Goal: Information Seeking & Learning: Learn about a topic

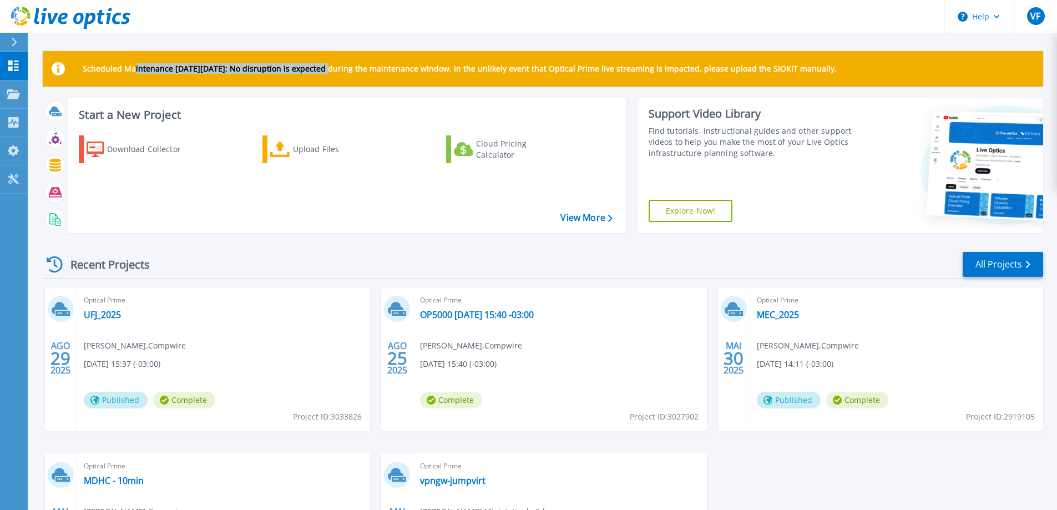
drag, startPoint x: 132, startPoint y: 67, endPoint x: 330, endPoint y: 71, distance: 198.2
click at [330, 71] on p "Scheduled Maintenance on Monday 22nd September: No disruption is expected durin…" at bounding box center [460, 68] width 754 height 9
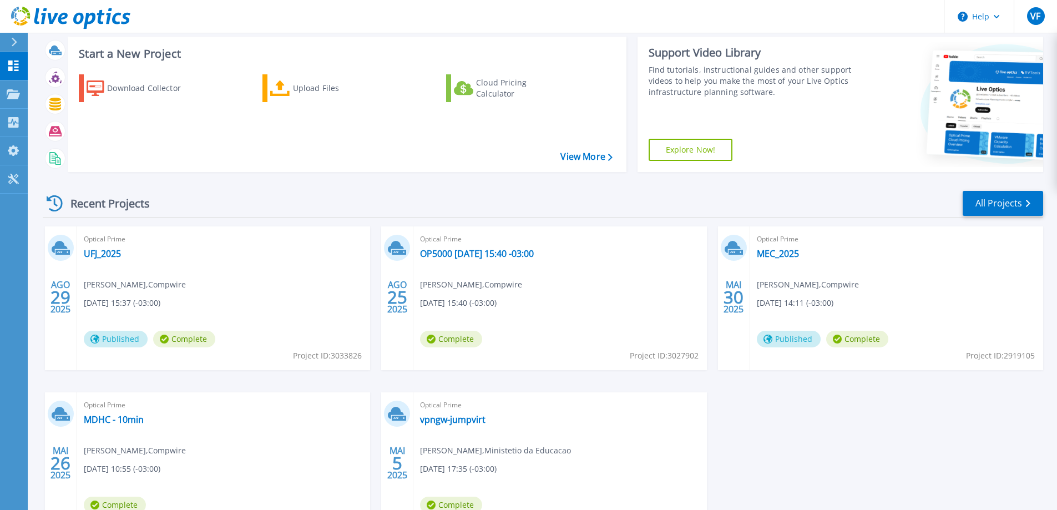
scroll to position [111, 0]
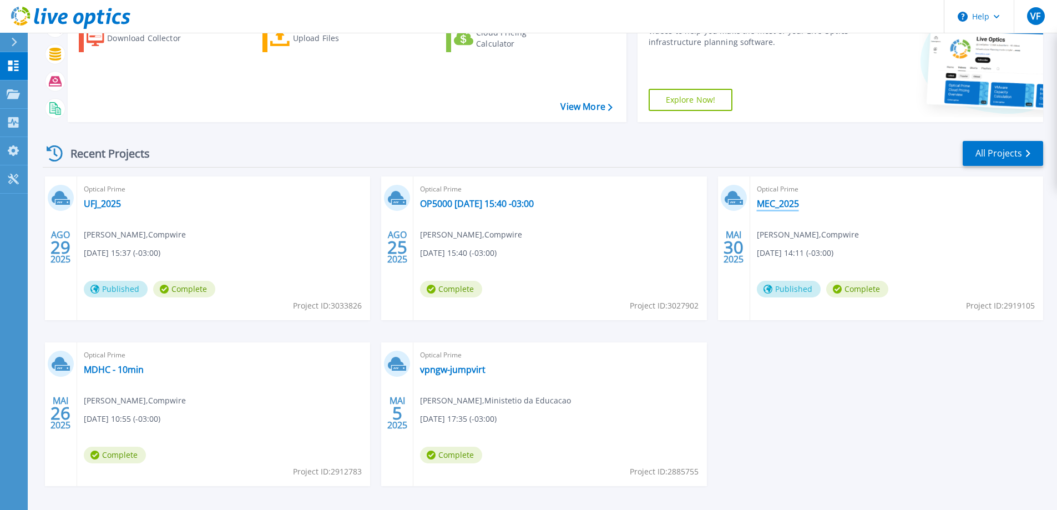
click at [774, 206] on link "MEC_2025" at bounding box center [778, 203] width 42 height 11
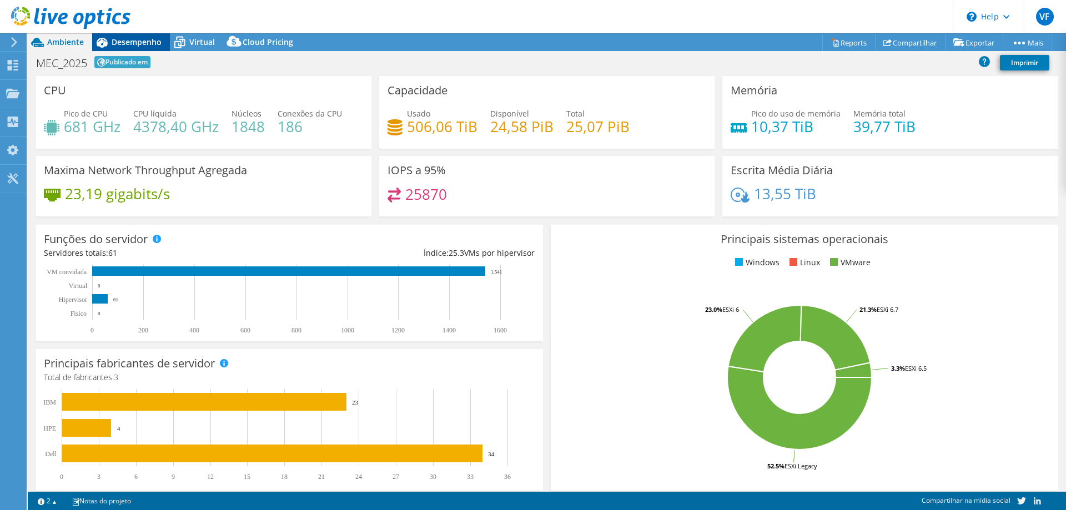
click at [134, 44] on span "Desempenho" at bounding box center [137, 42] width 50 height 11
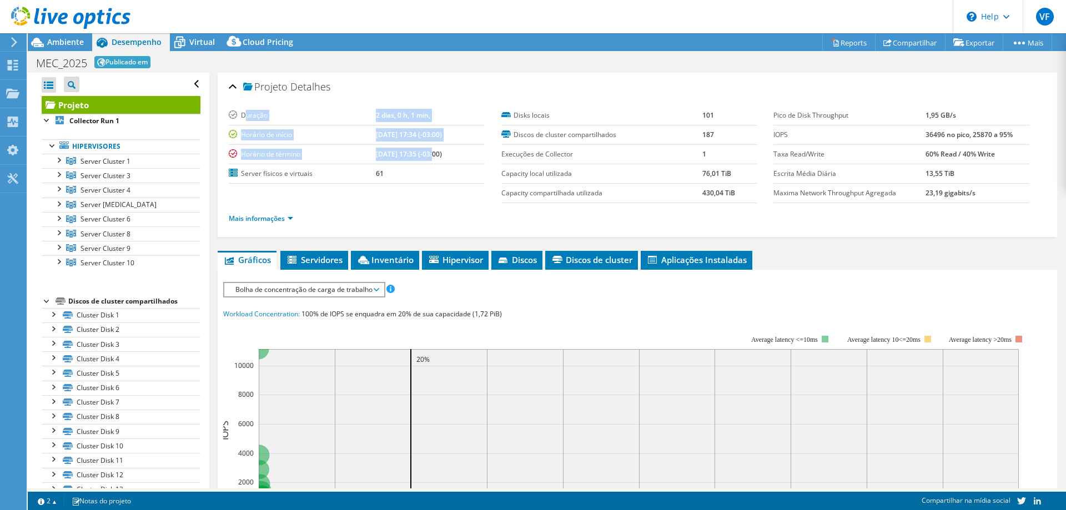
drag, startPoint x: 248, startPoint y: 115, endPoint x: 419, endPoint y: 149, distance: 174.7
click at [419, 149] on tbody "Duração 2 dias, 0 h, 1 min, Horário de início 05/05/2025, 17:34 (-03:00) Horári…" at bounding box center [357, 145] width 256 height 78
click at [410, 165] on td "61" at bounding box center [430, 173] width 109 height 19
drag, startPoint x: 390, startPoint y: 173, endPoint x: 381, endPoint y: 166, distance: 11.0
click at [381, 166] on td "61" at bounding box center [430, 173] width 109 height 19
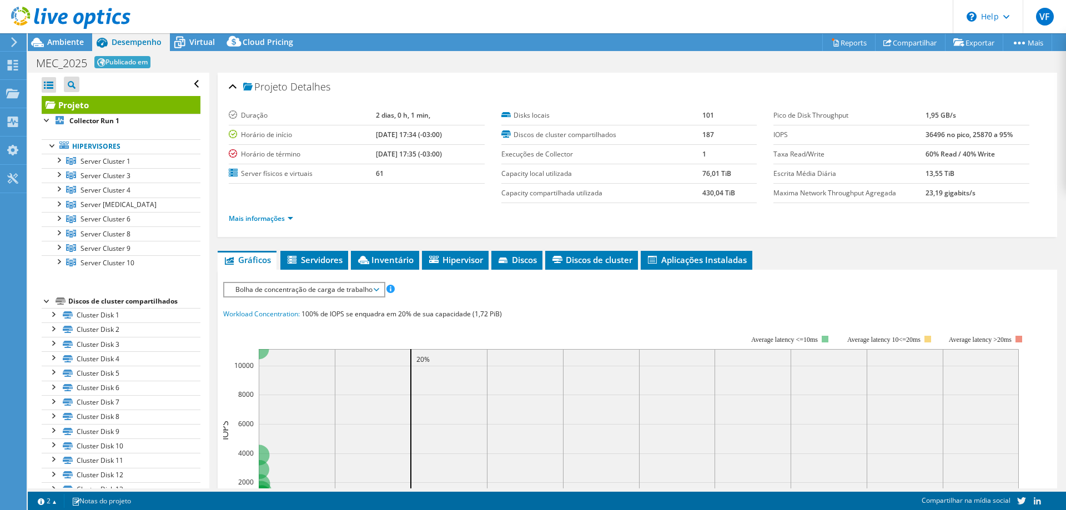
click at [376, 170] on td "61" at bounding box center [430, 173] width 109 height 19
click at [398, 155] on b "05/07/2025, 17:35 (-03:00)" at bounding box center [409, 153] width 66 height 9
click at [404, 183] on td "61" at bounding box center [430, 173] width 109 height 19
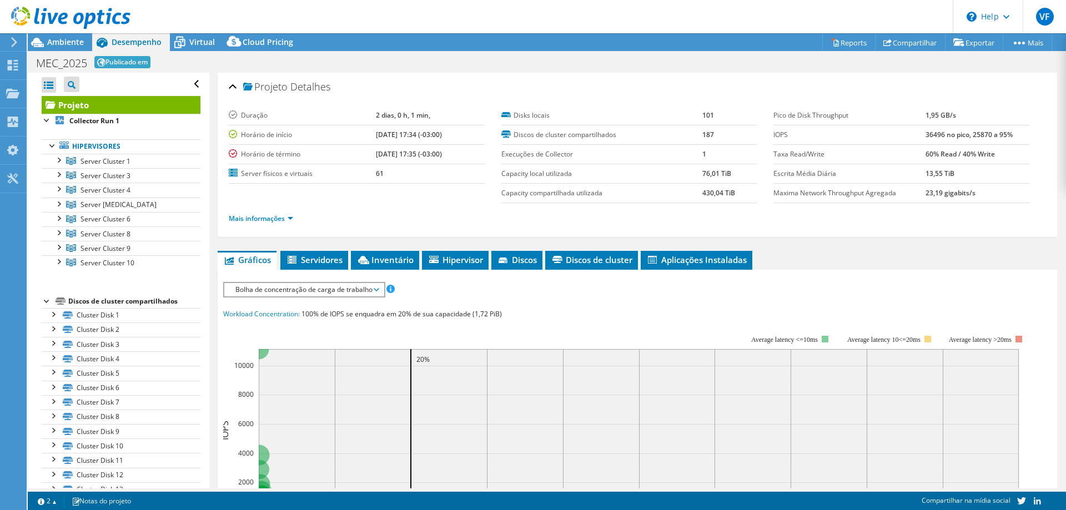
click at [769, 41] on div "Ações de projeto Ações de projeto Reports Compartilhar Exportar vSAN ReadyNode …" at bounding box center [547, 42] width 1038 height 18
drag, startPoint x: 289, startPoint y: 89, endPoint x: 415, endPoint y: 130, distance: 132.7
click at [415, 130] on div "Projeto Detalhes Duração 2 dias, 0 h, 1 min, Horário de início 05/05/2025, 17:3…" at bounding box center [637, 155] width 839 height 164
click at [599, 149] on label "Execuções de Collector" at bounding box center [601, 154] width 201 height 11
drag, startPoint x: 514, startPoint y: 115, endPoint x: 716, endPoint y: 182, distance: 212.2
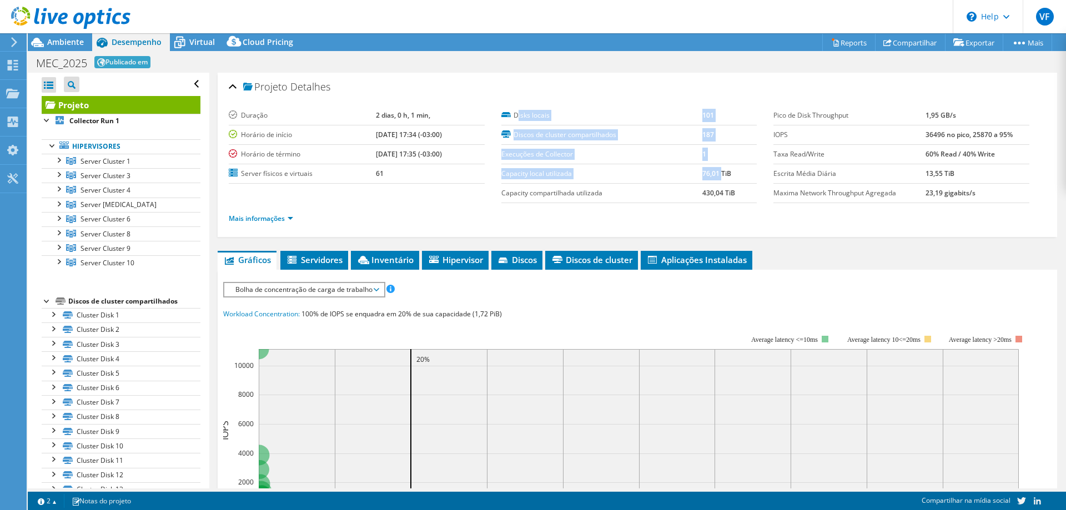
click at [716, 182] on tbody "Disks locais 101 Discos de cluster compartilhados 187 Execuções de Collector 1 …" at bounding box center [629, 154] width 256 height 97
click at [720, 193] on b "430,04 TiB" at bounding box center [718, 192] width 33 height 9
click at [717, 193] on b "430,04 TiB" at bounding box center [718, 192] width 33 height 9
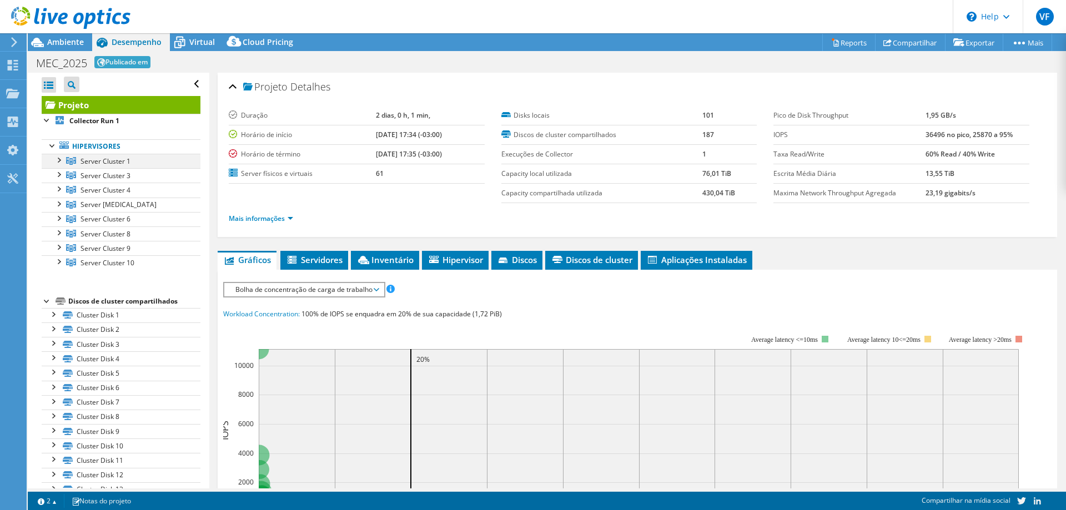
click at [58, 162] on div at bounding box center [58, 159] width 11 height 11
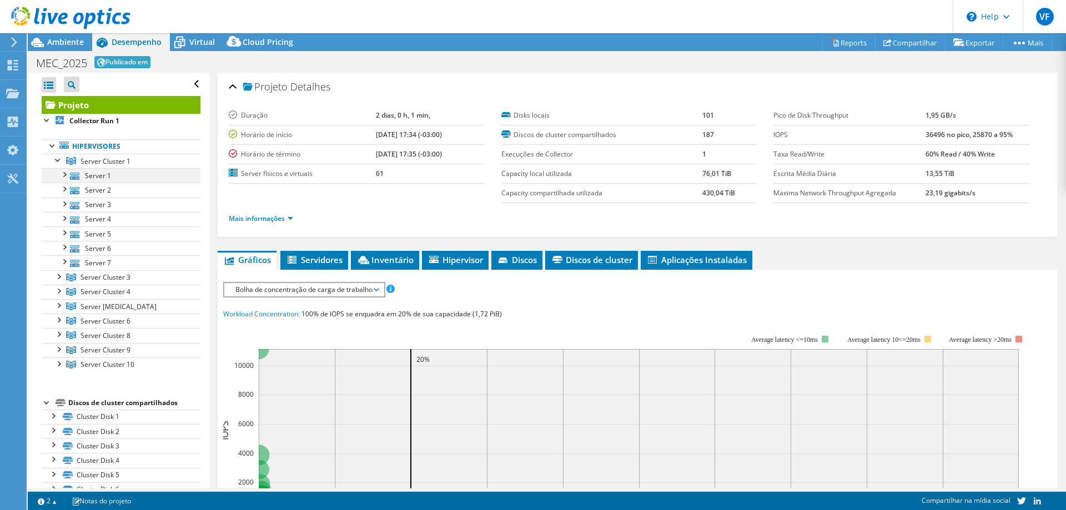
click at [65, 171] on div at bounding box center [63, 173] width 11 height 11
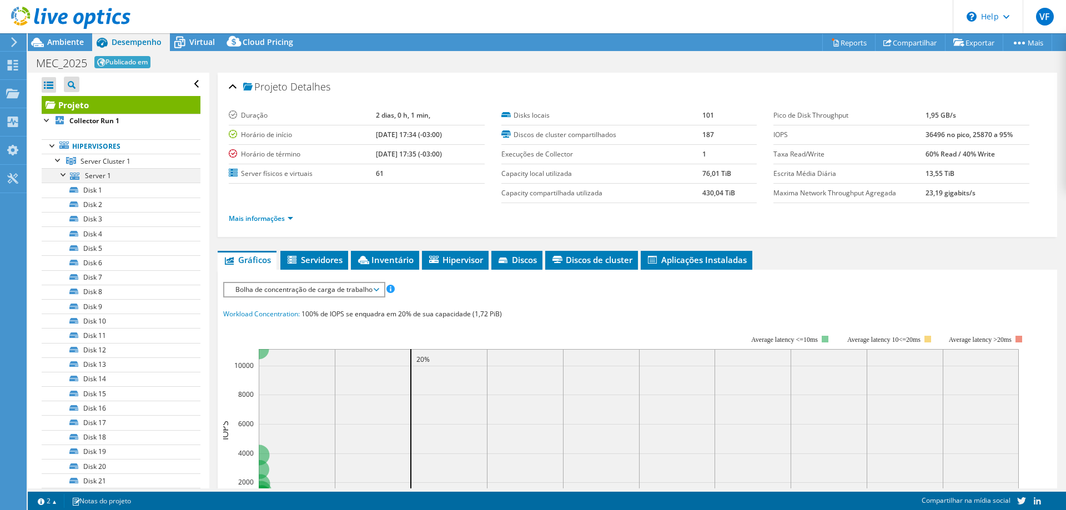
click at [65, 171] on div at bounding box center [63, 173] width 11 height 11
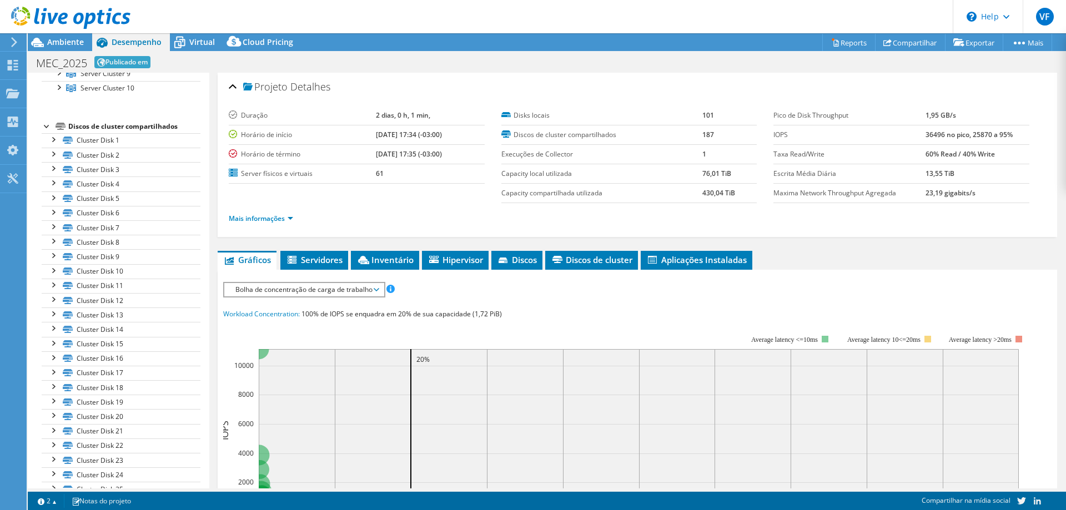
scroll to position [277, 0]
click at [54, 139] on div at bounding box center [52, 137] width 11 height 11
click at [204, 37] on span "Virtual" at bounding box center [202, 42] width 26 height 11
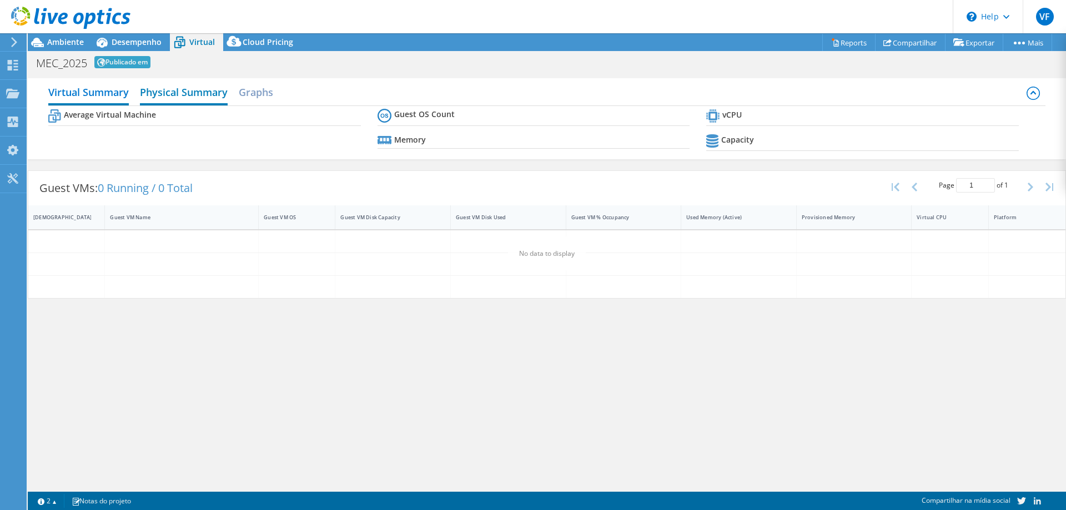
click at [178, 93] on h2 "Physical Summary" at bounding box center [184, 93] width 88 height 24
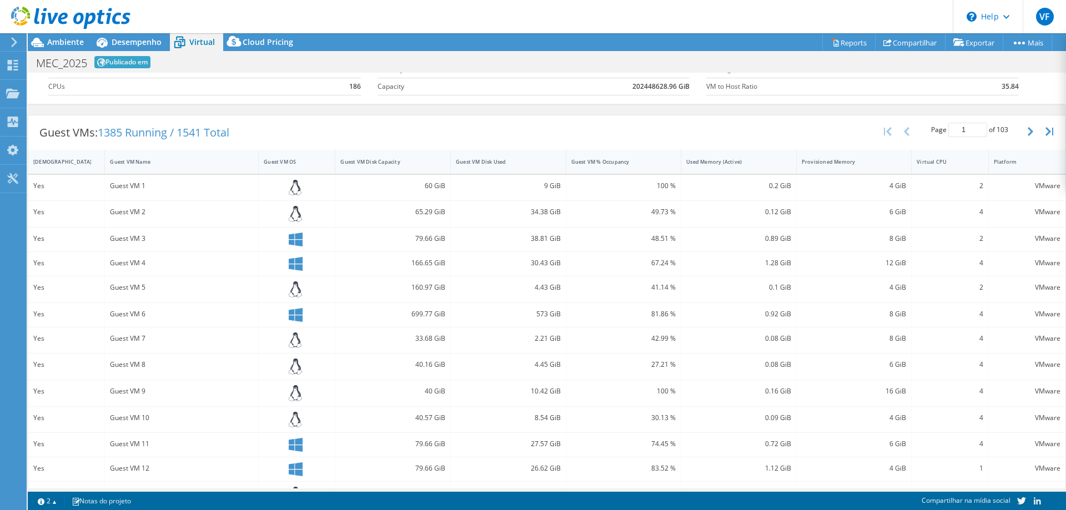
scroll to position [0, 0]
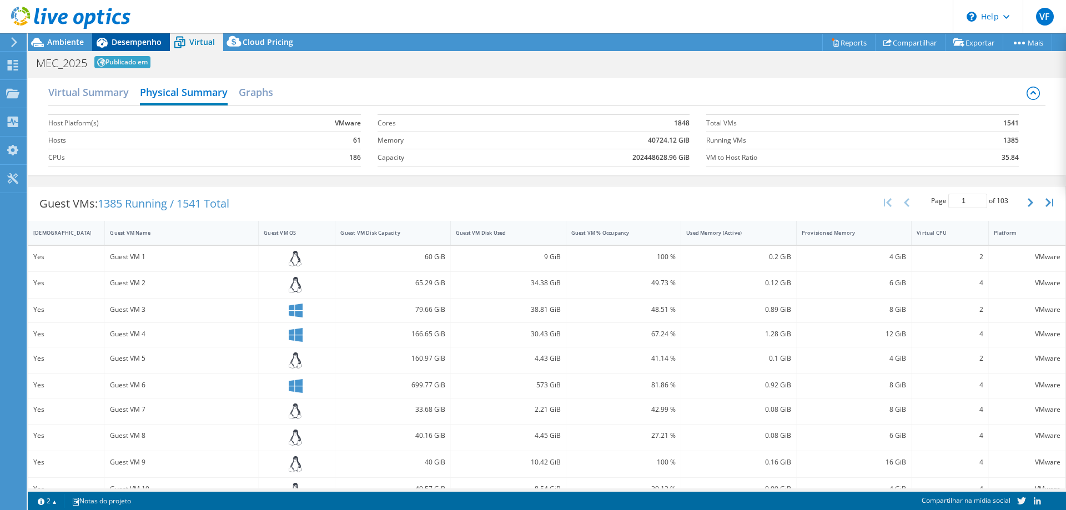
click at [144, 42] on span "Desempenho" at bounding box center [137, 42] width 50 height 11
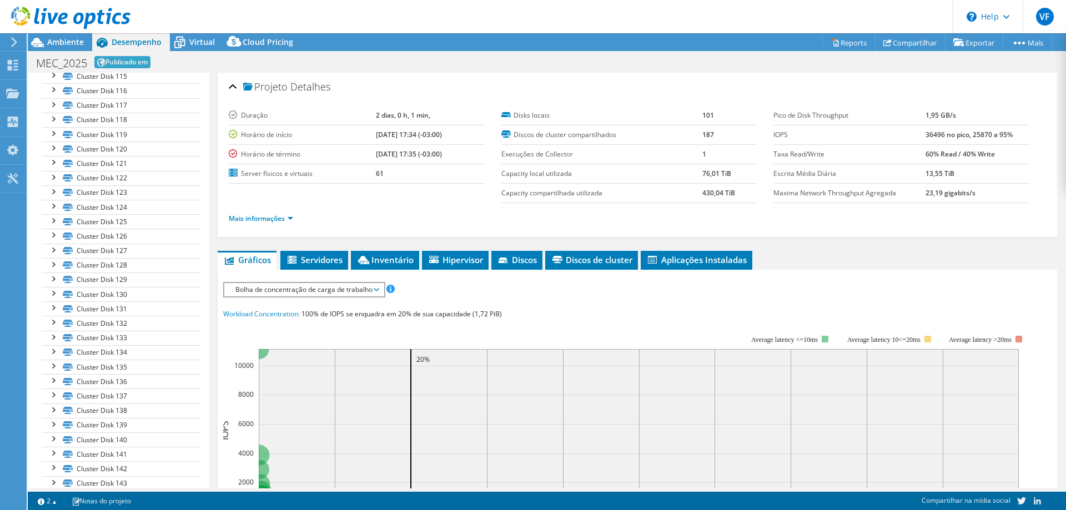
click at [12, 41] on icon at bounding box center [14, 42] width 8 height 10
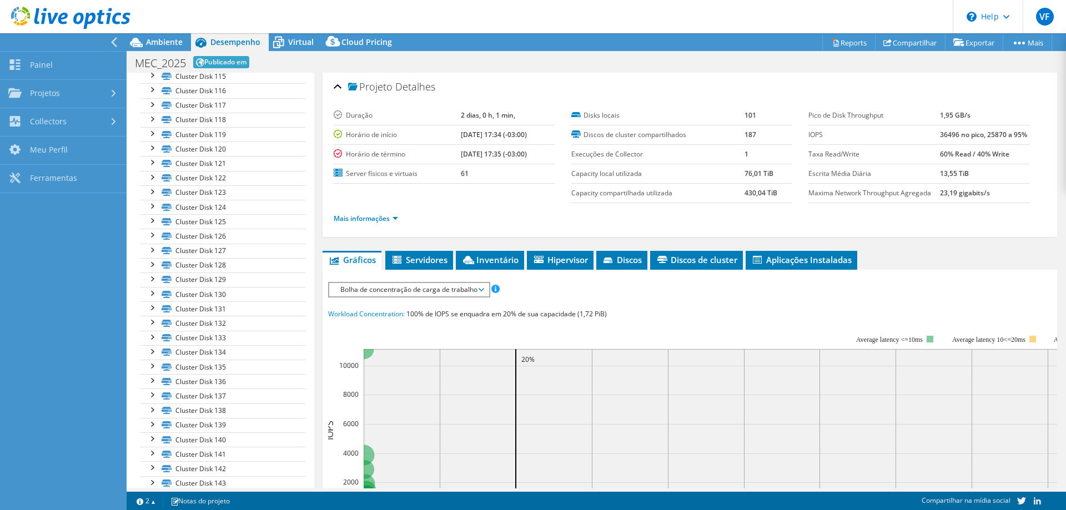
scroll to position [2011, 0]
click at [57, 82] on link "Projetos" at bounding box center [63, 94] width 127 height 28
click at [85, 123] on link "Buscar Projetos" at bounding box center [63, 122] width 127 height 28
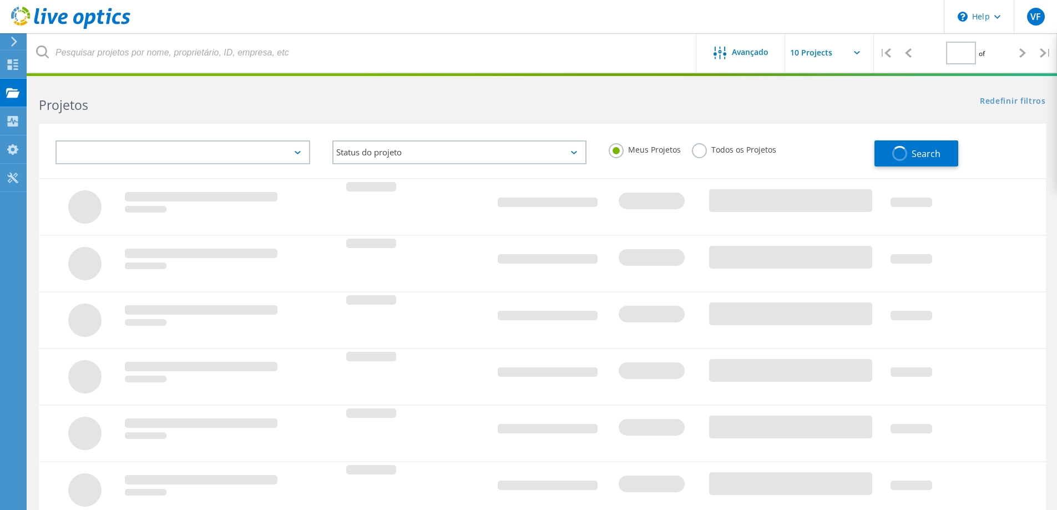
type input "1"
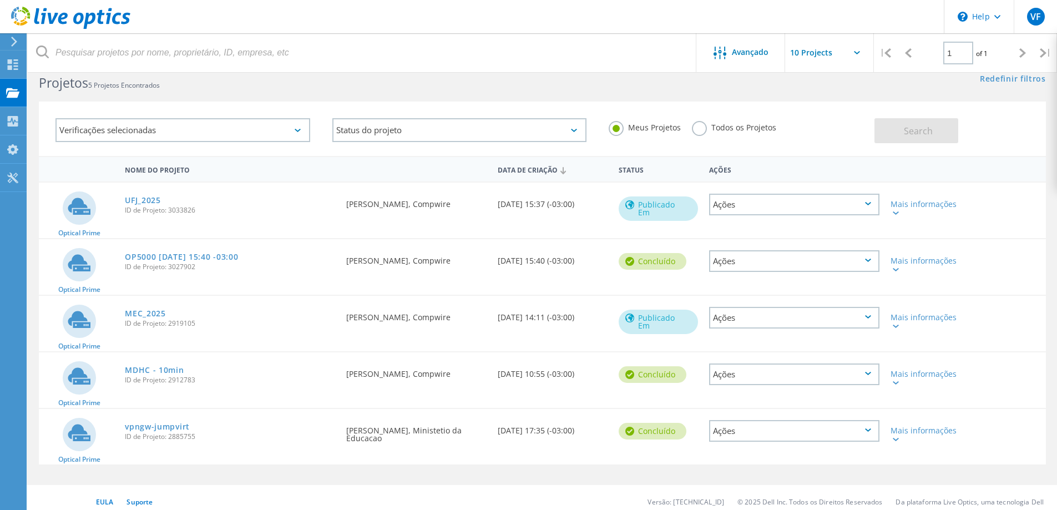
scroll to position [31, 0]
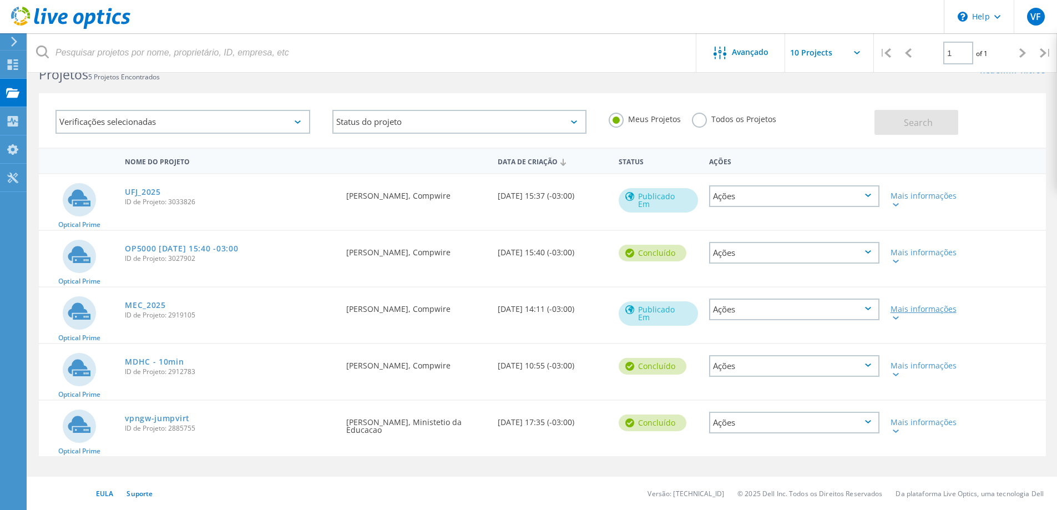
click at [905, 307] on div "Mais informações" at bounding box center [925, 313] width 69 height 16
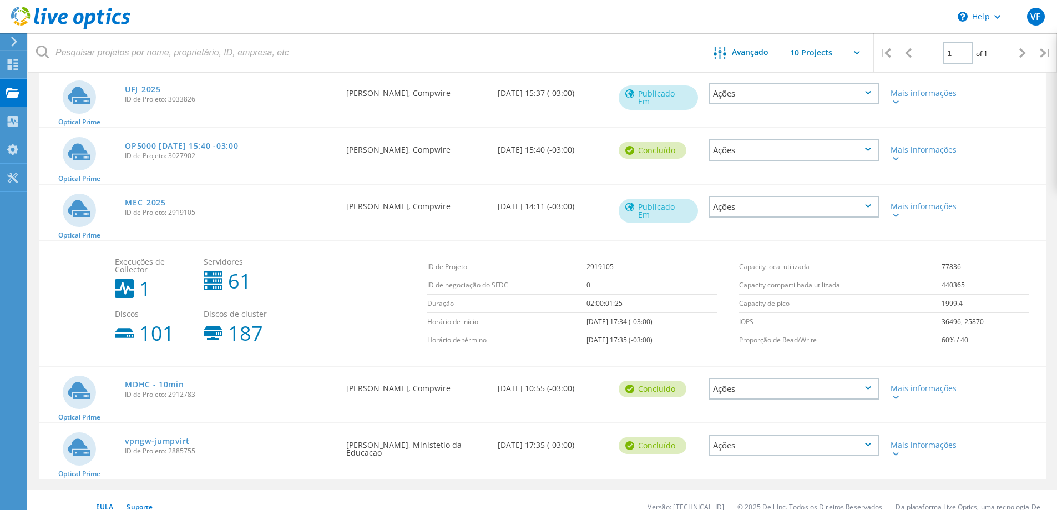
scroll to position [147, 0]
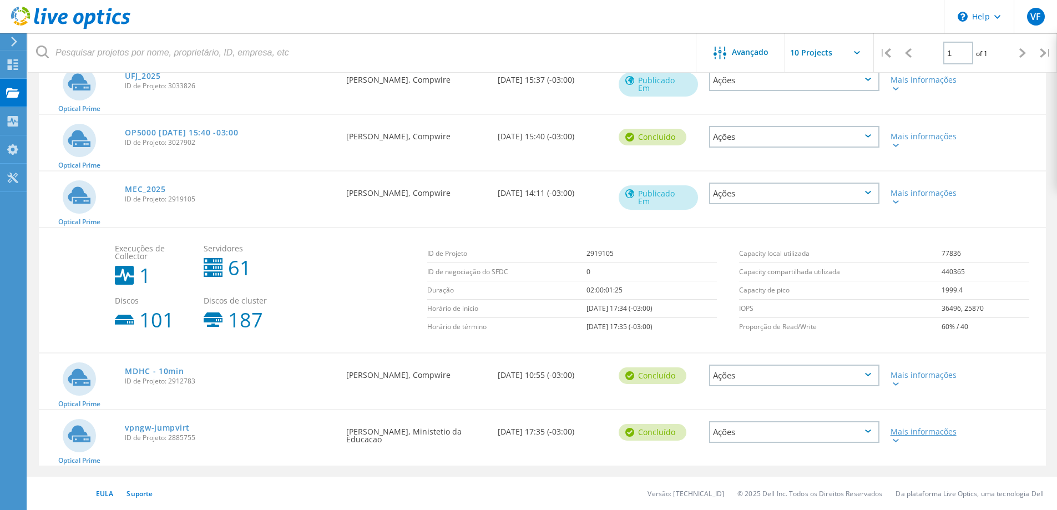
click at [912, 432] on div "Mais informações" at bounding box center [925, 436] width 69 height 16
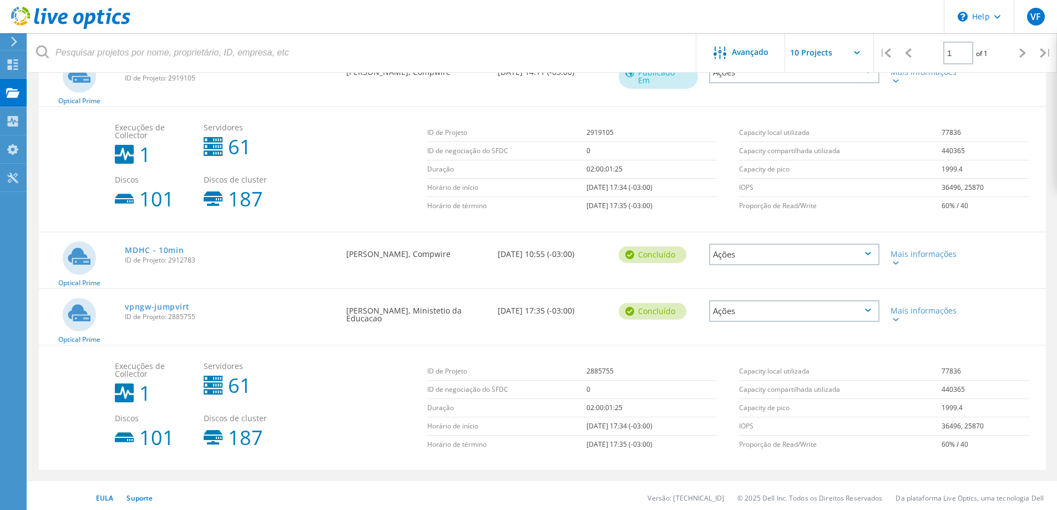
scroll to position [272, 0]
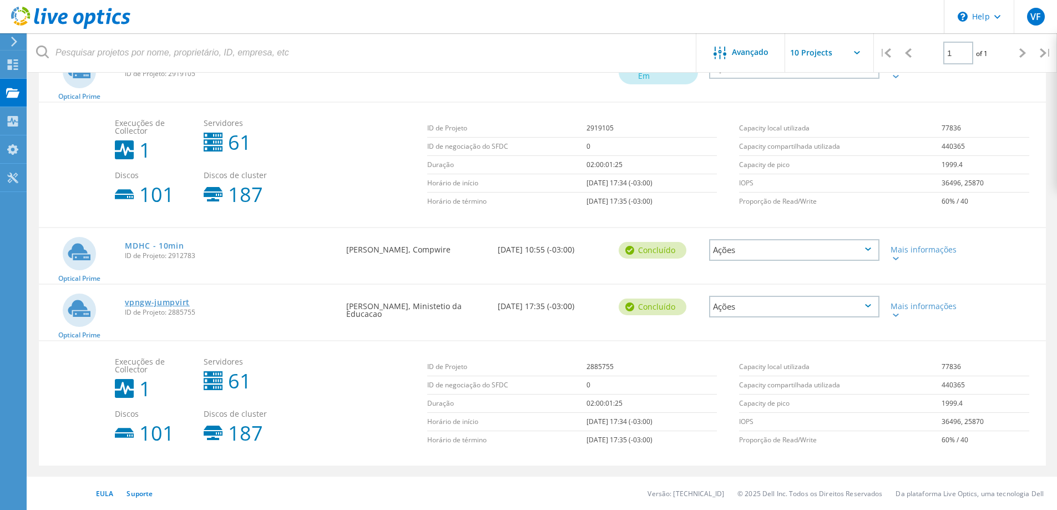
click at [144, 306] on link "vpngw-jumpvirt" at bounding box center [157, 303] width 65 height 8
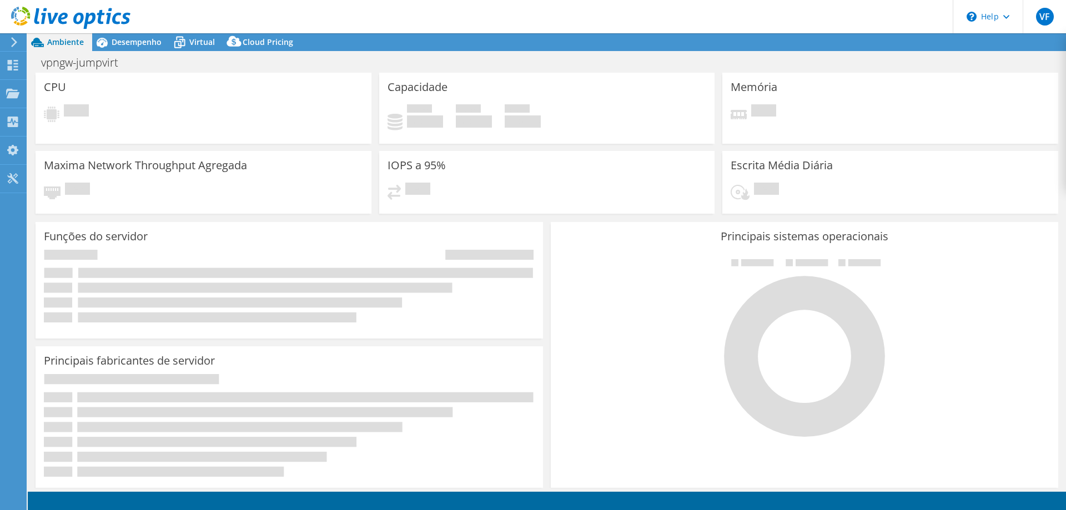
select select "USD"
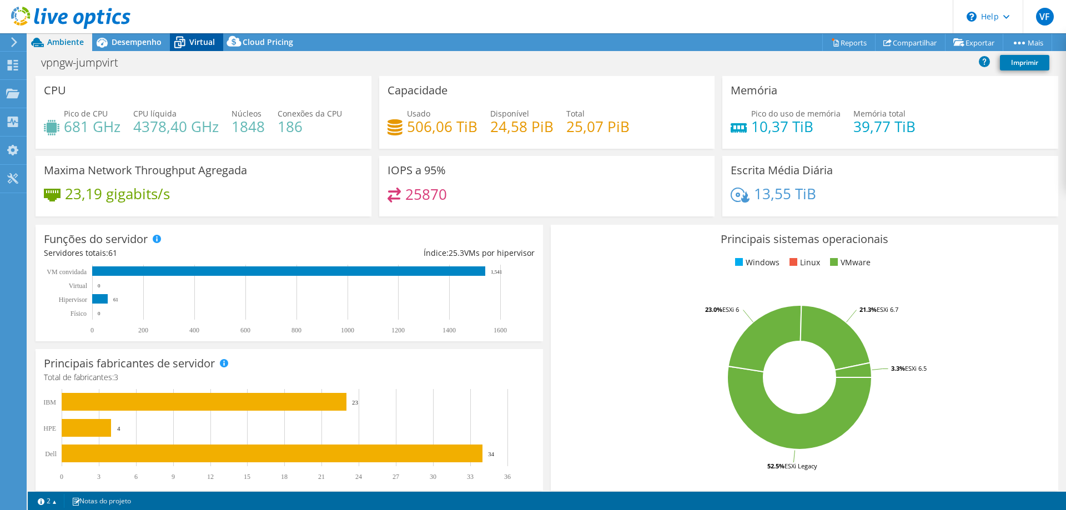
click at [194, 41] on span "Virtual" at bounding box center [202, 42] width 26 height 11
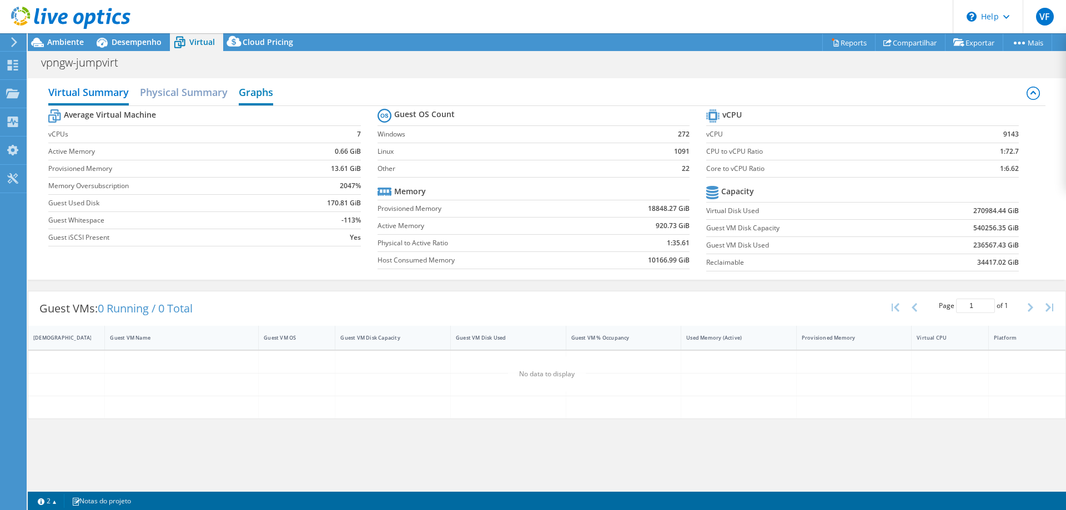
click at [260, 92] on h2 "Graphs" at bounding box center [256, 93] width 34 height 24
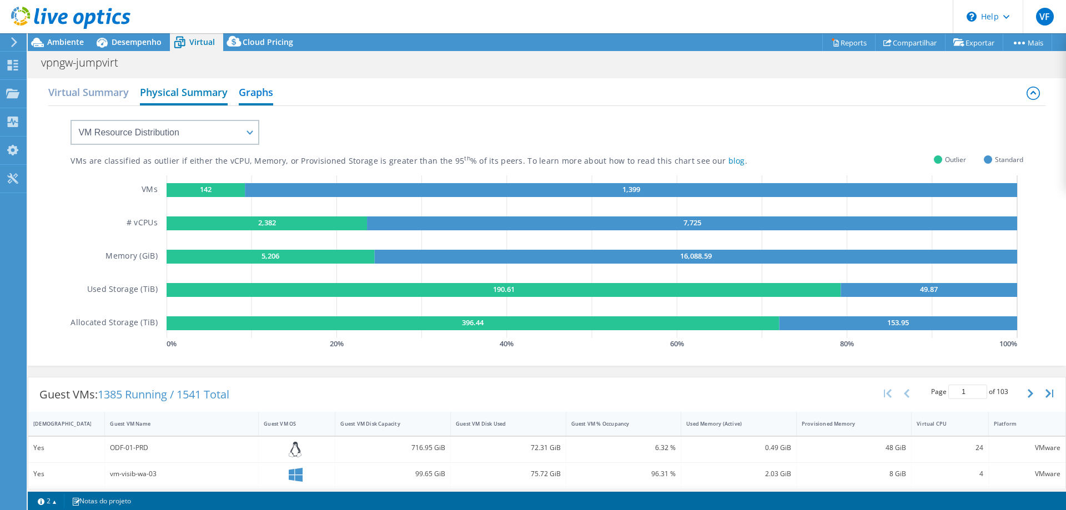
click at [189, 93] on h2 "Physical Summary" at bounding box center [184, 93] width 88 height 24
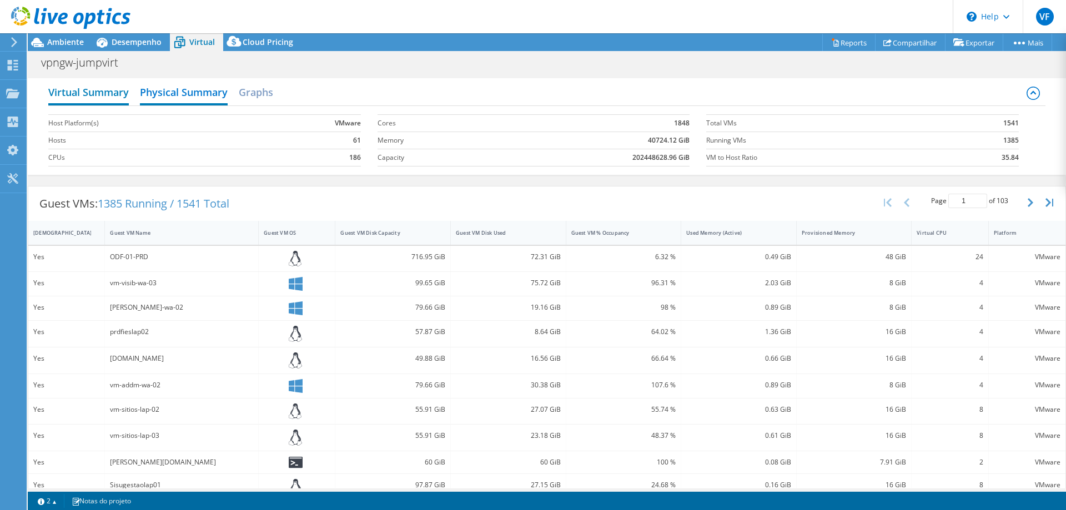
click at [98, 90] on h2 "Virtual Summary" at bounding box center [88, 93] width 80 height 24
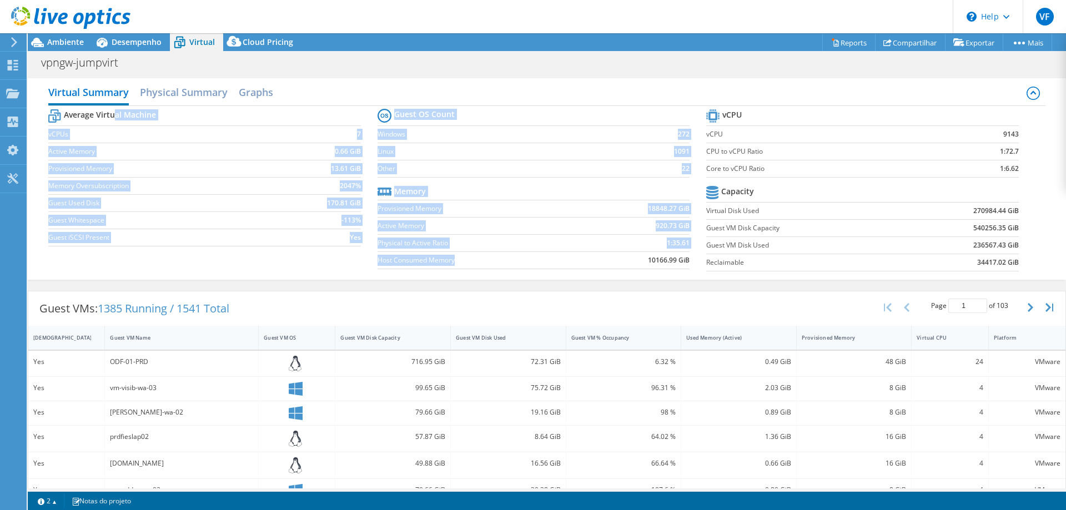
drag, startPoint x: 117, startPoint y: 117, endPoint x: 572, endPoint y: 258, distance: 476.8
click at [572, 258] on div "Average Virtual Machine vCPUs 7 Active Memory 0.66 GiB Provisioned Memory 13.61…" at bounding box center [546, 191] width 996 height 171
click at [572, 258] on label "Host Consumed Memory" at bounding box center [481, 260] width 208 height 11
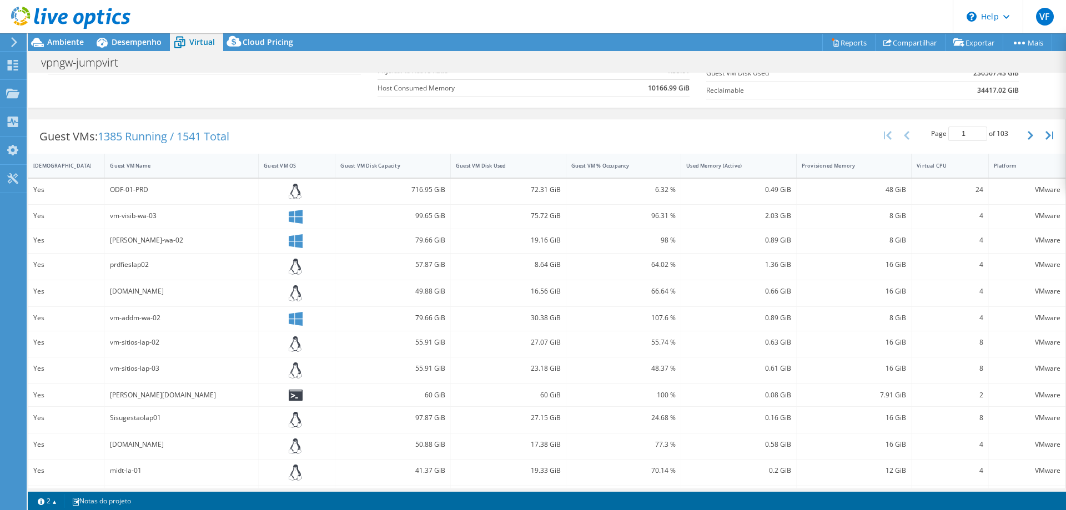
scroll to position [222, 0]
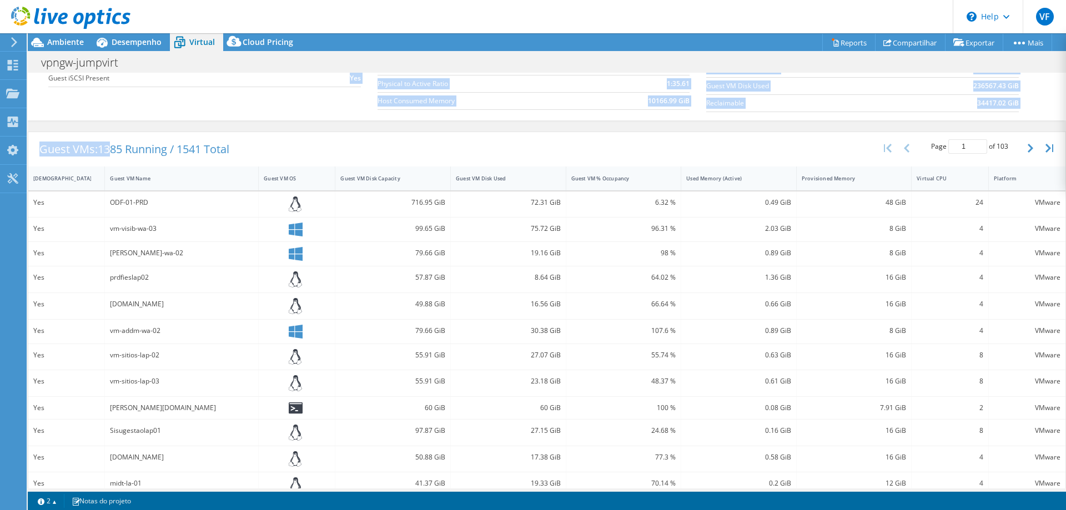
drag, startPoint x: 115, startPoint y: 83, endPoint x: 240, endPoint y: 78, distance: 125.0
click at [240, 78] on div "Virtual Summary Physical Summary Graphs Average Virtual Machine vCPUs 7 Active …" at bounding box center [547, 244] width 1038 height 663
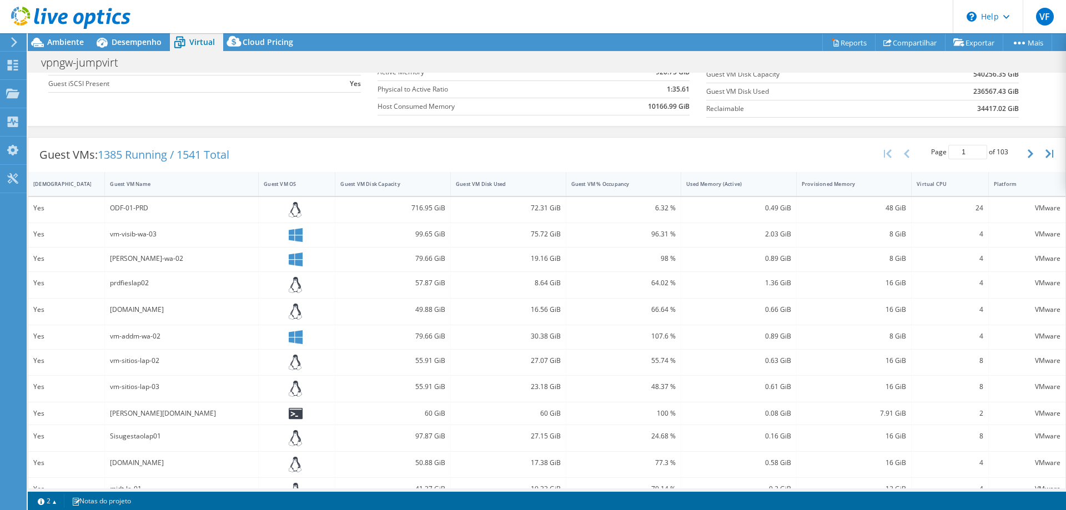
click at [240, 139] on div "Guest VMs: 1385 Running / 1541 Total" at bounding box center [134, 155] width 212 height 34
click at [209, 154] on span "1385 Running / 1541 Total" at bounding box center [164, 154] width 132 height 15
click at [249, 158] on div "Guest VMs: 1385 Running / 1541 Total Page 1 of 103 5 rows 10 rows 20 rows 25 ro…" at bounding box center [546, 155] width 1037 height 34
click at [146, 48] on div "Desempenho" at bounding box center [131, 42] width 78 height 18
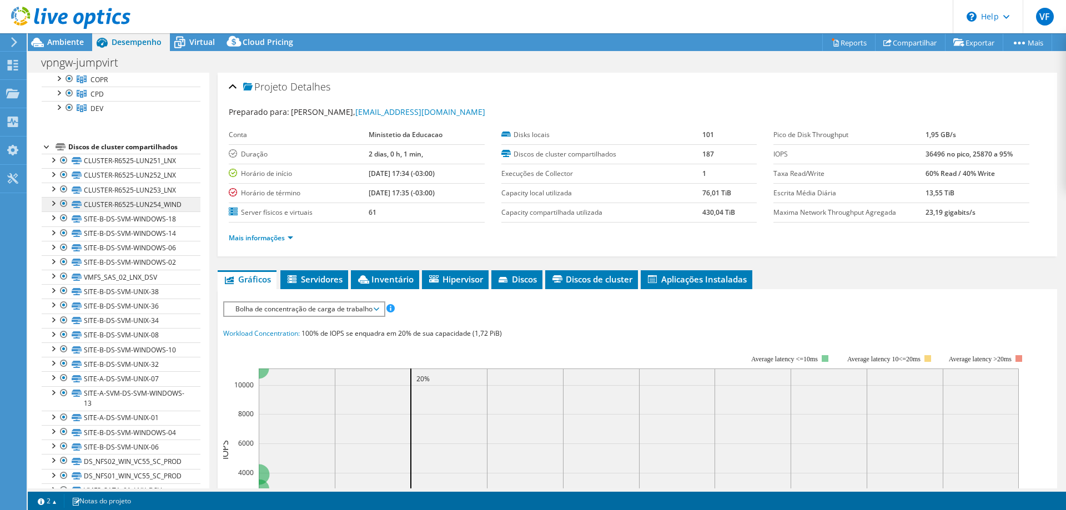
scroll to position [0, 0]
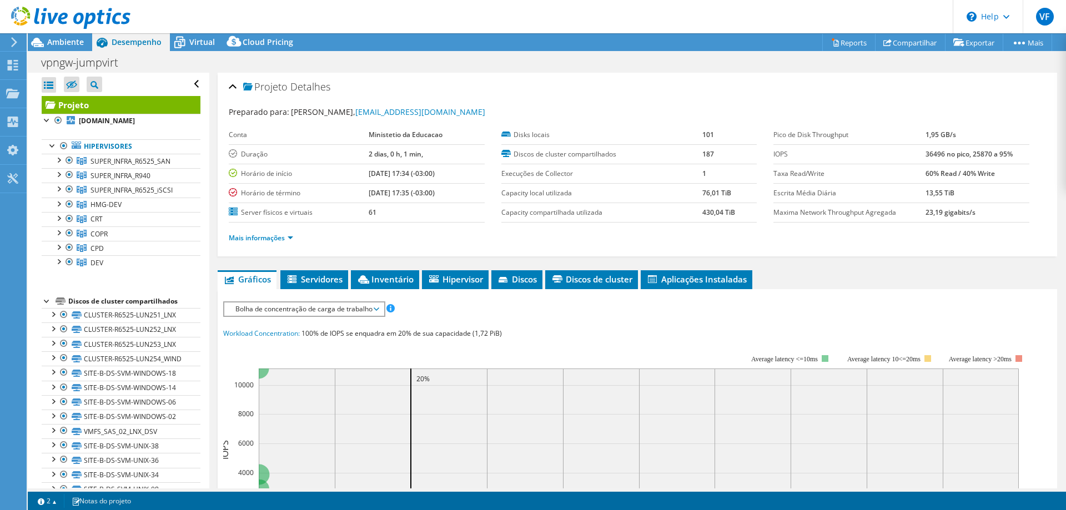
click at [276, 195] on label "Horário de término" at bounding box center [299, 193] width 140 height 11
click at [107, 251] on link "CPD" at bounding box center [121, 248] width 159 height 14
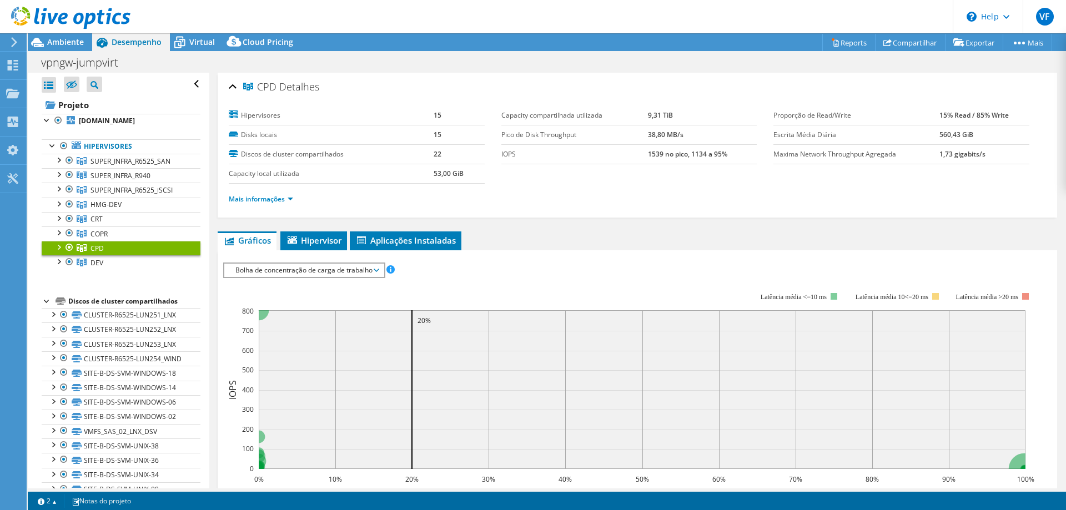
click at [55, 245] on div at bounding box center [58, 246] width 11 height 11
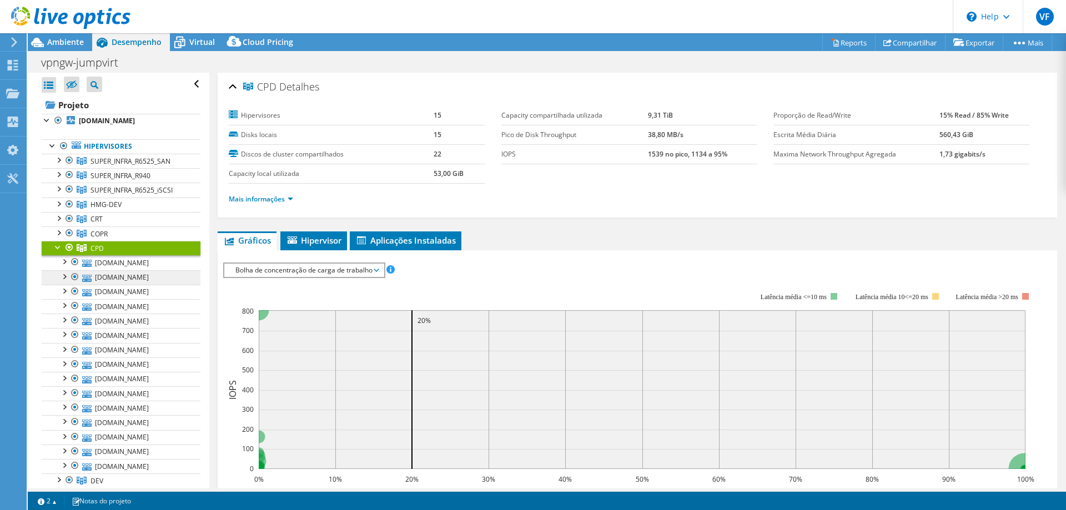
scroll to position [55, 0]
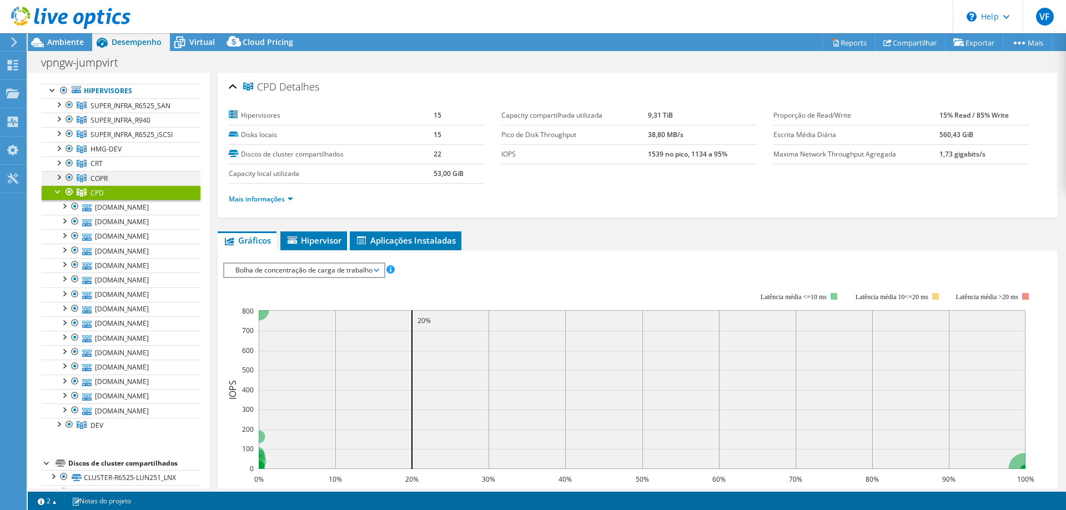
click at [60, 174] on div at bounding box center [58, 176] width 11 height 11
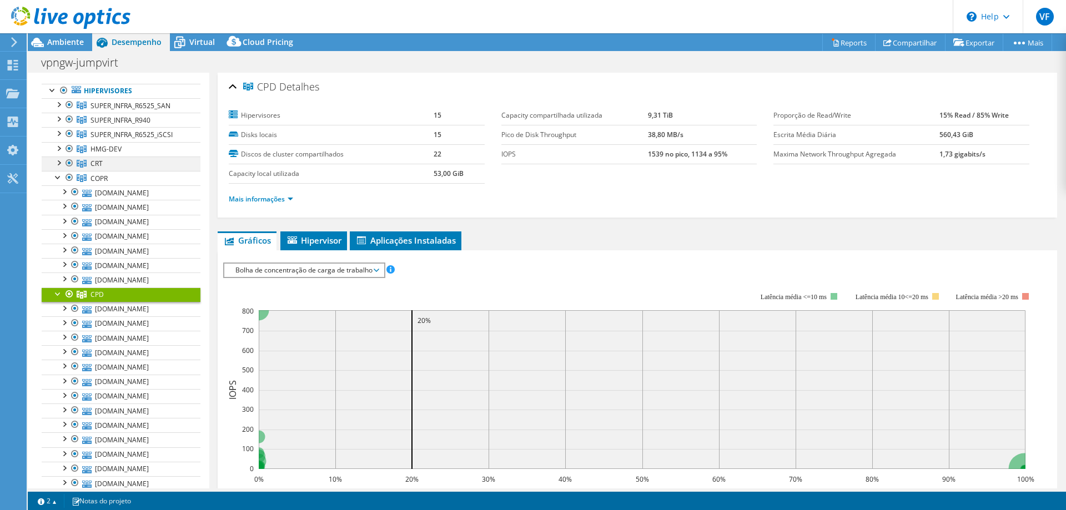
click at [59, 163] on div at bounding box center [58, 162] width 11 height 11
click at [59, 147] on div at bounding box center [58, 147] width 11 height 11
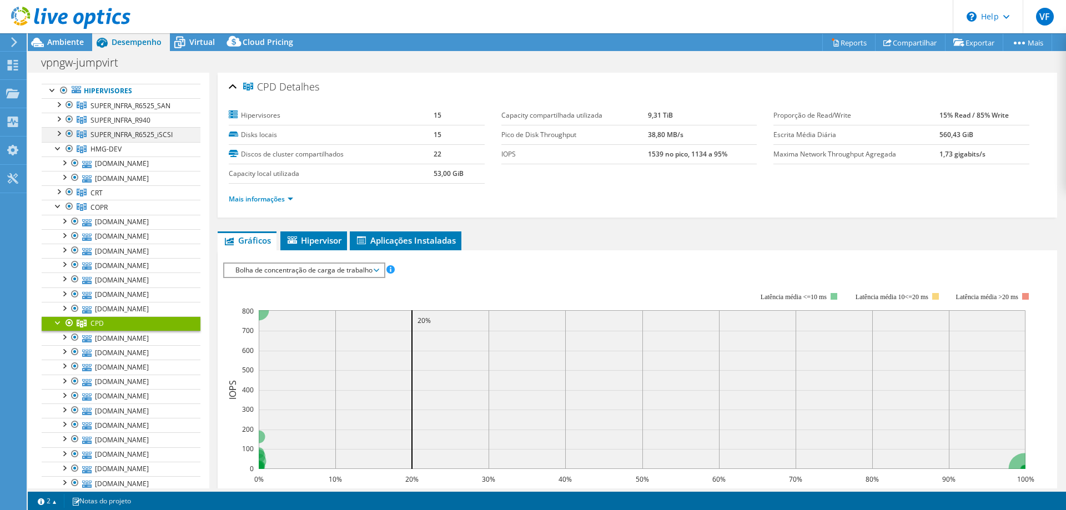
click at [55, 133] on div at bounding box center [58, 132] width 11 height 11
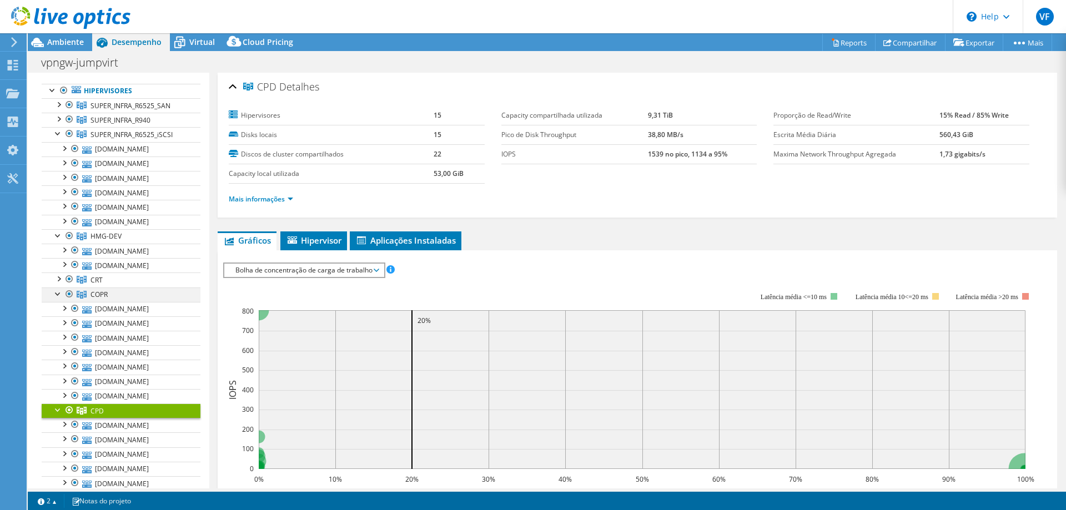
click at [55, 296] on div at bounding box center [58, 292] width 11 height 11
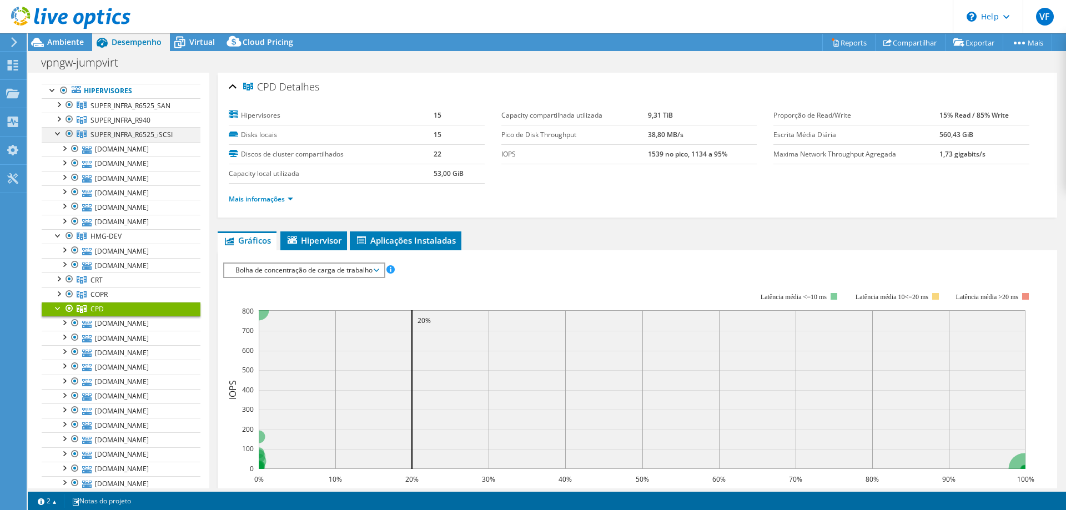
click at [55, 134] on div at bounding box center [58, 132] width 11 height 11
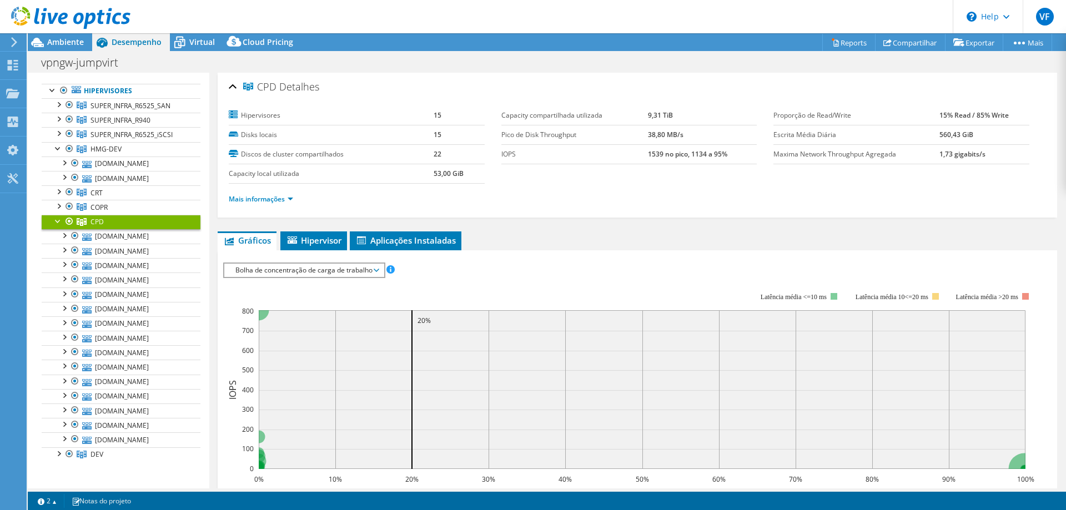
click at [58, 221] on div at bounding box center [58, 220] width 11 height 11
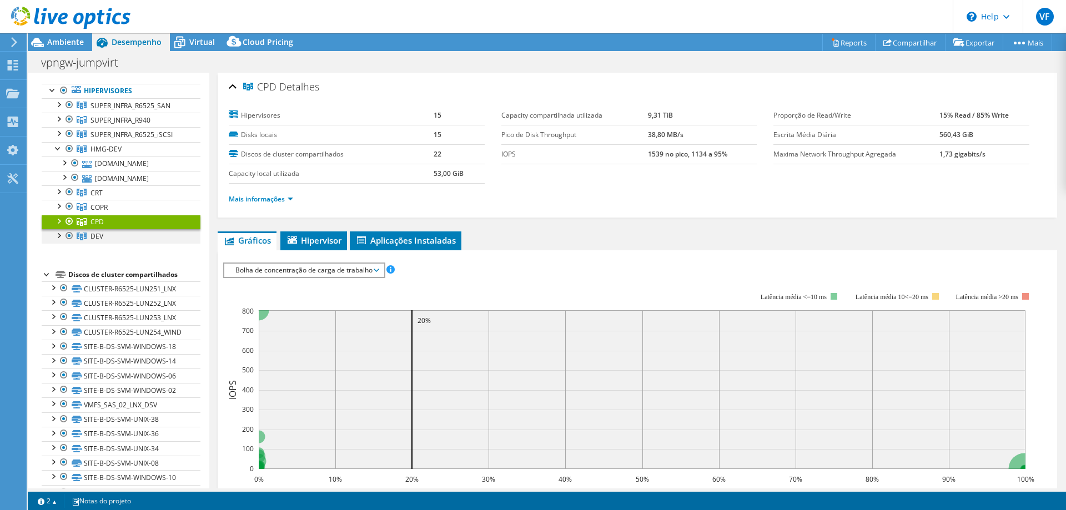
click at [71, 236] on div at bounding box center [69, 235] width 11 height 13
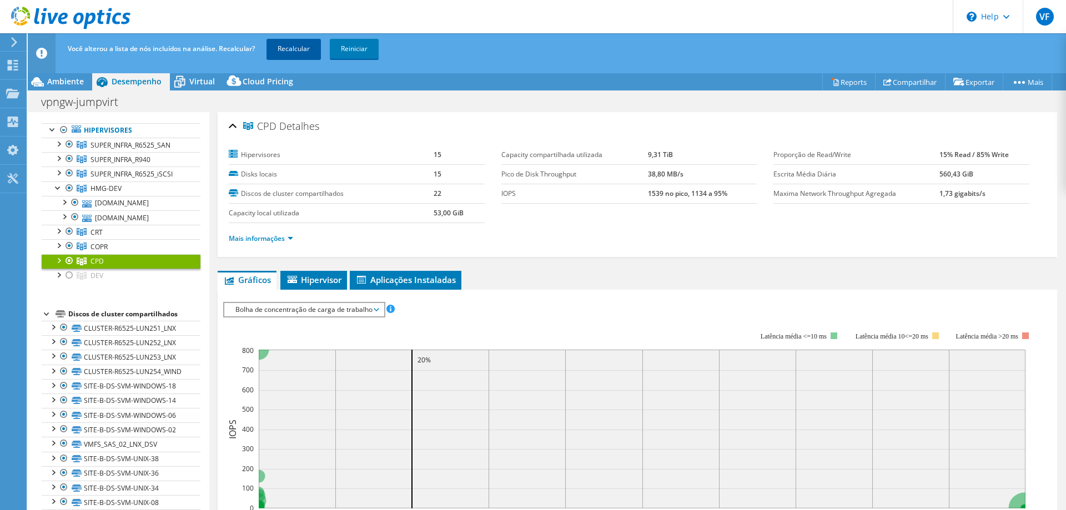
click at [291, 51] on link "Recalcular" at bounding box center [293, 49] width 54 height 20
click at [783, 179] on label "Escrita Média Diária" at bounding box center [856, 174] width 166 height 11
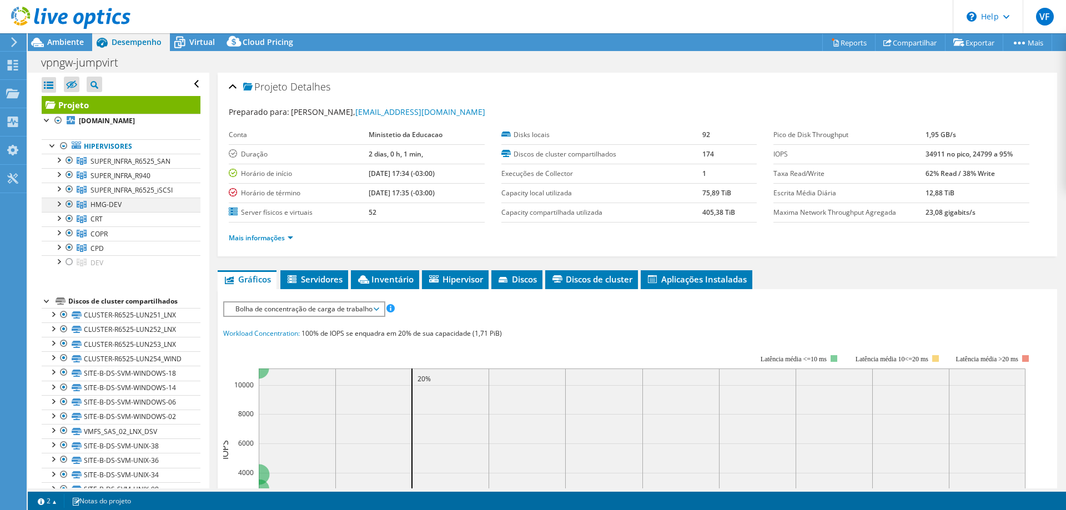
click at [69, 204] on div at bounding box center [69, 204] width 11 height 13
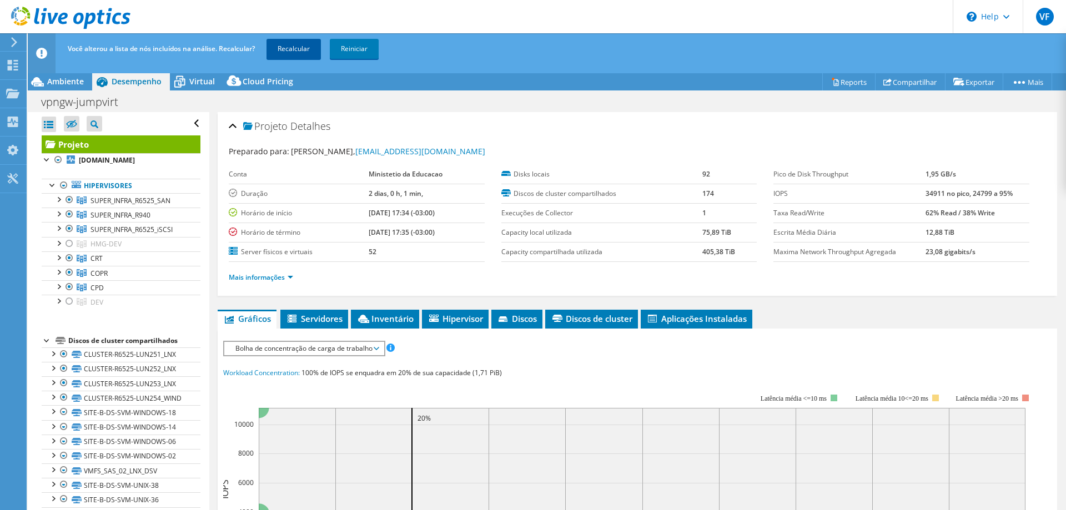
click at [310, 46] on link "Recalcular" at bounding box center [293, 49] width 54 height 20
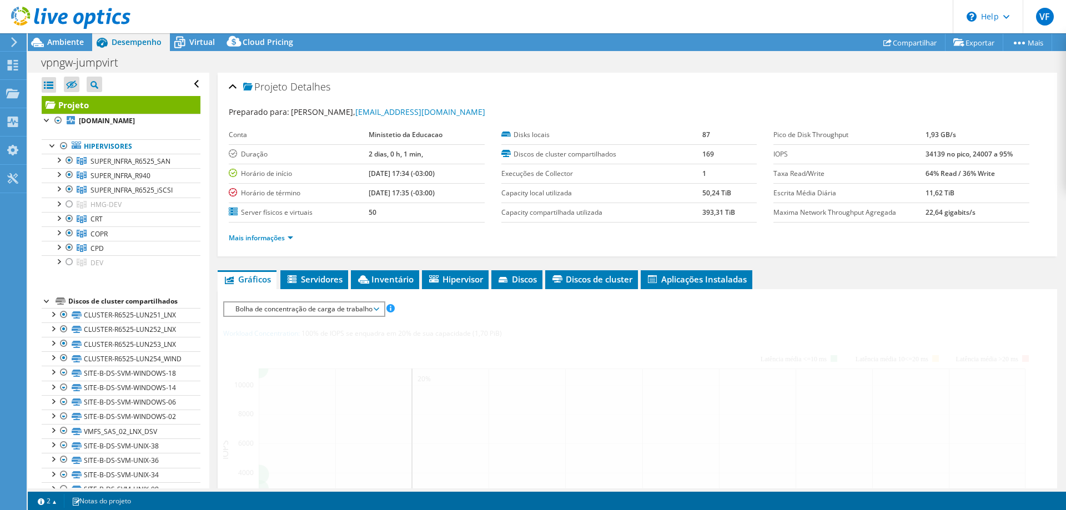
click at [394, 132] on b "Ministetio da Educacao" at bounding box center [406, 134] width 74 height 9
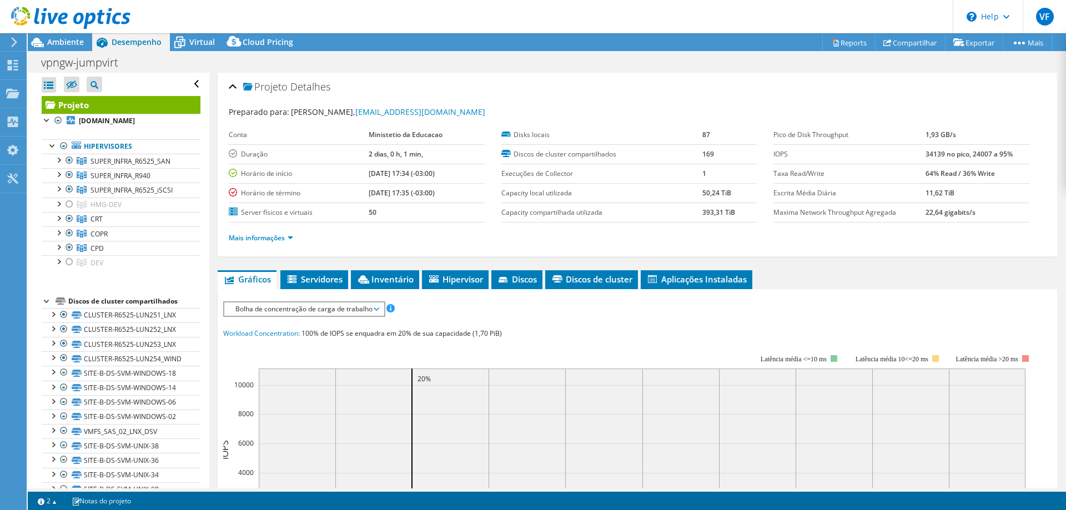
click at [627, 185] on td "Capacity local utilizada" at bounding box center [601, 192] width 201 height 19
click at [112, 157] on span "SUPER_INFRA_R6525_SAN" at bounding box center [130, 161] width 80 height 9
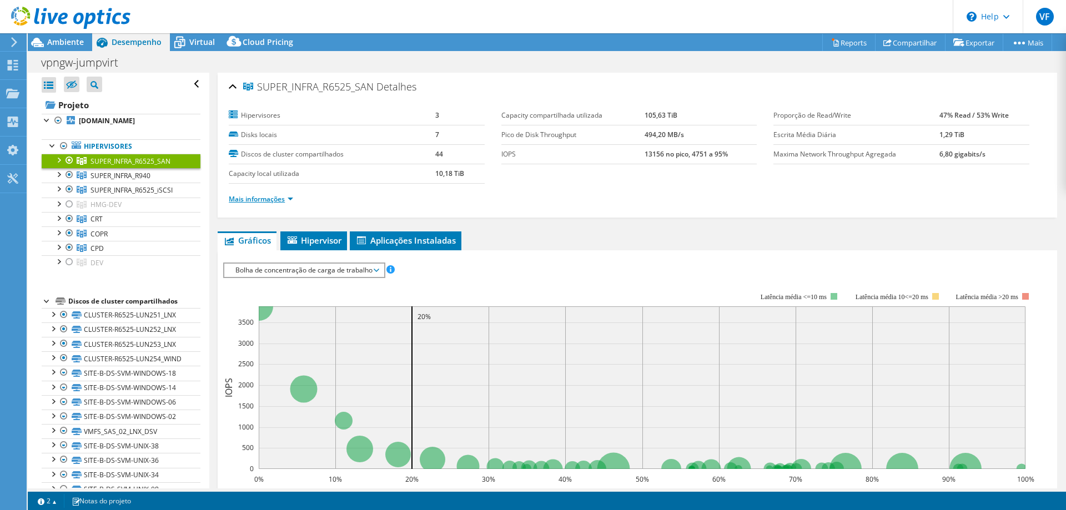
click at [271, 197] on link "Mais informações" at bounding box center [261, 198] width 64 height 9
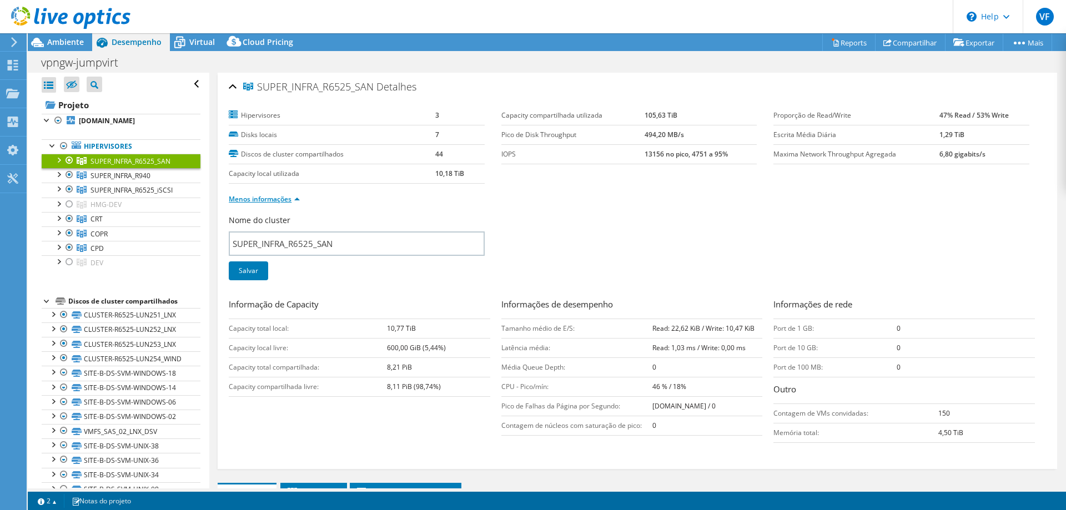
click at [271, 197] on link "Menos informações" at bounding box center [264, 198] width 71 height 9
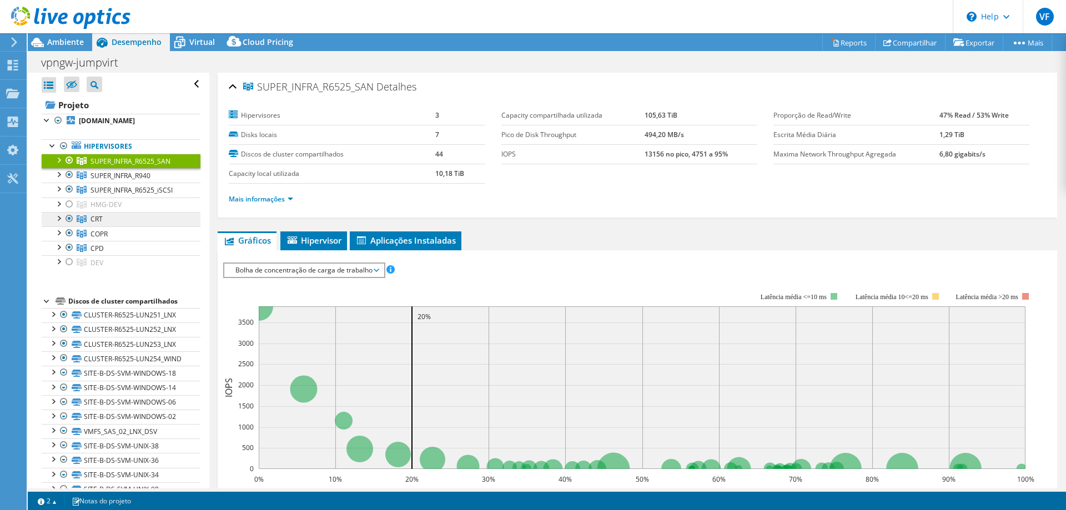
click at [113, 218] on link "CRT" at bounding box center [121, 219] width 159 height 14
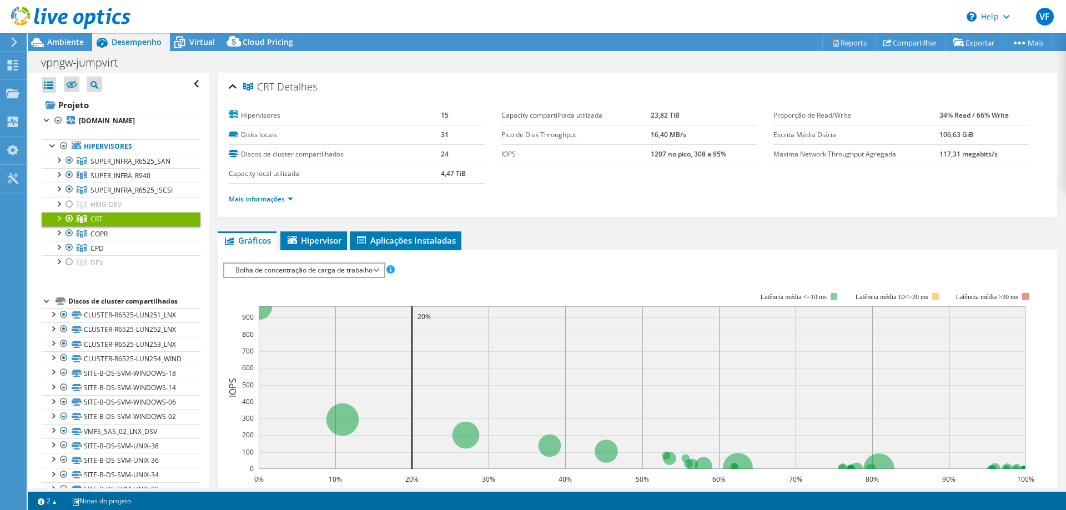
click at [283, 193] on li "Mais informações" at bounding box center [264, 199] width 71 height 12
click at [311, 238] on span "Hipervisor" at bounding box center [313, 240] width 55 height 11
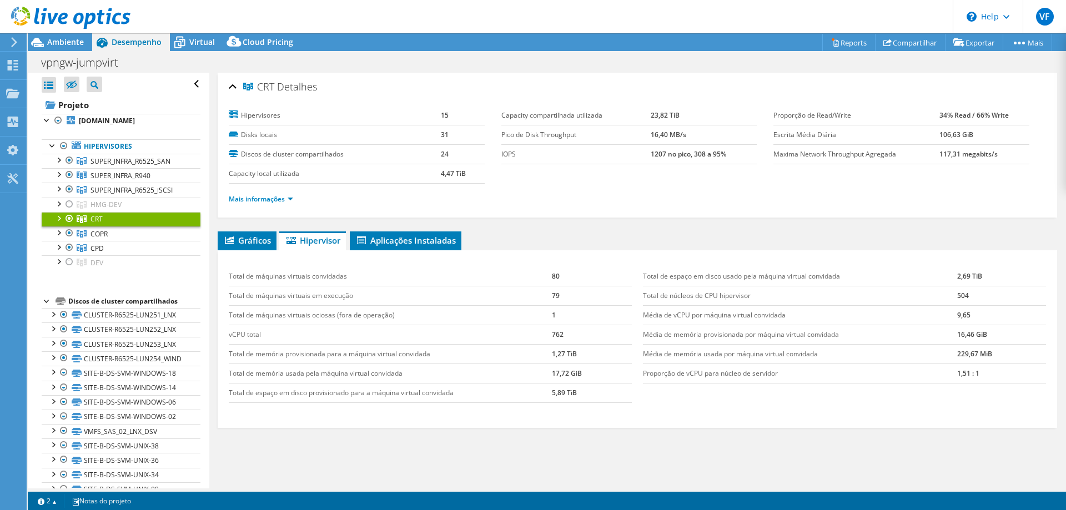
click at [378, 190] on ul "Mais informações" at bounding box center [637, 197] width 817 height 15
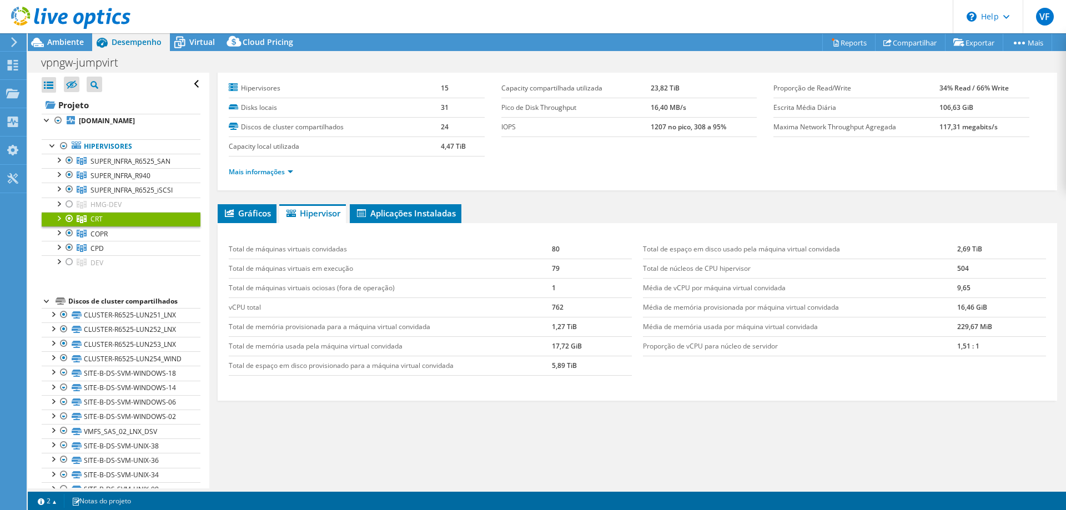
scroll to position [40, 0]
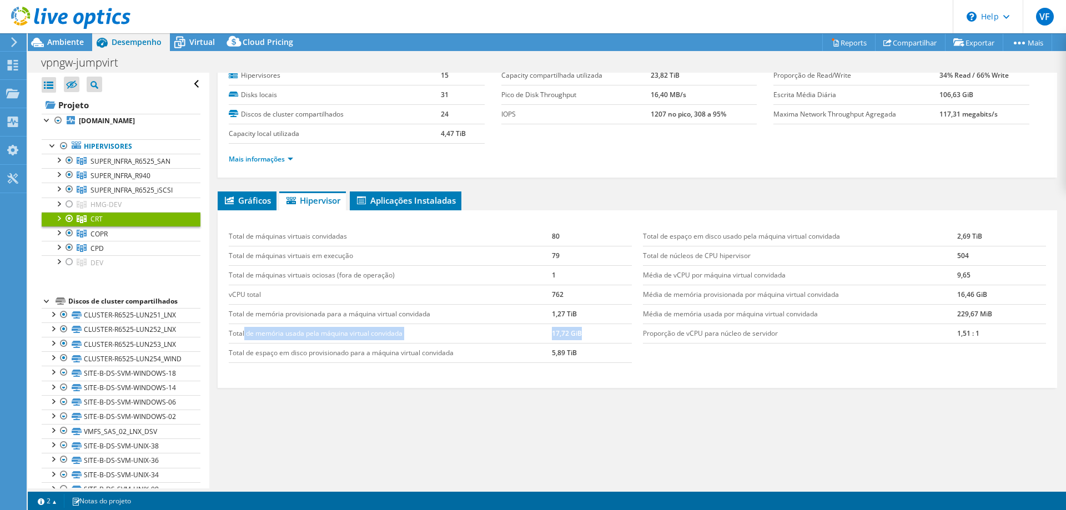
drag, startPoint x: 244, startPoint y: 330, endPoint x: 593, endPoint y: 329, distance: 349.7
click at [593, 329] on tr "Total de memória usada pela máquina virtual convidada 17,72 GiB" at bounding box center [430, 333] width 403 height 19
click at [593, 329] on td "17,72 GiB" at bounding box center [592, 333] width 80 height 19
click at [395, 206] on li "Aplicações Instaladas" at bounding box center [406, 200] width 112 height 19
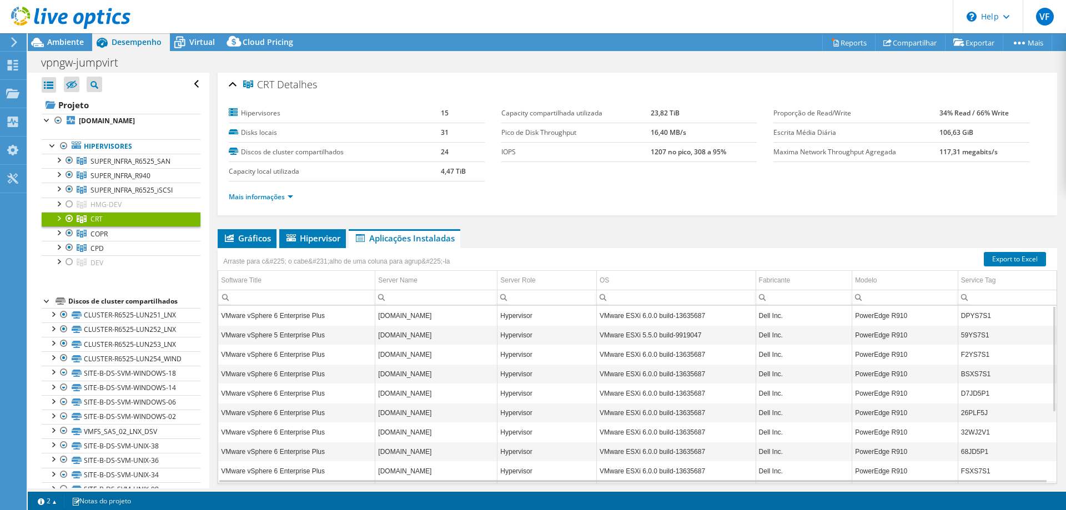
scroll to position [0, 0]
click at [107, 238] on span "COPR" at bounding box center [98, 233] width 17 height 9
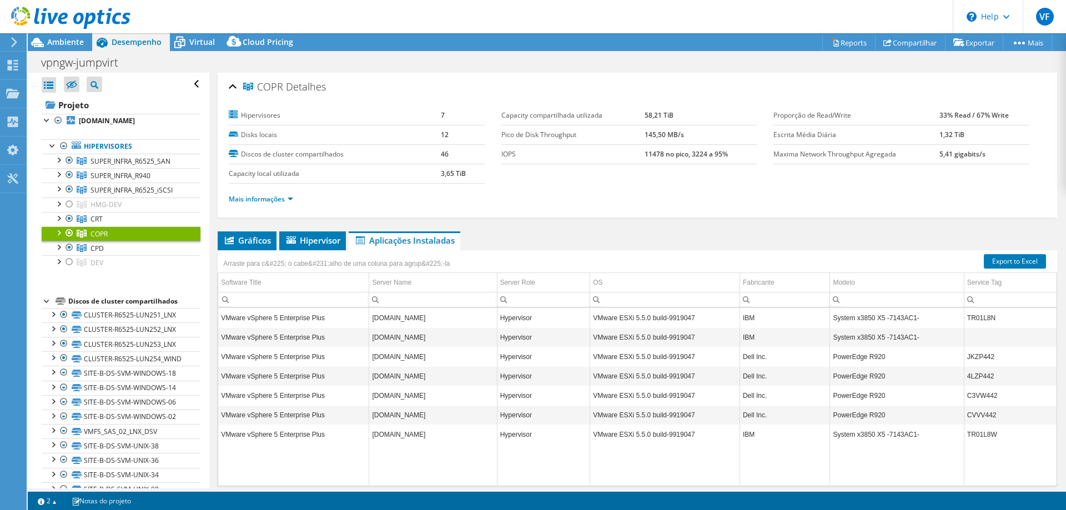
scroll to position [40, 0]
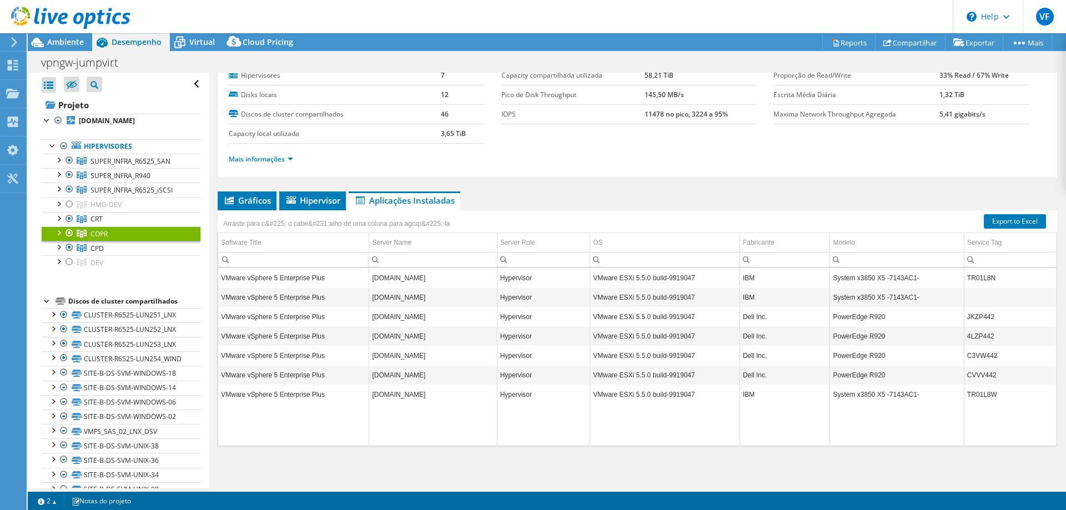
click at [426, 415] on td "Data grid" at bounding box center [433, 424] width 128 height 41
click at [107, 249] on link "CPD" at bounding box center [121, 248] width 159 height 14
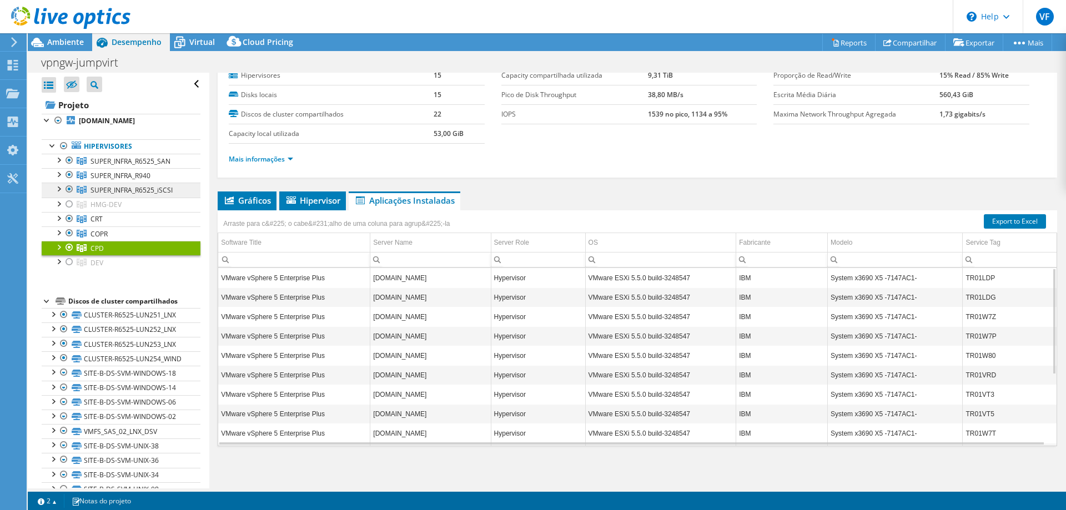
click at [94, 190] on span "SUPER_INFRA_R6525_iSCSI" at bounding box center [131, 189] width 82 height 9
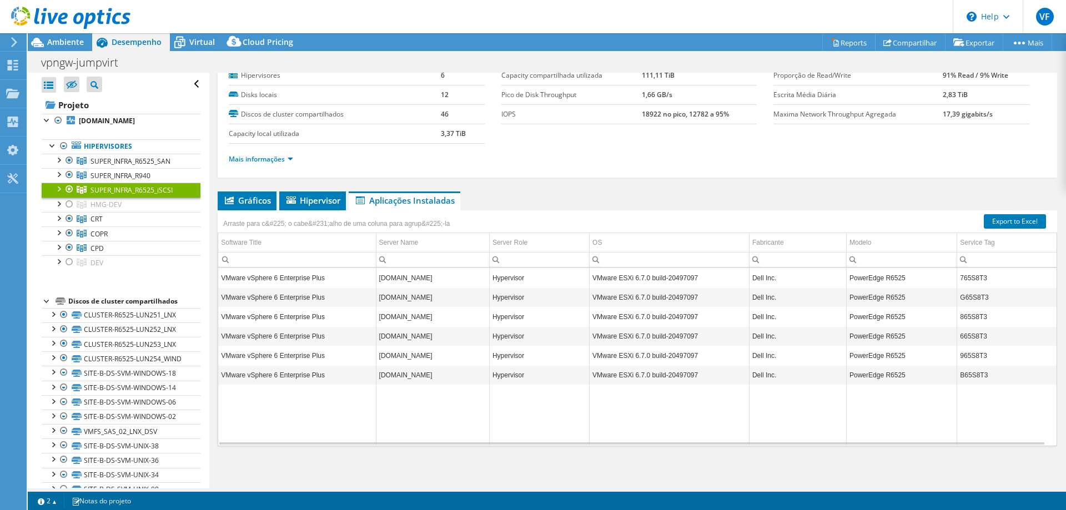
click at [388, 181] on div "SUPER_INFRA_R6525_iSCSI Detalhes Hipervisores 6 Disks locais 12 Discos de clust…" at bounding box center [637, 261] width 856 height 456
click at [126, 175] on span "SUPER_INFRA_R940" at bounding box center [120, 175] width 60 height 9
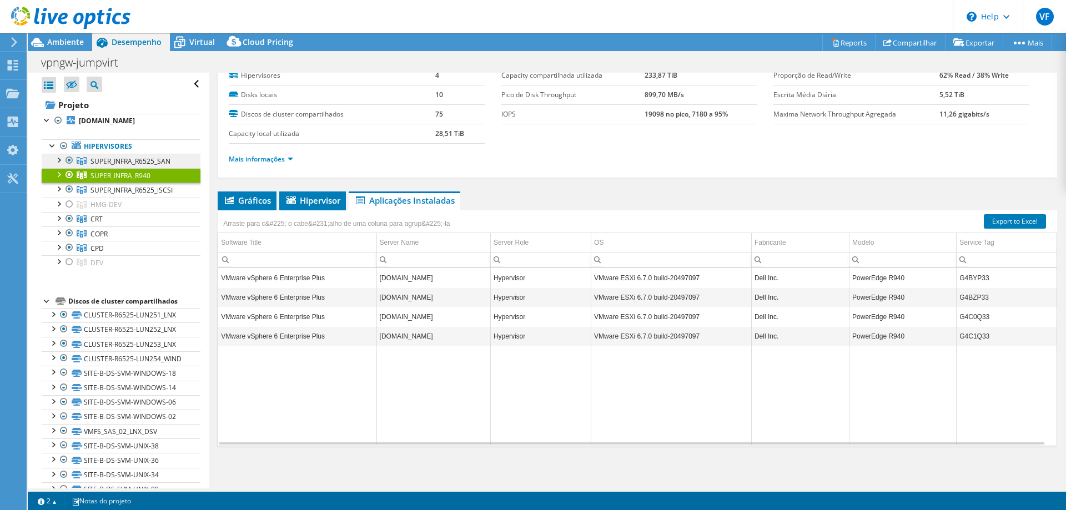
click at [116, 160] on span "SUPER_INFRA_R6525_SAN" at bounding box center [130, 161] width 80 height 9
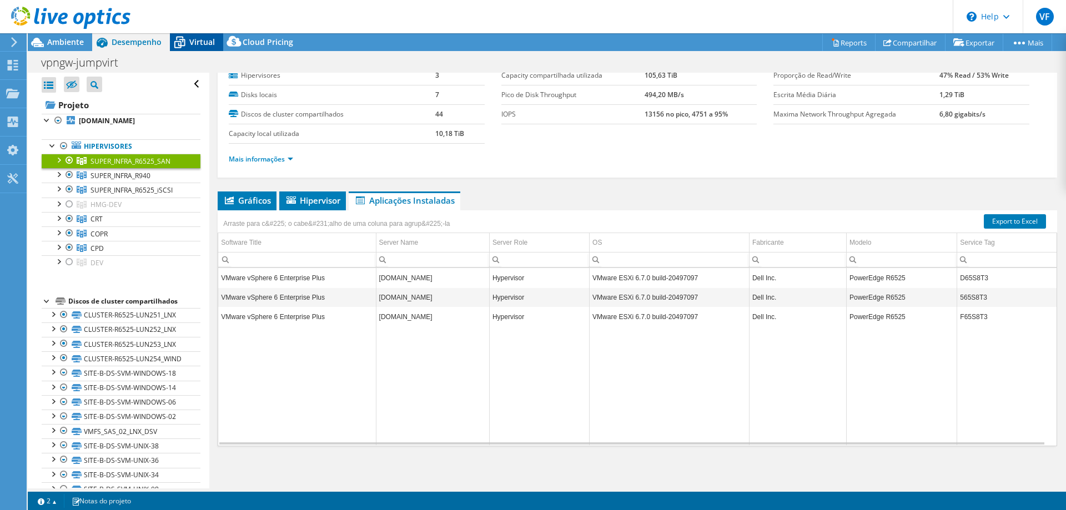
click at [206, 37] on span "Virtual" at bounding box center [202, 42] width 26 height 11
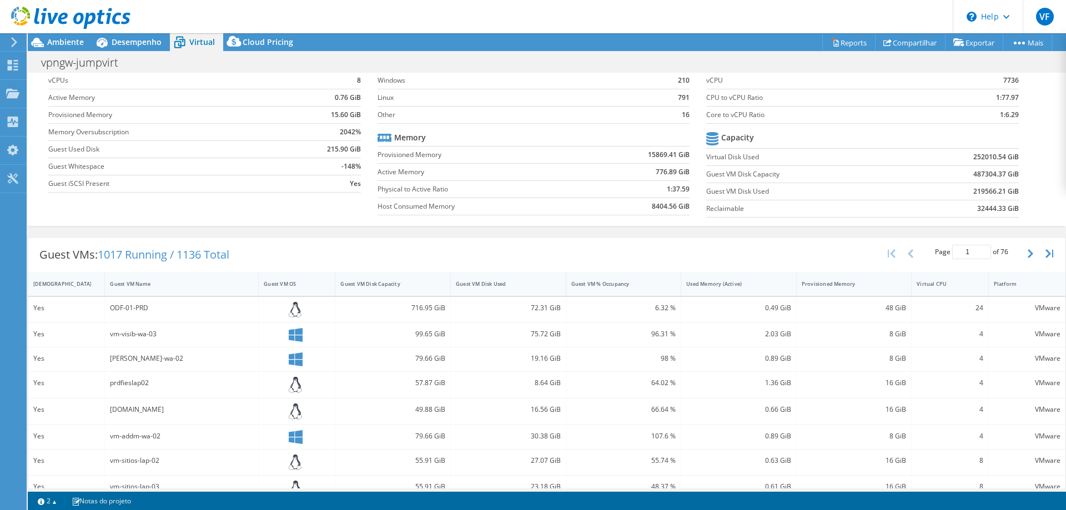
scroll to position [0, 0]
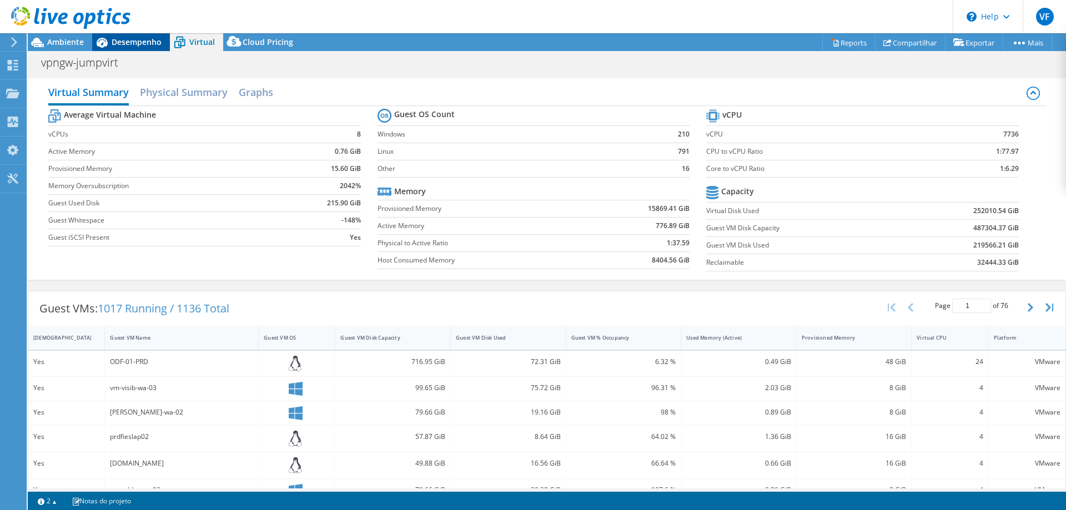
click at [131, 49] on div "Desempenho" at bounding box center [131, 42] width 78 height 18
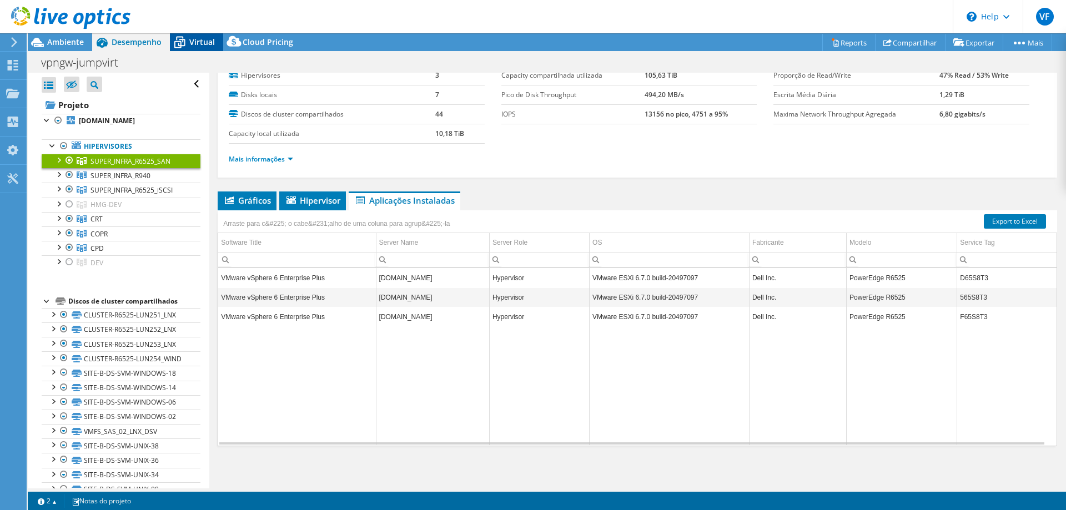
click at [210, 42] on span "Virtual" at bounding box center [202, 42] width 26 height 11
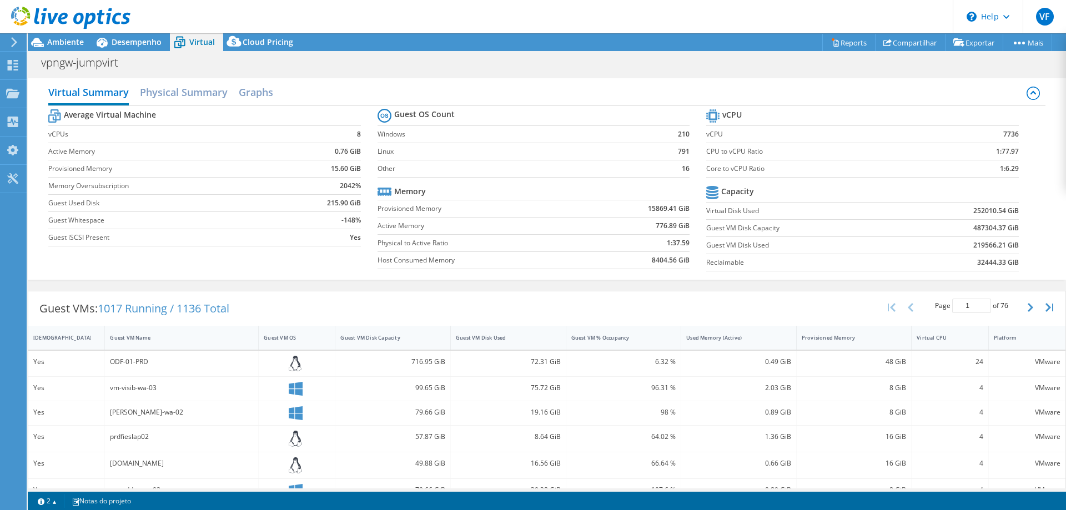
click at [277, 89] on div "Virtual Summary Physical Summary Graphs" at bounding box center [546, 93] width 996 height 25
click at [270, 88] on h2 "Graphs" at bounding box center [256, 93] width 34 height 24
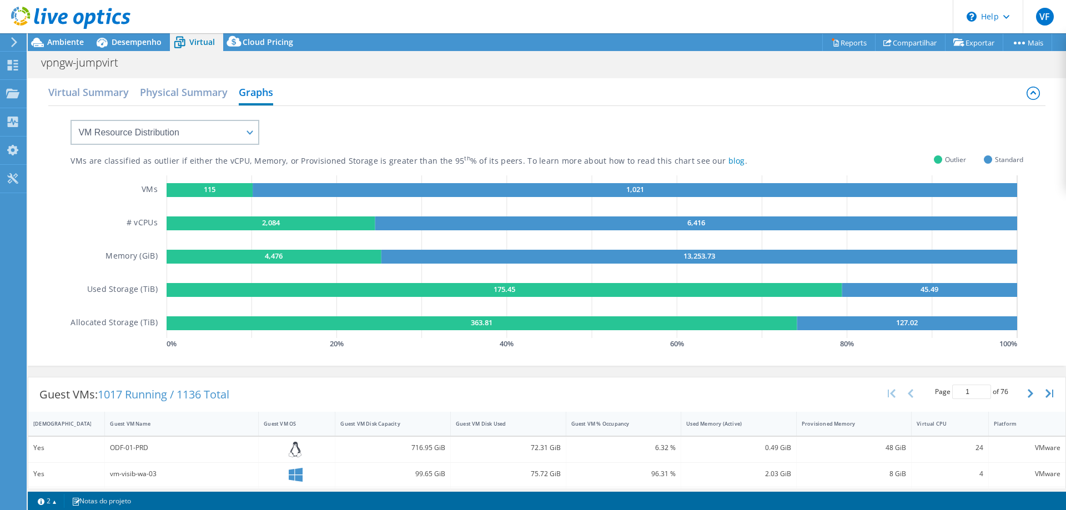
drag, startPoint x: 311, startPoint y: 92, endPoint x: 259, endPoint y: 108, distance: 54.8
click at [307, 94] on div "Virtual Summary Physical Summary Graphs" at bounding box center [546, 93] width 996 height 25
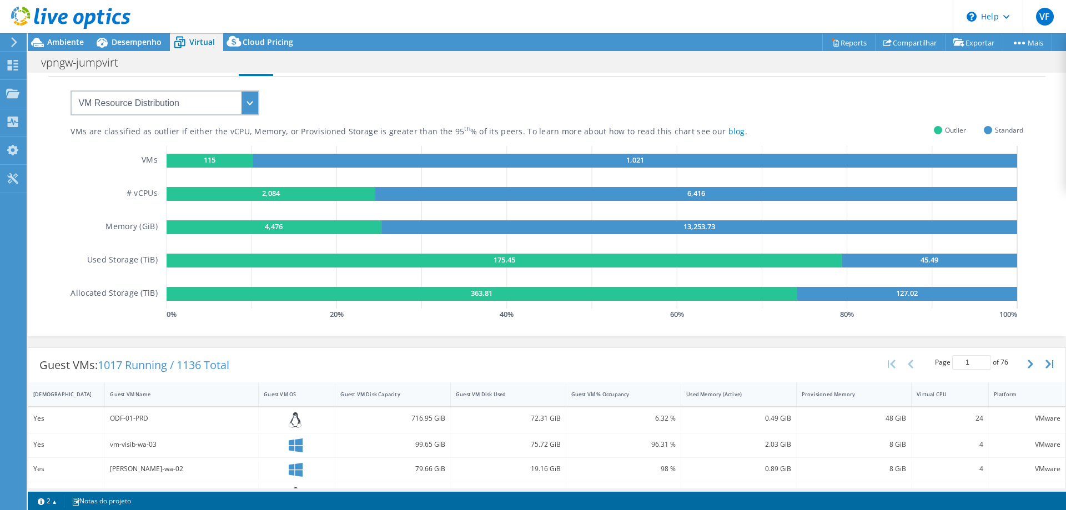
scroll to position [55, 0]
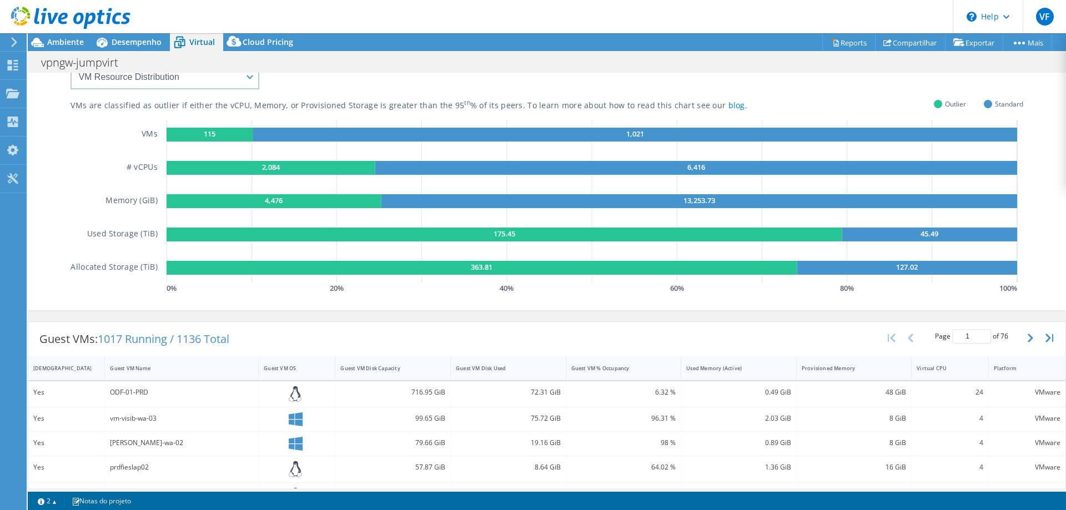
click at [92, 200] on div "VMs # vCPUs Memory (GiB) Used Storage (TiB) Allocated Storage (TiB)" at bounding box center [117, 208] width 95 height 176
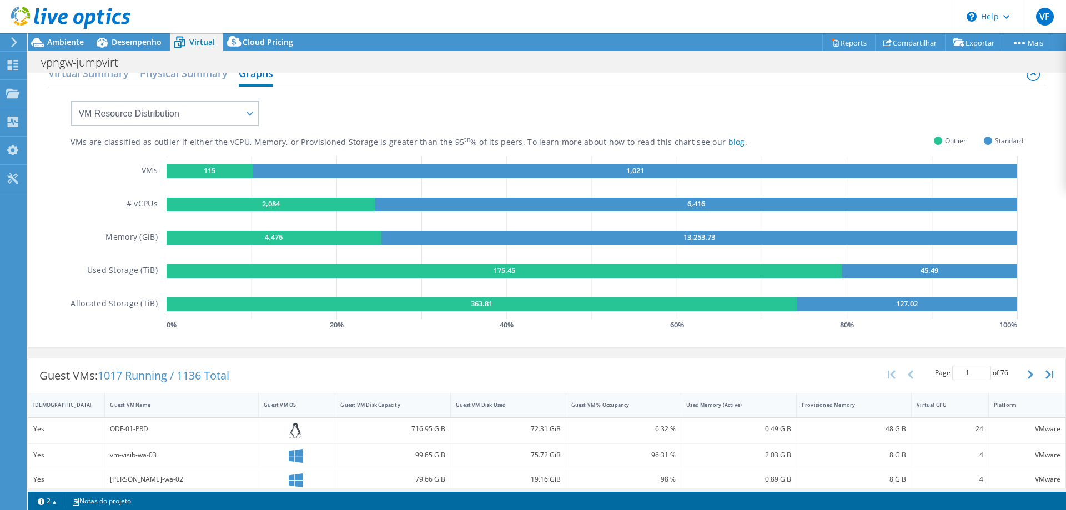
scroll to position [0, 0]
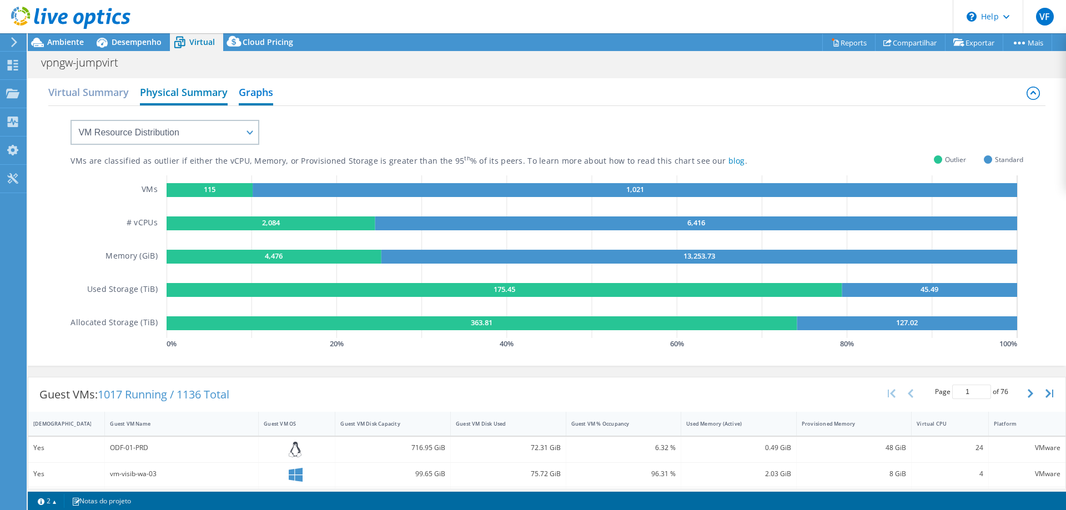
click at [174, 93] on h2 "Physical Summary" at bounding box center [184, 93] width 88 height 24
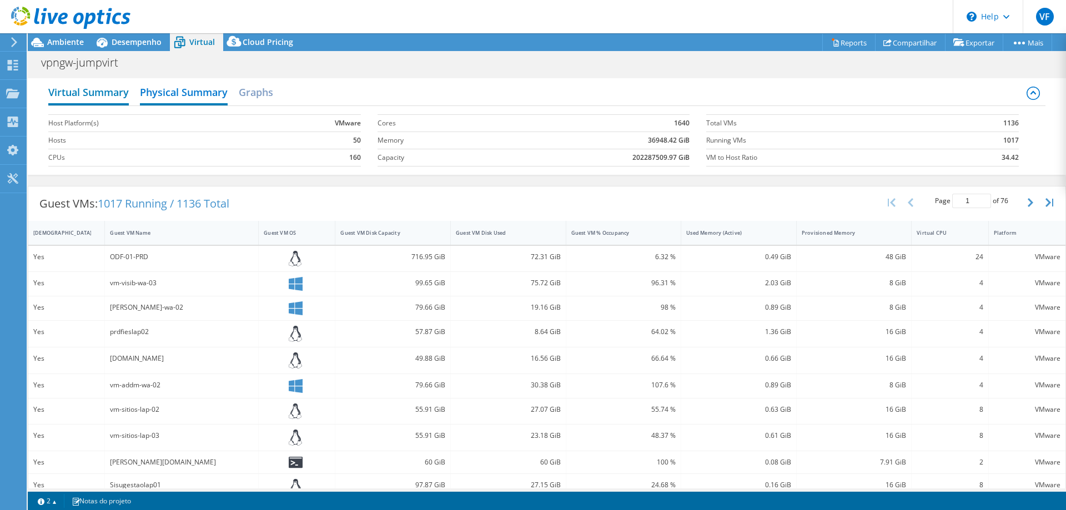
click at [109, 99] on h2 "Virtual Summary" at bounding box center [88, 93] width 80 height 24
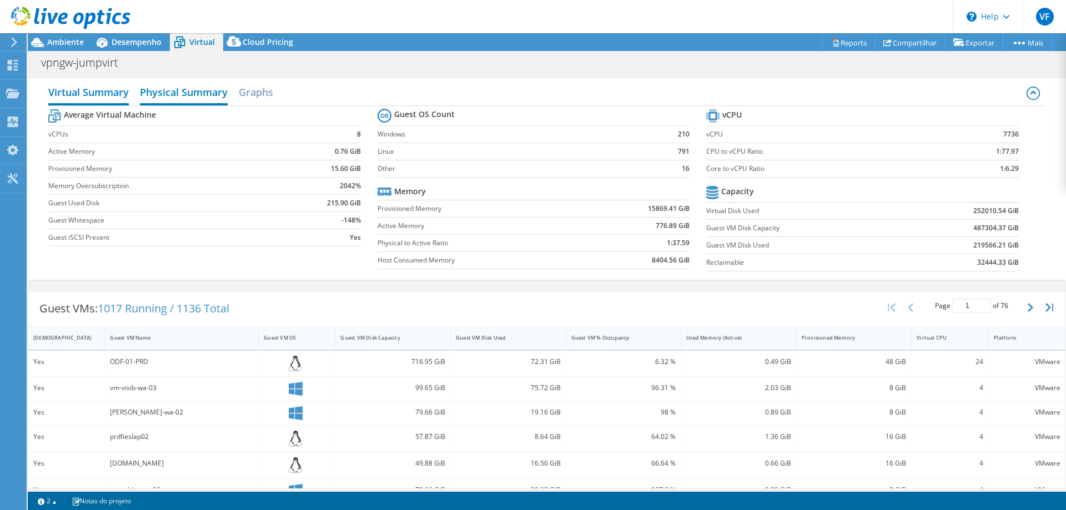
click at [171, 99] on h2 "Physical Summary" at bounding box center [184, 93] width 88 height 24
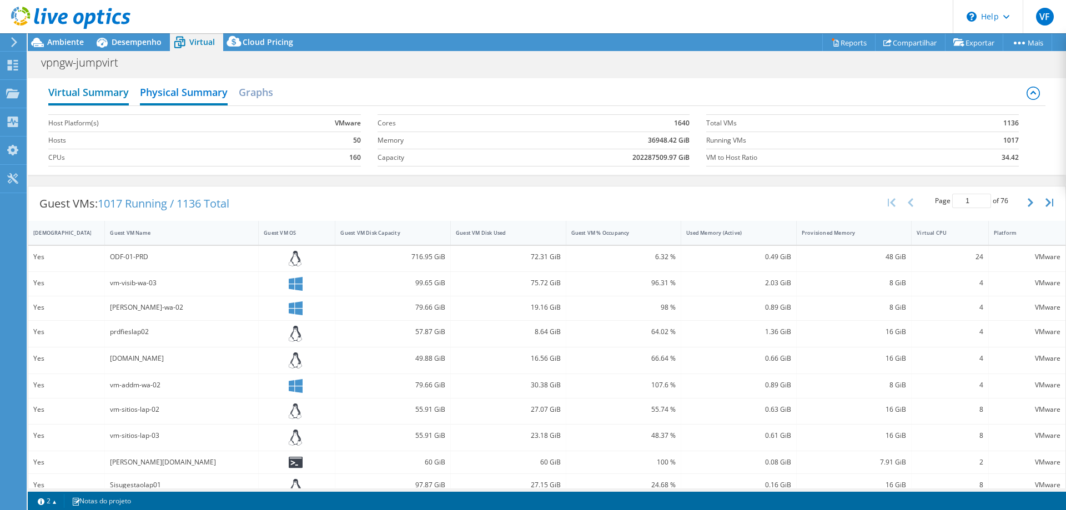
click at [87, 99] on h2 "Virtual Summary" at bounding box center [88, 93] width 80 height 24
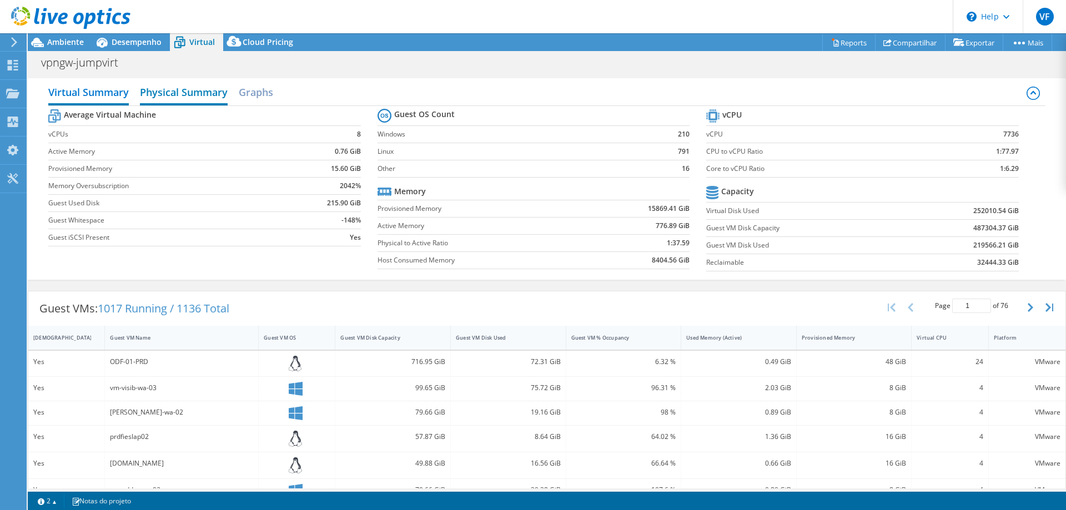
click at [171, 82] on h2 "Physical Summary" at bounding box center [184, 93] width 88 height 24
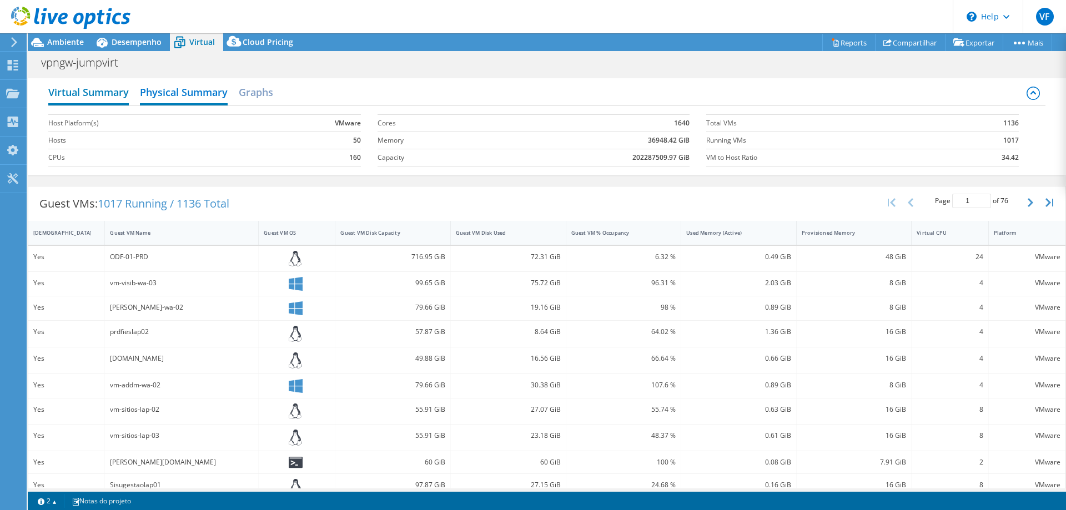
click at [116, 90] on h2 "Virtual Summary" at bounding box center [88, 93] width 80 height 24
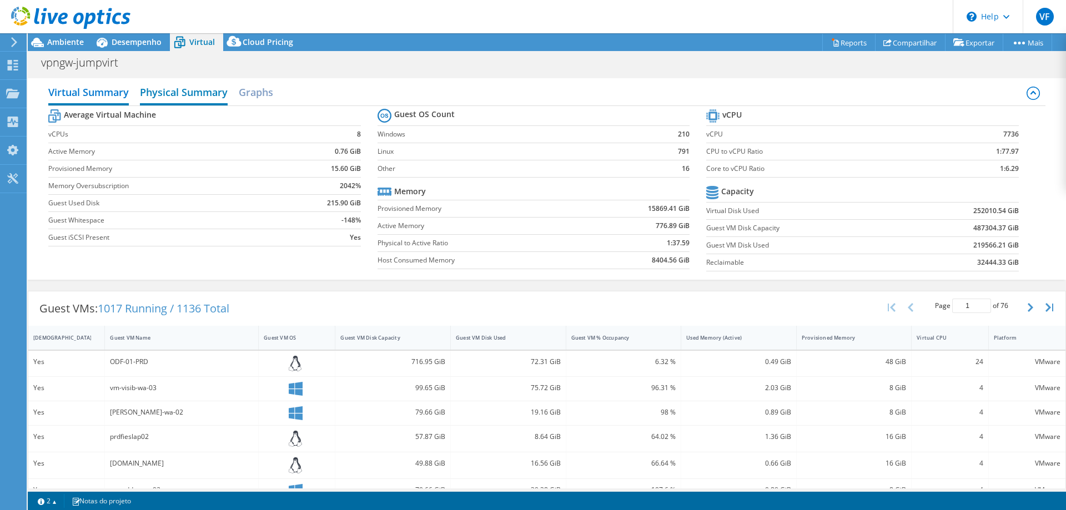
click at [214, 93] on h2 "Physical Summary" at bounding box center [184, 93] width 88 height 24
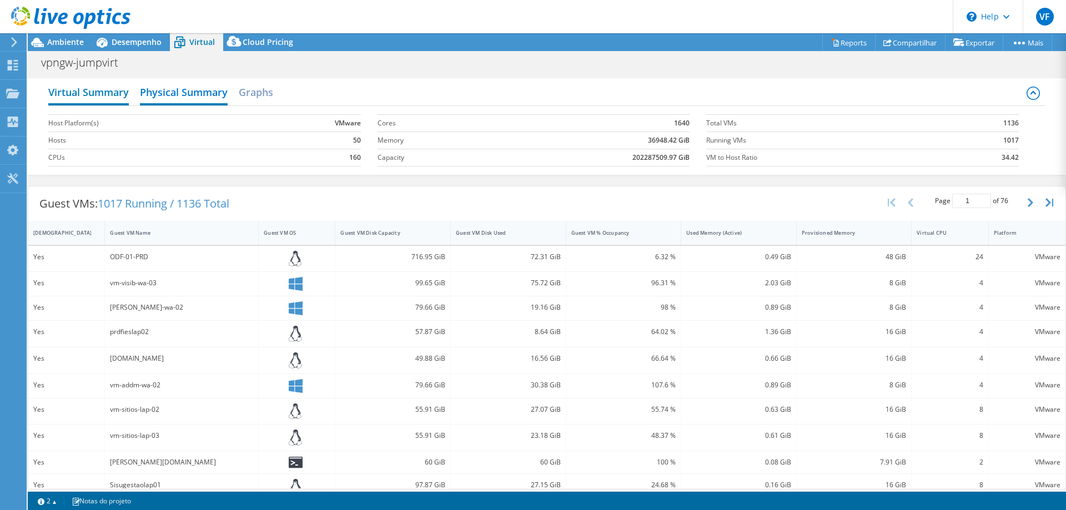
click at [113, 93] on h2 "Virtual Summary" at bounding box center [88, 93] width 80 height 24
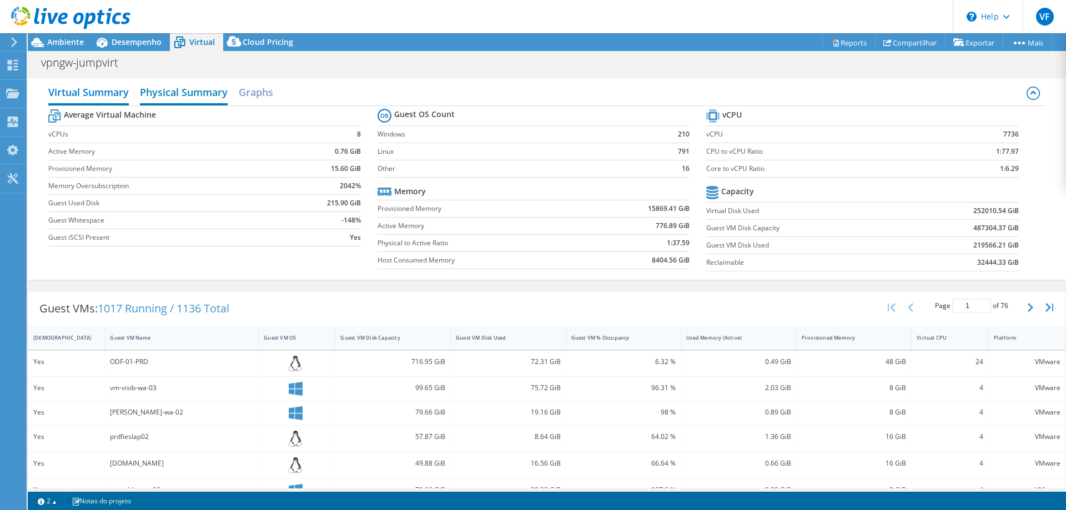
click at [177, 89] on h2 "Physical Summary" at bounding box center [184, 93] width 88 height 24
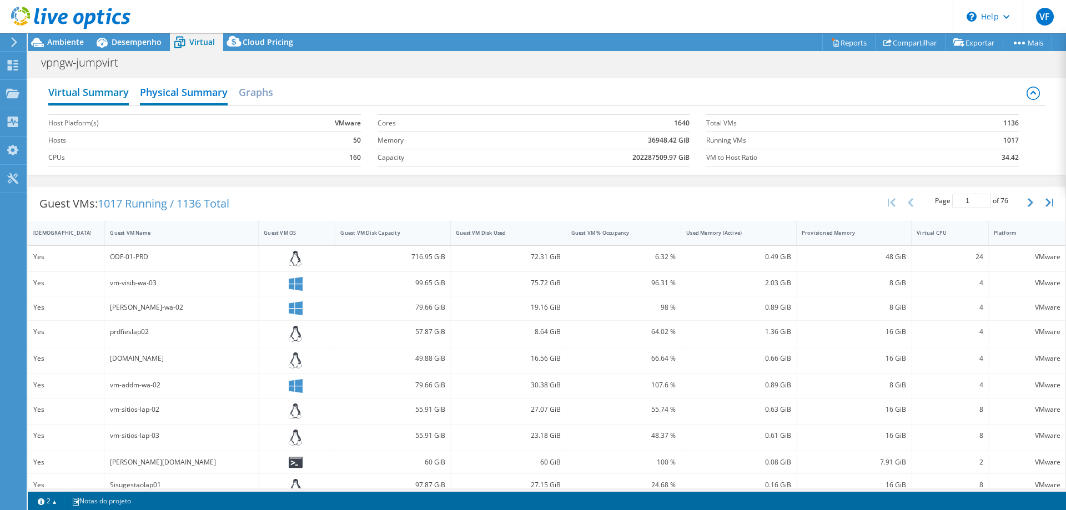
click at [112, 95] on h2 "Virtual Summary" at bounding box center [88, 93] width 80 height 24
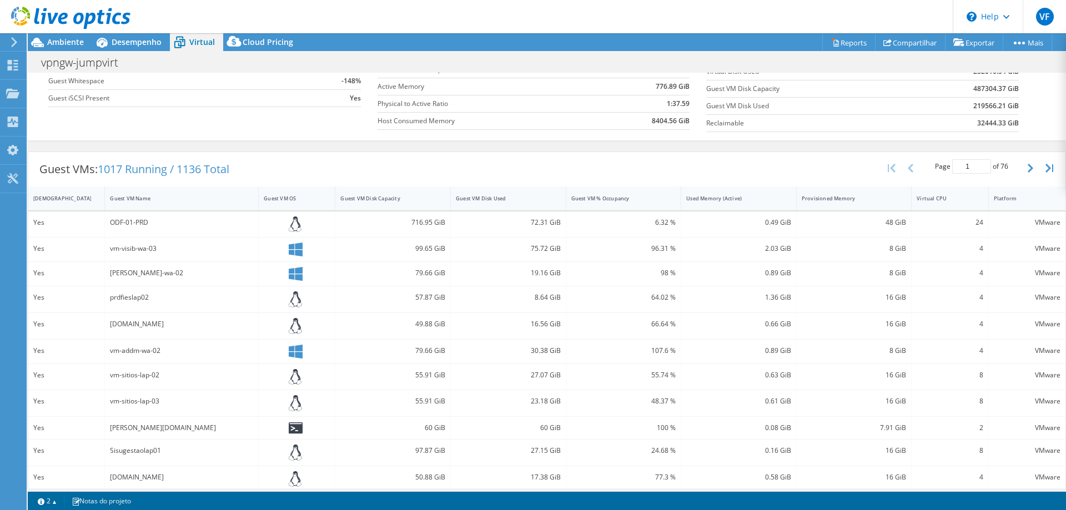
scroll to position [166, 0]
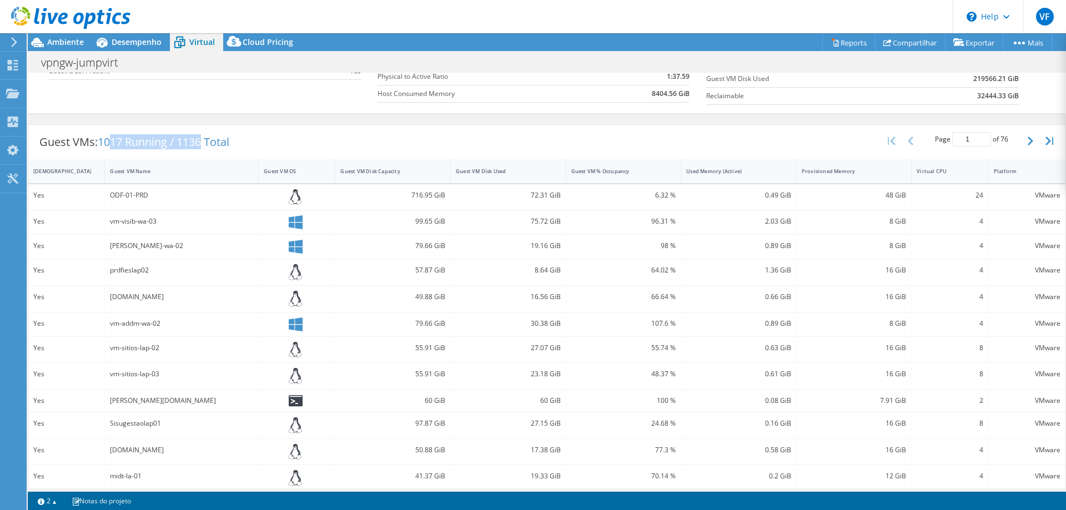
drag, startPoint x: 113, startPoint y: 133, endPoint x: 213, endPoint y: 134, distance: 100.5
click at [213, 134] on div "Guest VMs: 1017 Running / 1136 Total" at bounding box center [134, 142] width 212 height 34
click at [213, 134] on span "1017 Running / 1136 Total" at bounding box center [164, 141] width 132 height 15
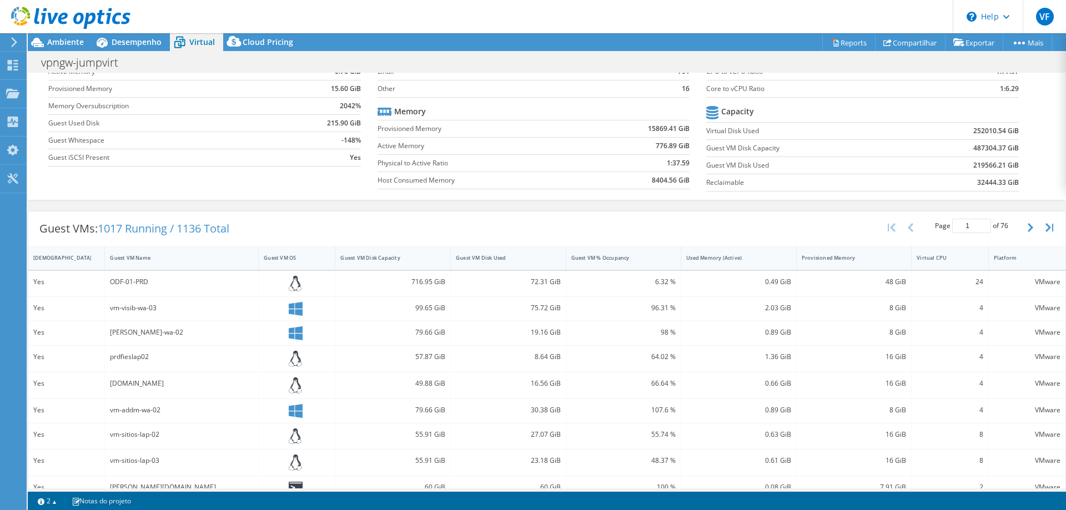
scroll to position [0, 0]
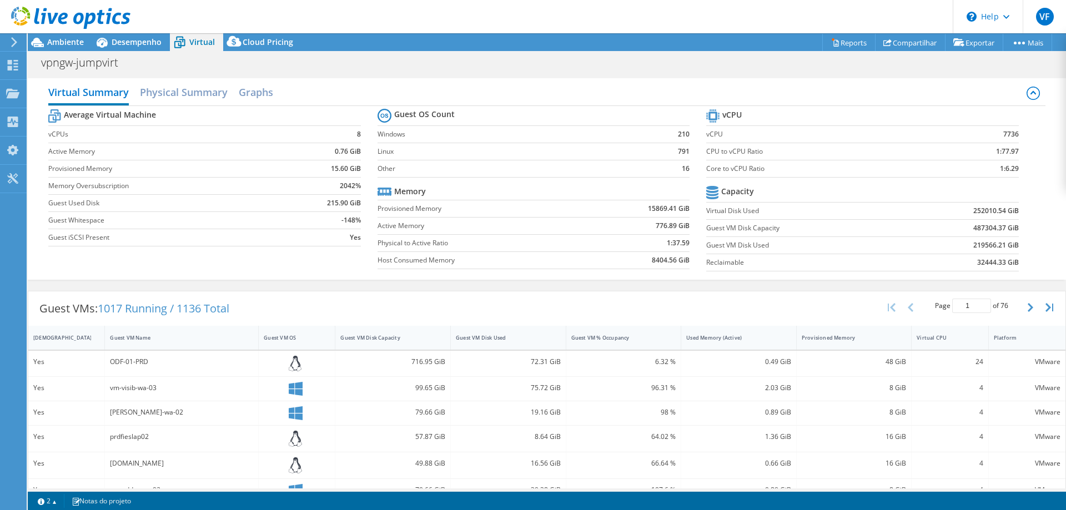
click at [358, 262] on div "Average Virtual Machine vCPUs 8 Active Memory 0.76 GiB Provisioned Memory 15.60…" at bounding box center [546, 191] width 996 height 171
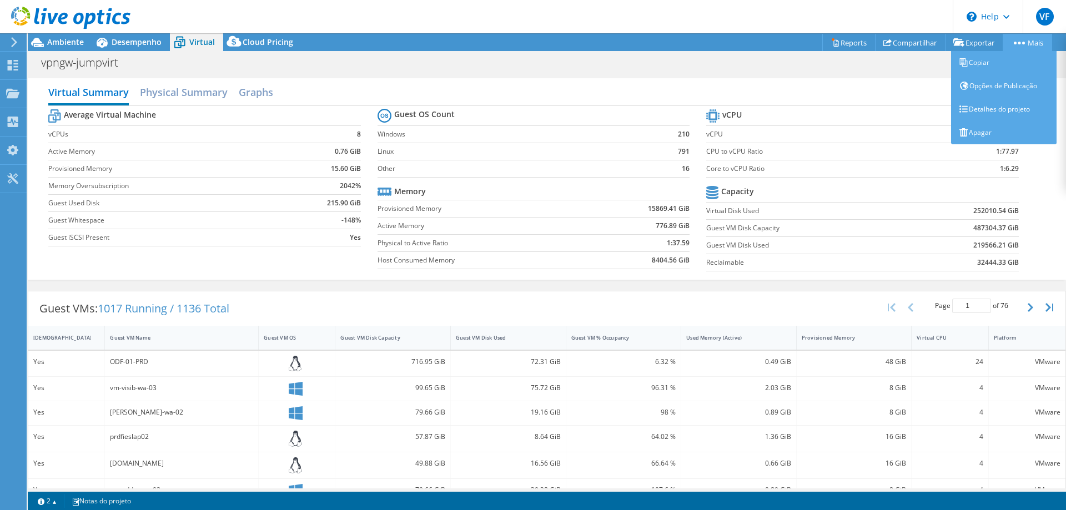
click at [1033, 41] on link "Mais" at bounding box center [1026, 42] width 49 height 17
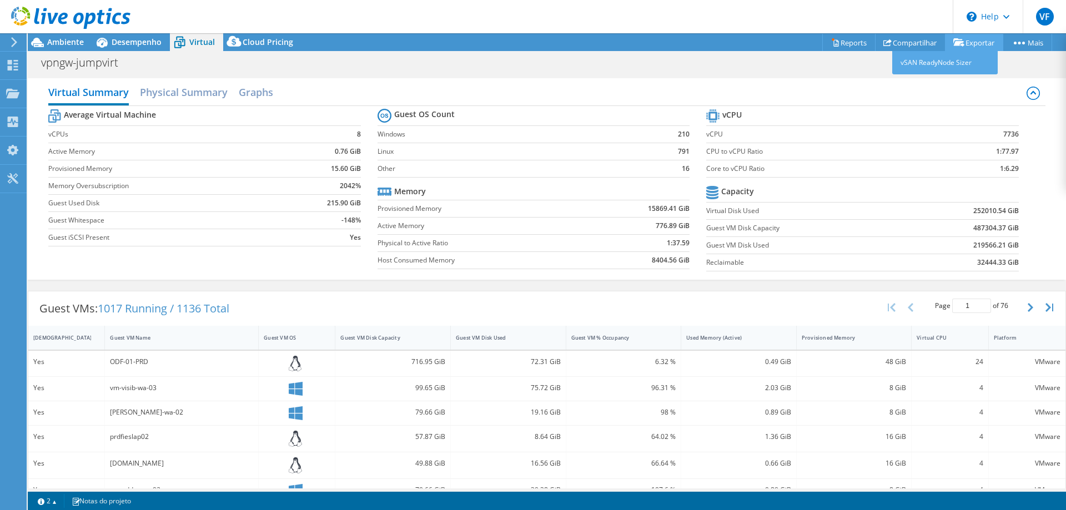
click at [953, 40] on icon at bounding box center [958, 42] width 11 height 8
click at [211, 166] on label "Provisioned Memory" at bounding box center [167, 168] width 238 height 11
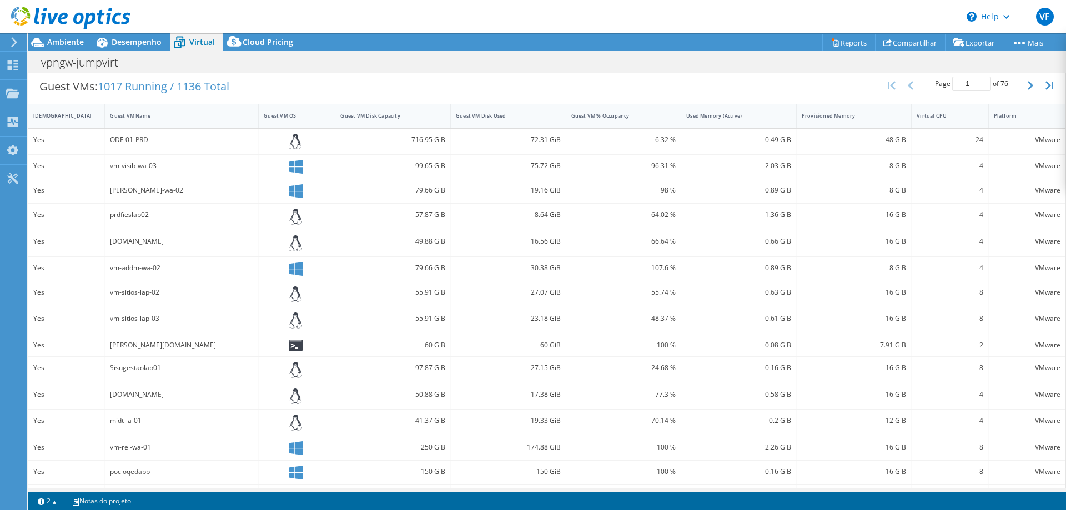
scroll to position [247, 0]
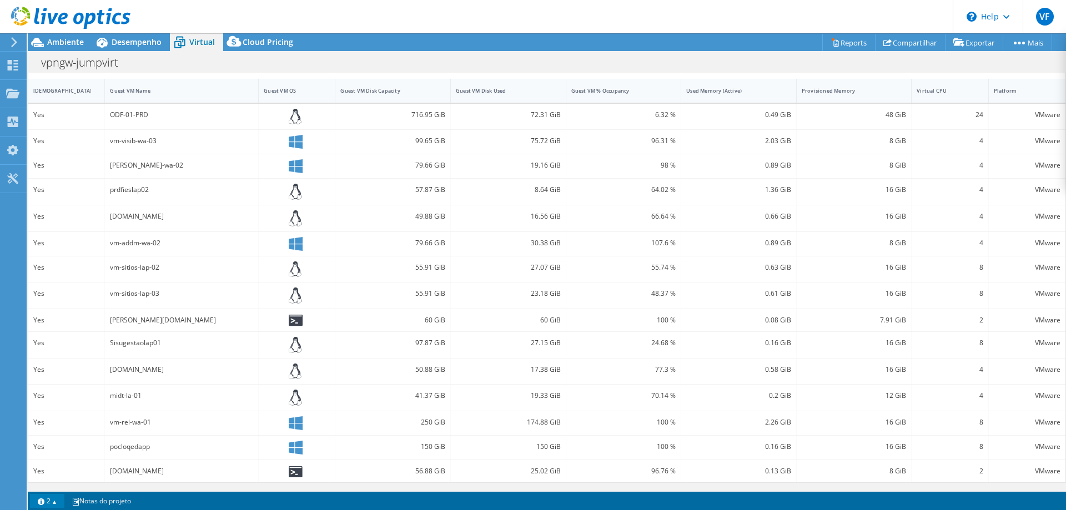
click at [46, 501] on link "2" at bounding box center [47, 501] width 34 height 14
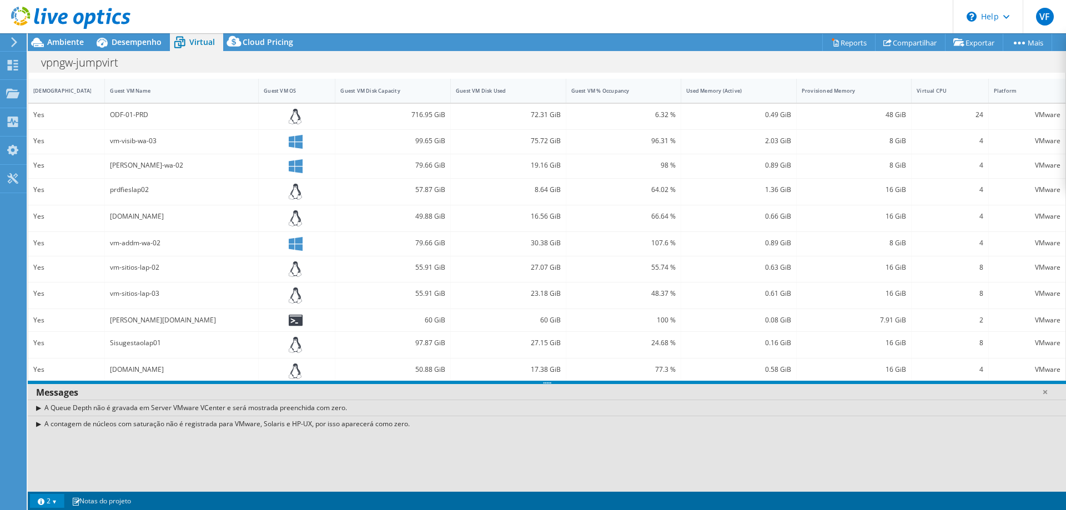
click at [46, 501] on link "2" at bounding box center [47, 501] width 34 height 14
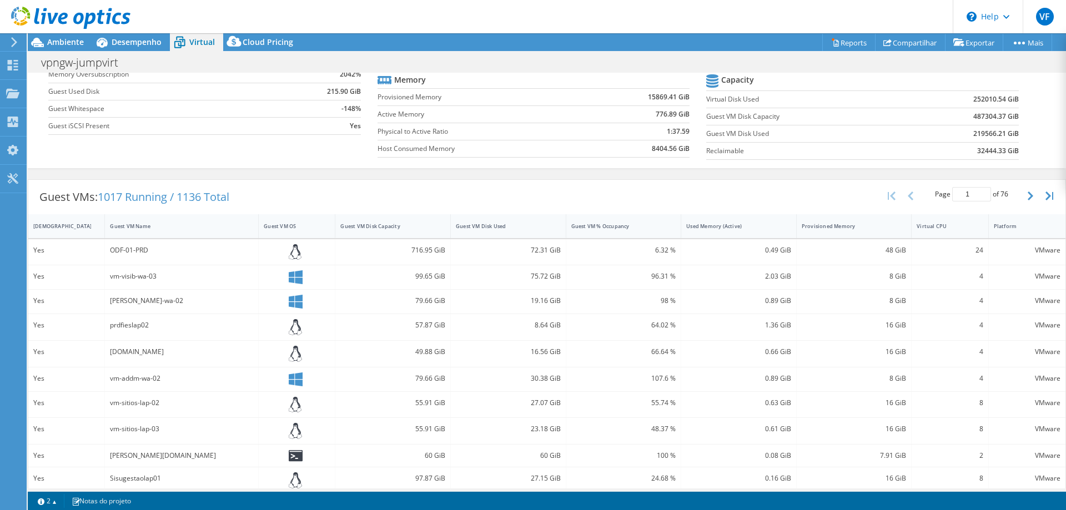
scroll to position [0, 0]
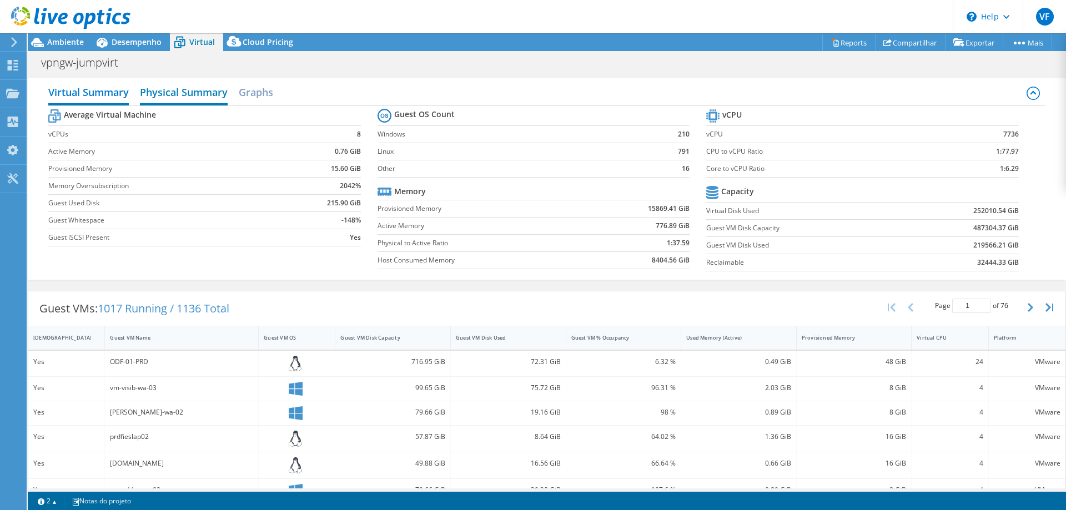
click at [198, 97] on h2 "Physical Summary" at bounding box center [184, 93] width 88 height 24
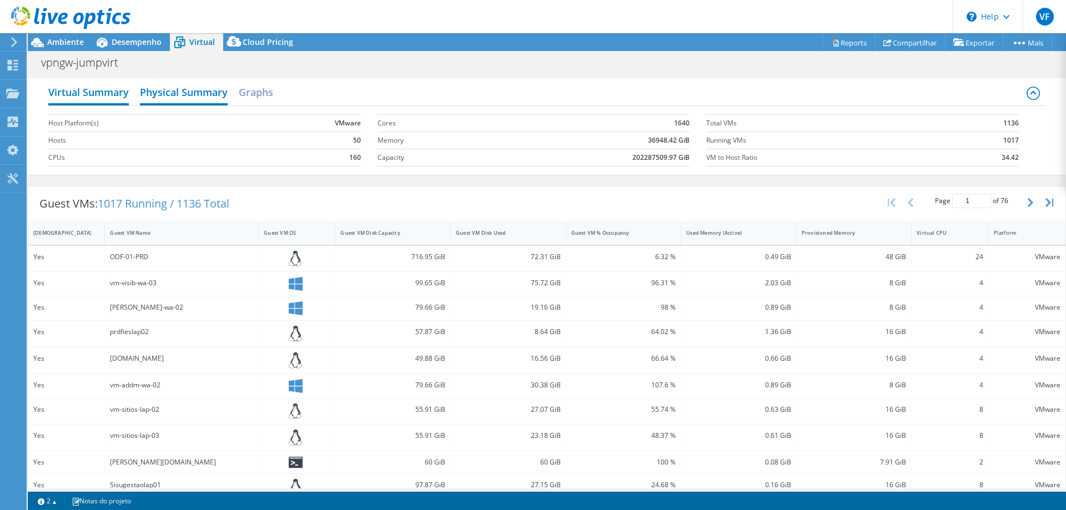
click at [97, 97] on h2 "Virtual Summary" at bounding box center [88, 93] width 80 height 24
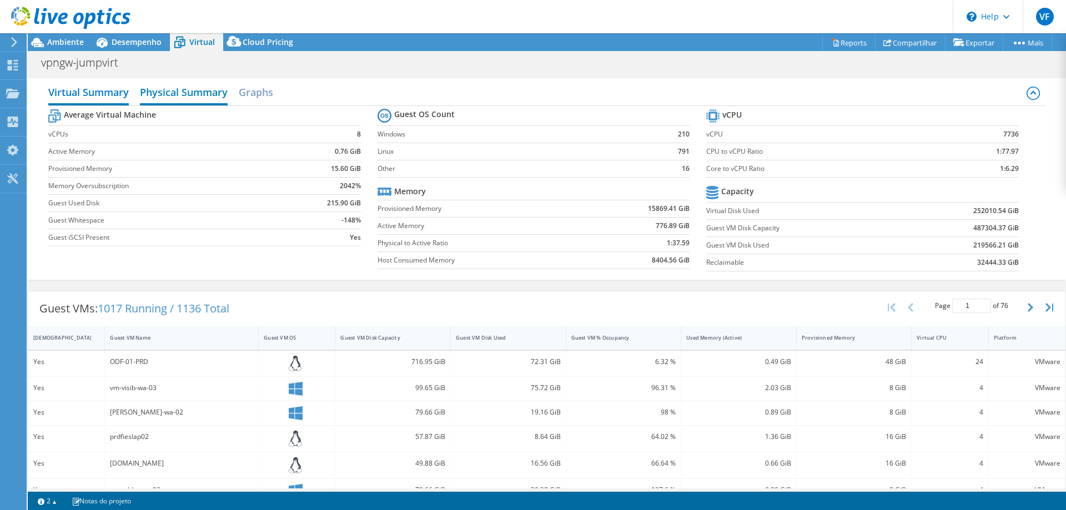
click at [189, 96] on h2 "Physical Summary" at bounding box center [184, 93] width 88 height 24
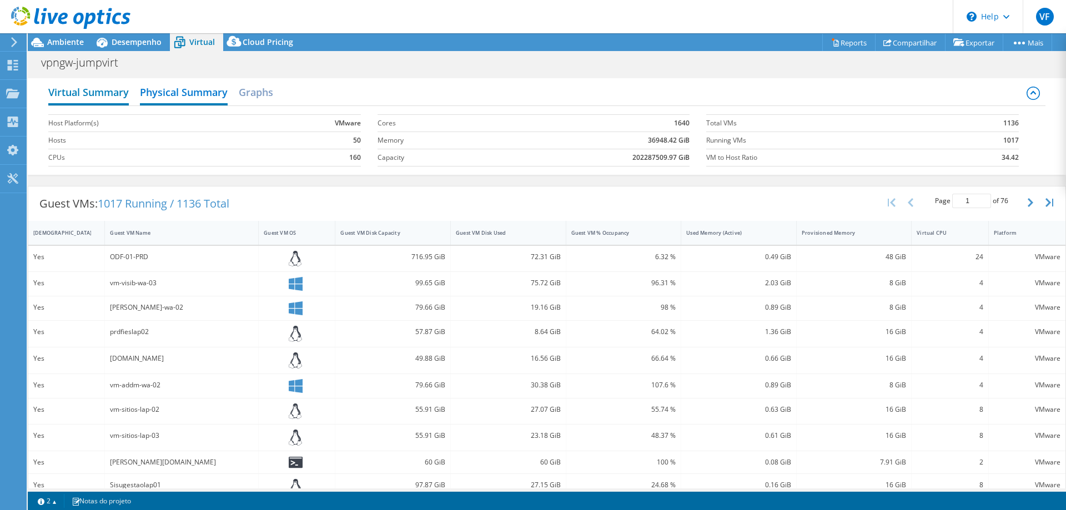
click at [101, 94] on h2 "Virtual Summary" at bounding box center [88, 93] width 80 height 24
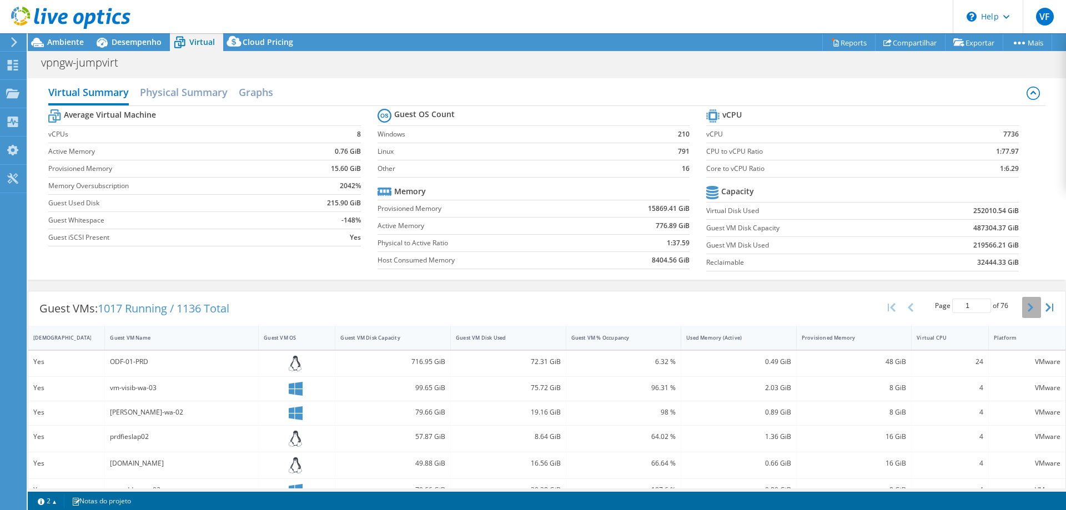
click at [1022, 304] on button "button" at bounding box center [1031, 307] width 19 height 21
type input "2"
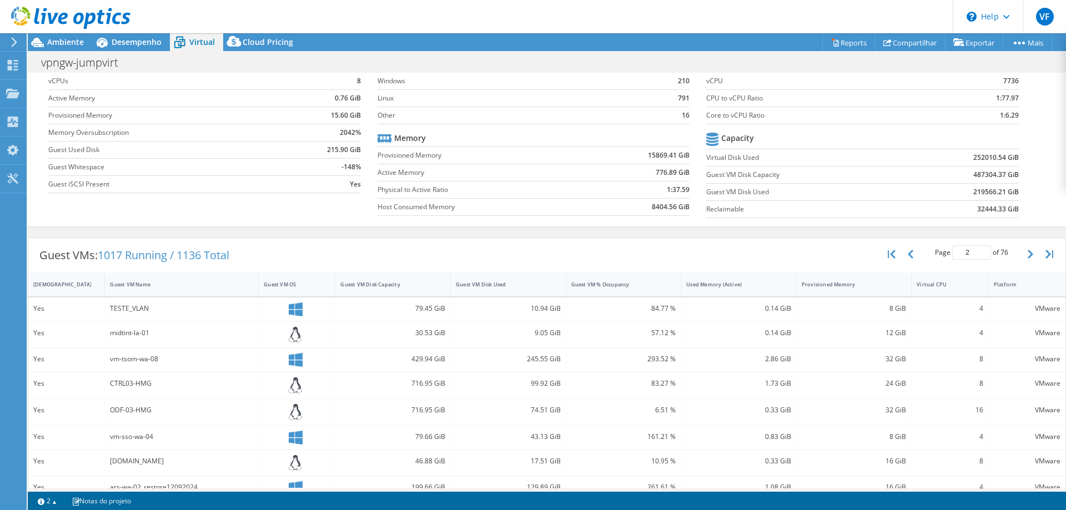
scroll to position [166, 0]
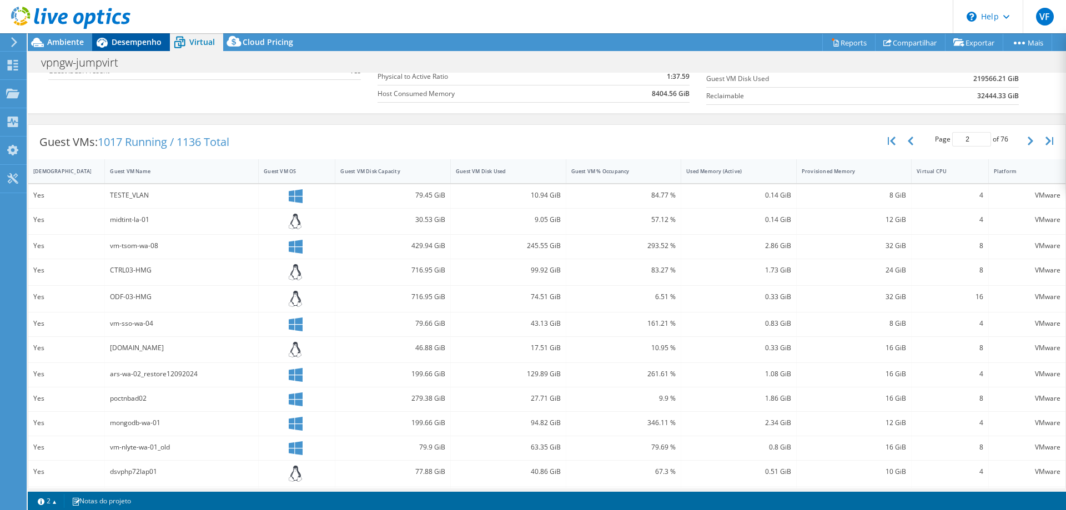
click at [140, 43] on span "Desempenho" at bounding box center [137, 42] width 50 height 11
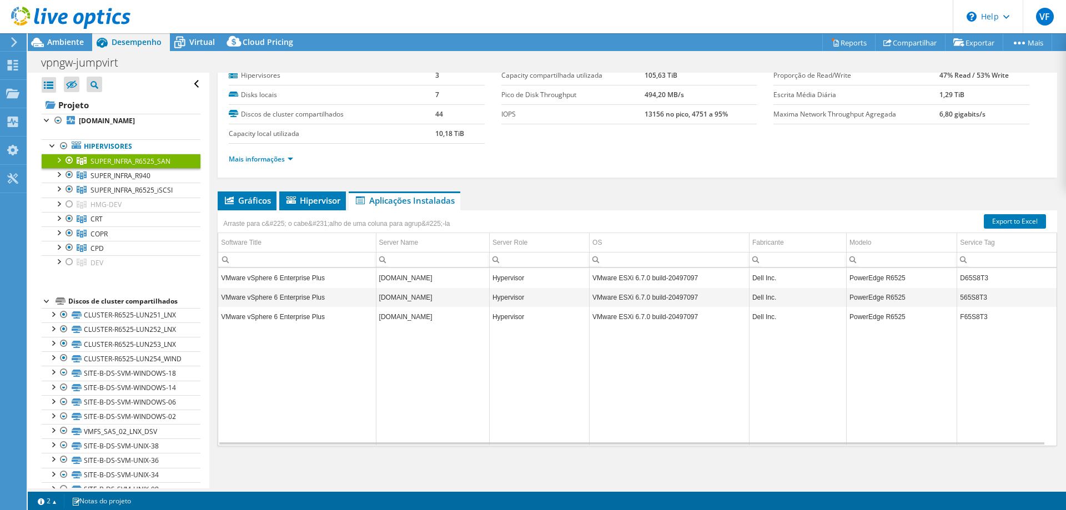
scroll to position [0, 0]
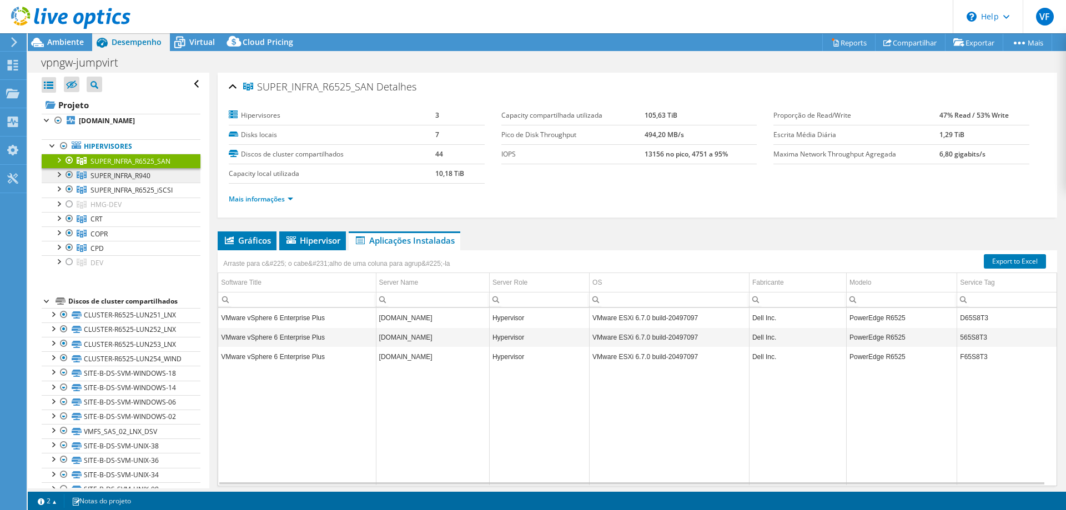
click at [159, 176] on link "SUPER_INFRA_R940" at bounding box center [121, 175] width 159 height 14
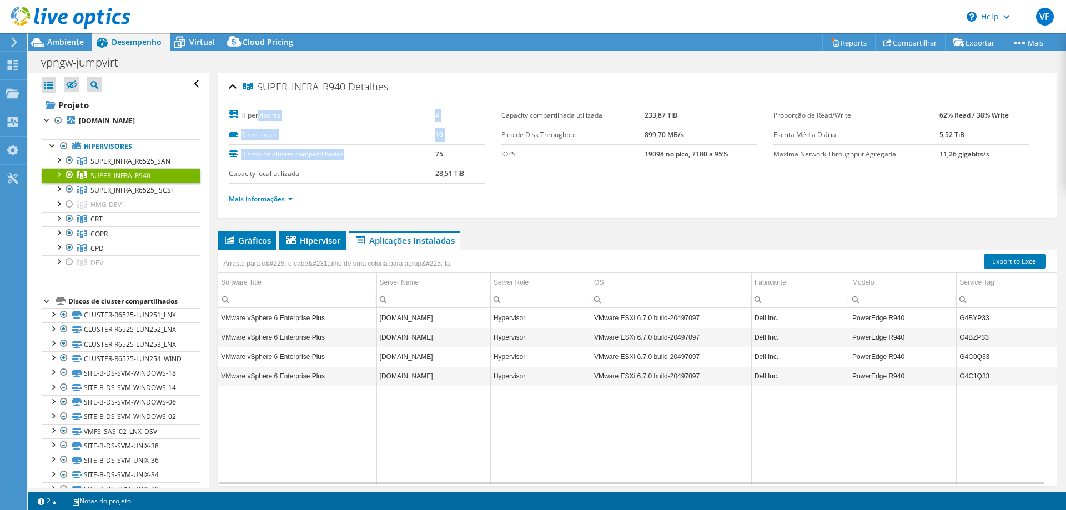
drag, startPoint x: 260, startPoint y: 110, endPoint x: 400, endPoint y: 149, distance: 145.5
click at [398, 149] on tbody "Hipervisores 4 Disks locais 10 Discos de cluster compartilhados 75 Capacity loc…" at bounding box center [357, 145] width 256 height 78
drag, startPoint x: 391, startPoint y: 178, endPoint x: 317, endPoint y: 190, distance: 74.8
click at [389, 178] on label "Capacity local utilizada" at bounding box center [332, 173] width 206 height 11
click at [281, 200] on link "Mais informações" at bounding box center [261, 198] width 64 height 9
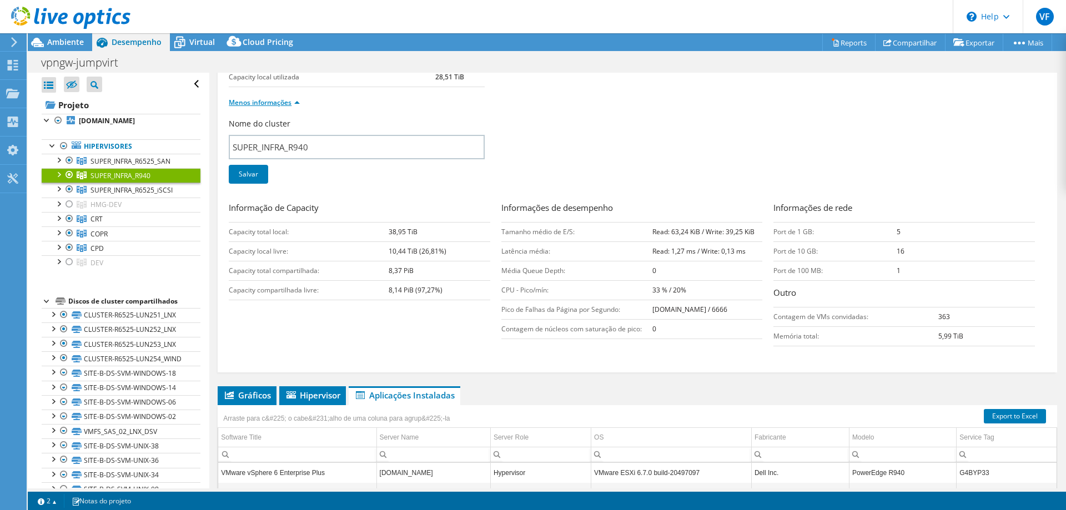
scroll to position [111, 0]
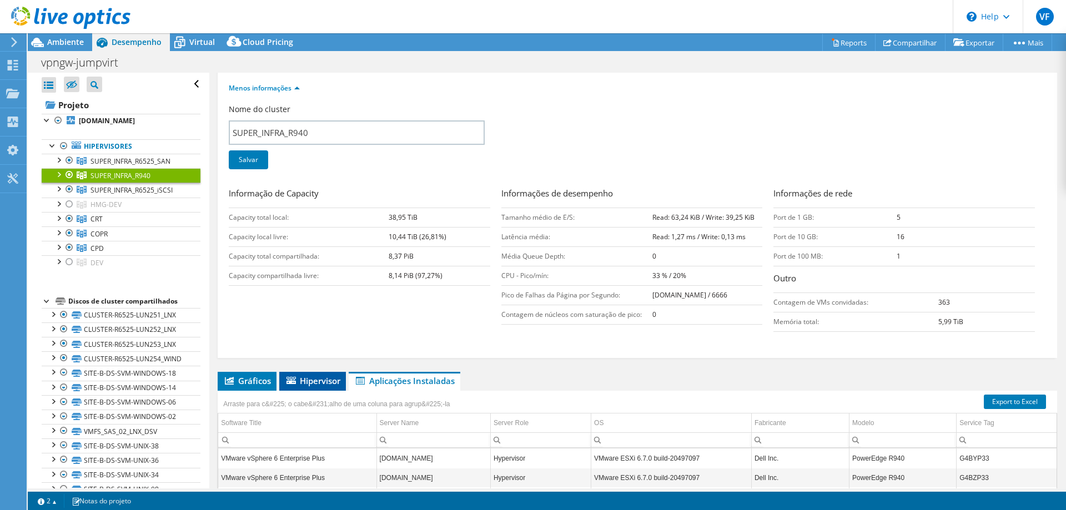
click at [320, 380] on span "Hipervisor" at bounding box center [312, 380] width 55 height 11
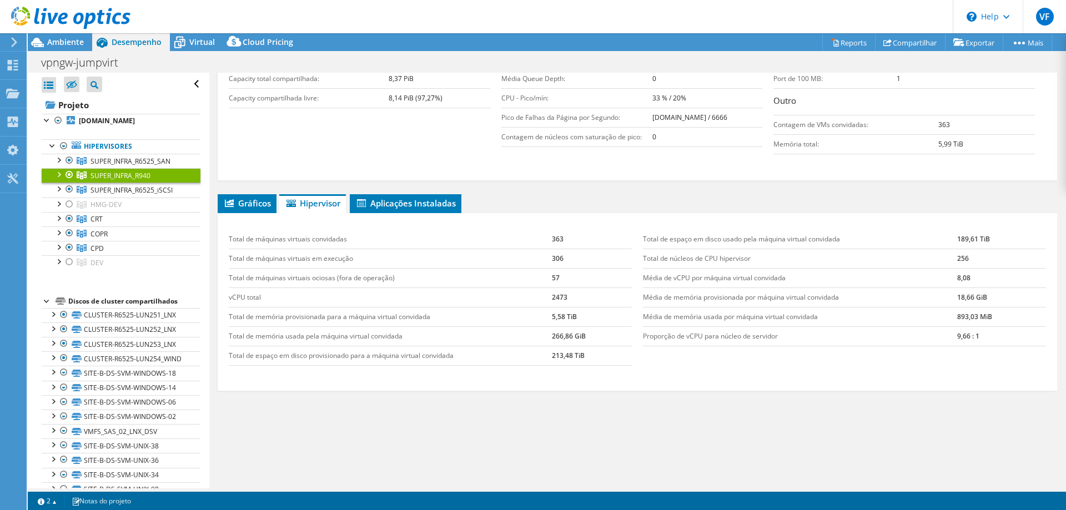
scroll to position [291, 0]
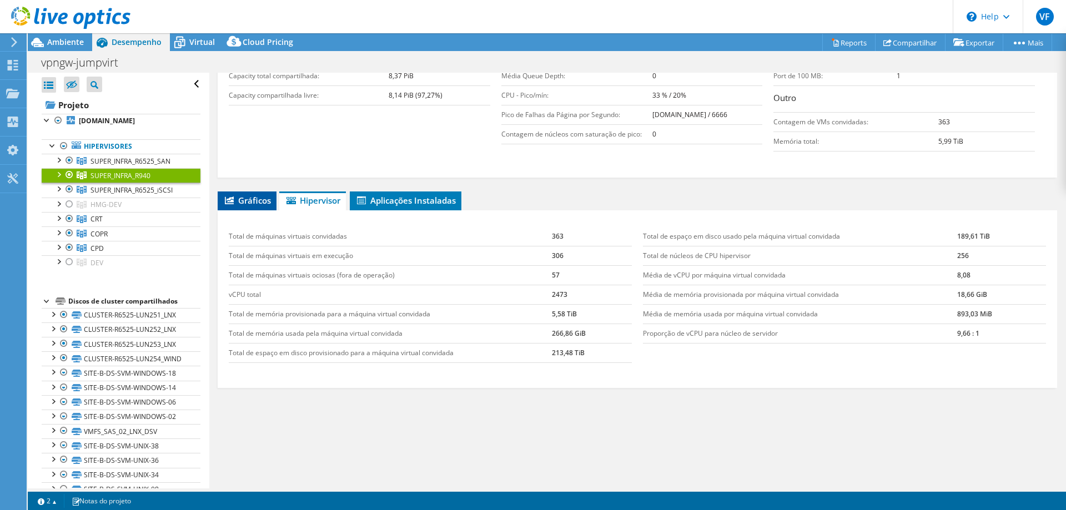
click at [253, 207] on li "Gráficos" at bounding box center [247, 200] width 59 height 19
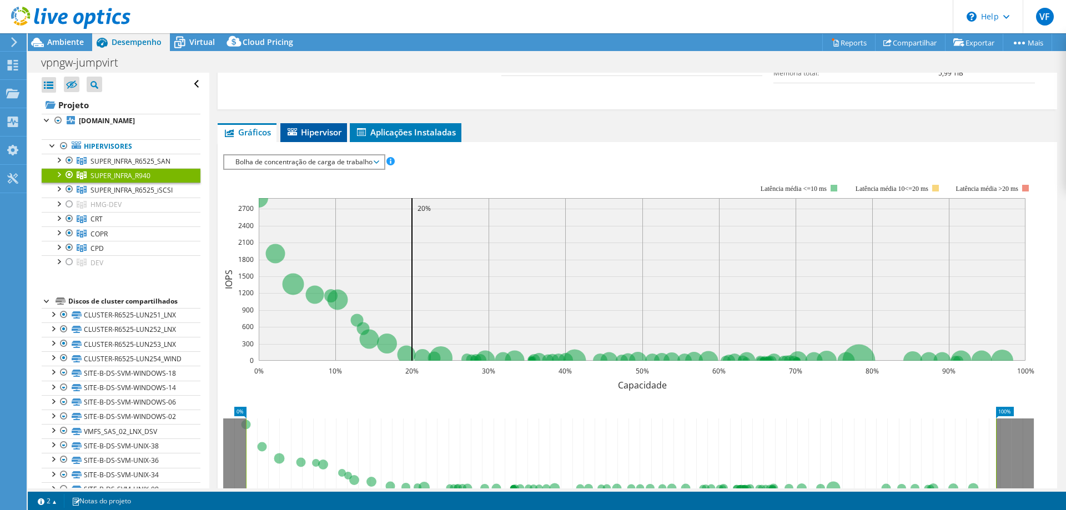
scroll to position [347, 0]
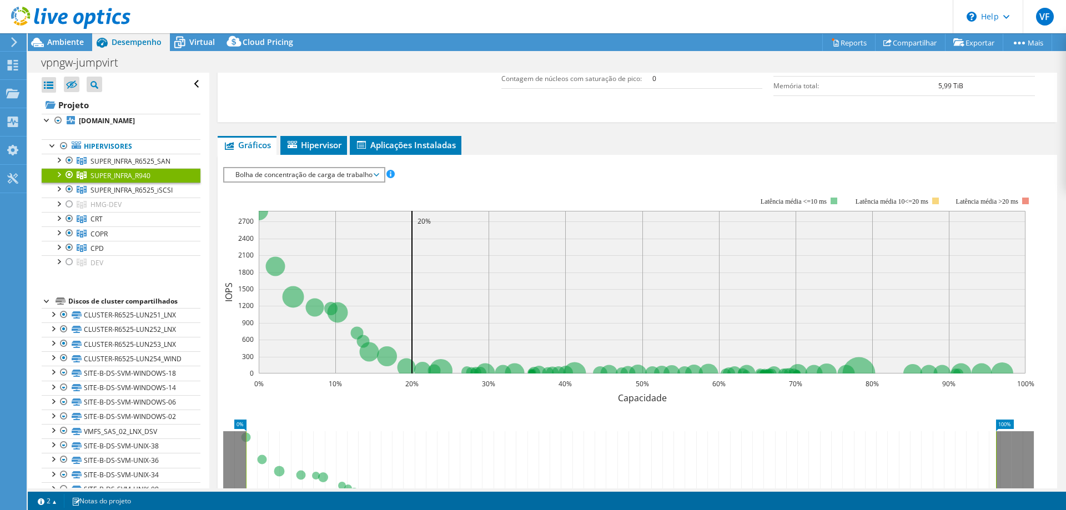
click at [357, 169] on span "Bolha de concentração de carga de trabalho" at bounding box center [304, 174] width 148 height 13
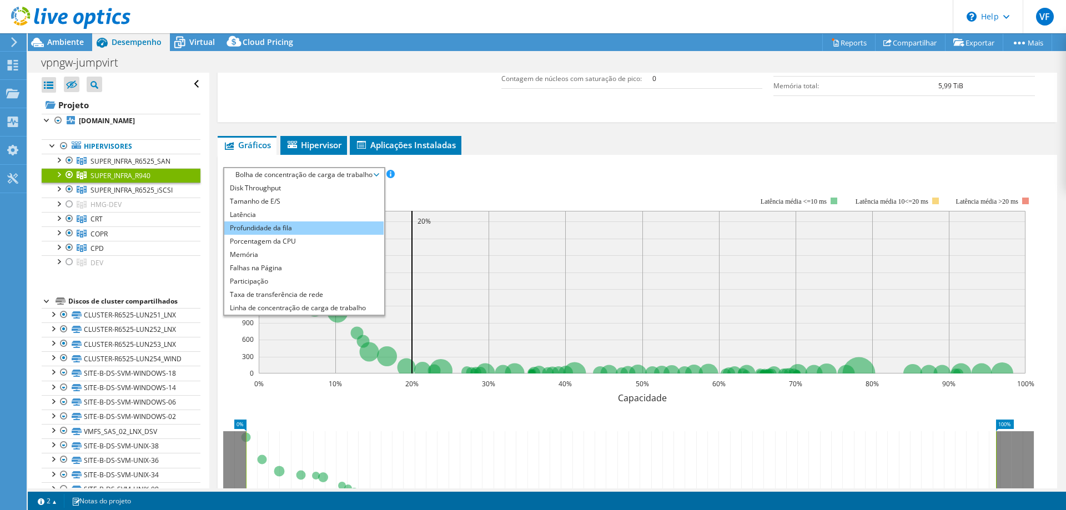
scroll to position [0, 0]
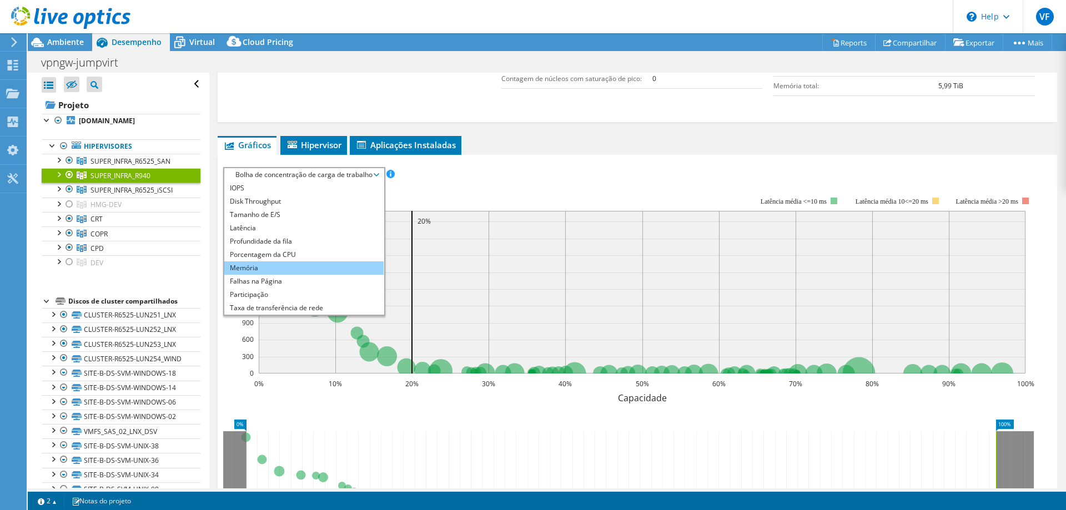
click at [259, 270] on li "Memória" at bounding box center [303, 267] width 159 height 13
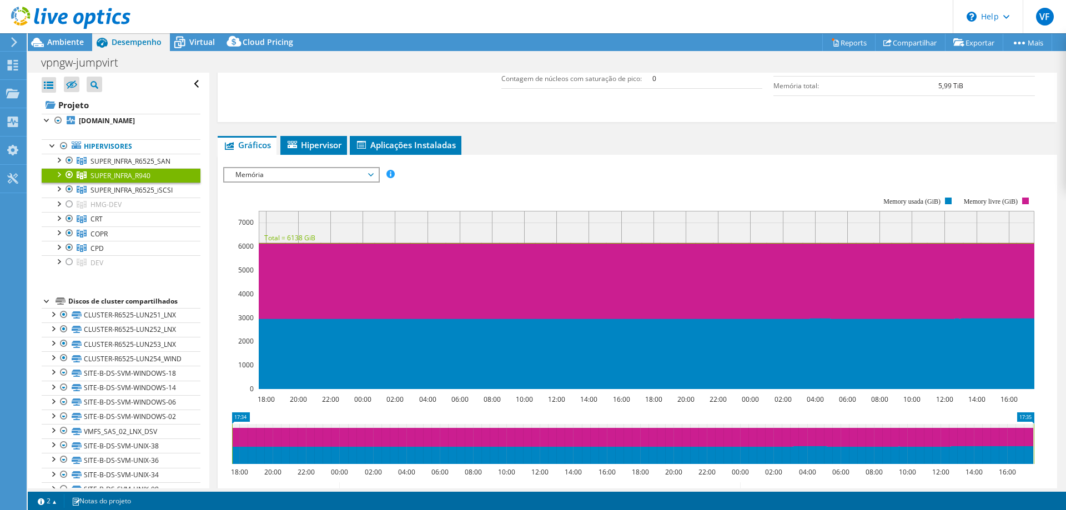
click at [337, 175] on span "Memória" at bounding box center [301, 174] width 143 height 13
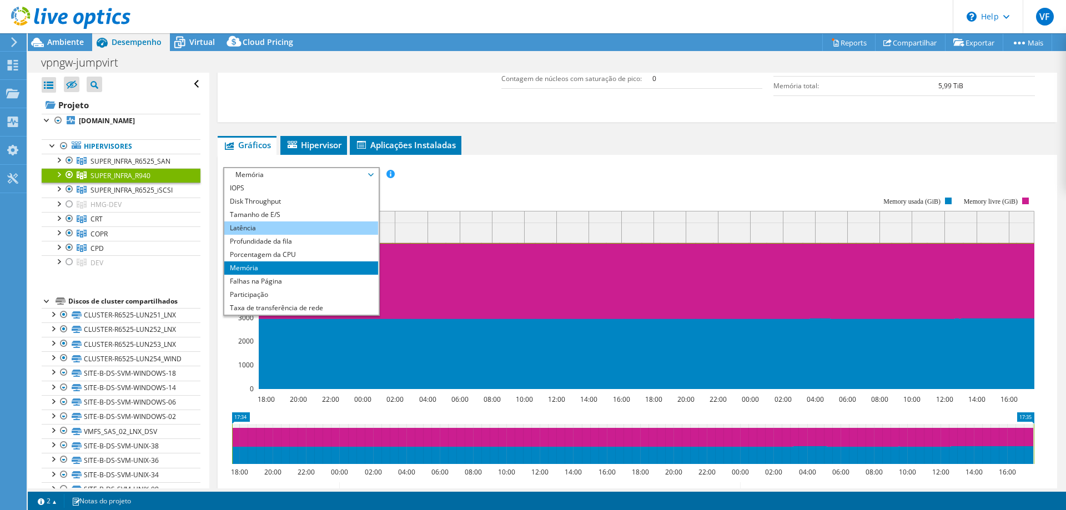
click at [291, 225] on li "Latência" at bounding box center [301, 227] width 154 height 13
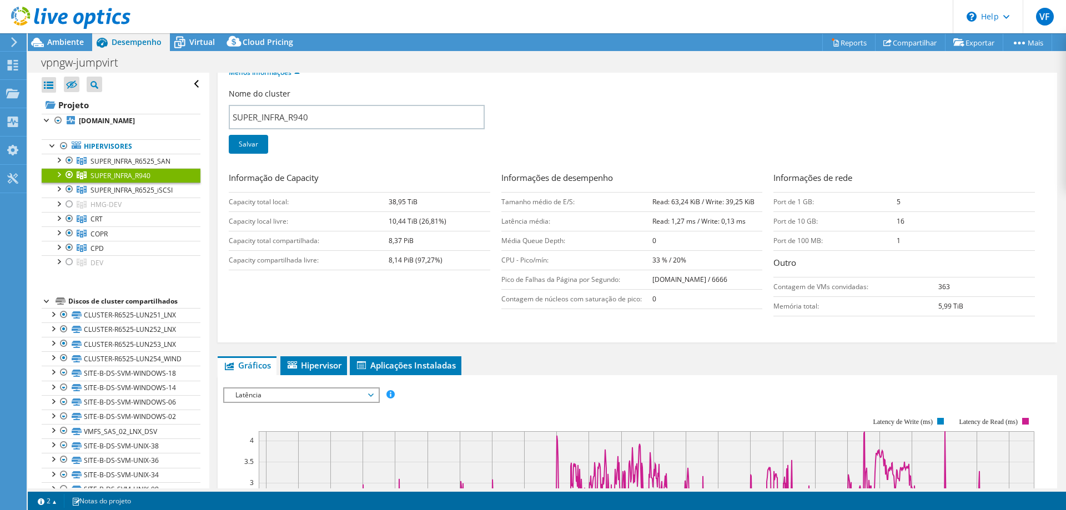
scroll to position [125, 0]
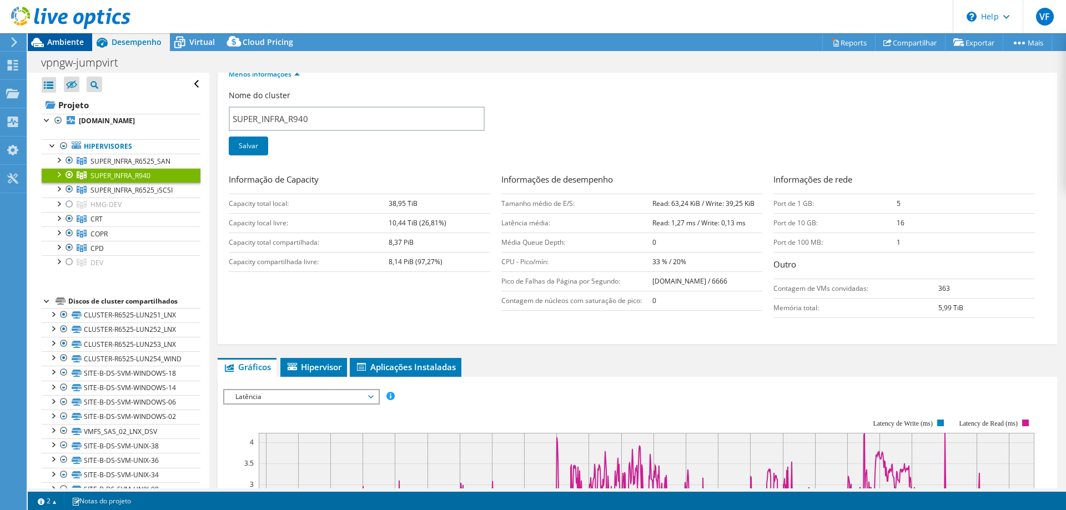
click at [76, 46] on span "Ambiente" at bounding box center [65, 42] width 37 height 11
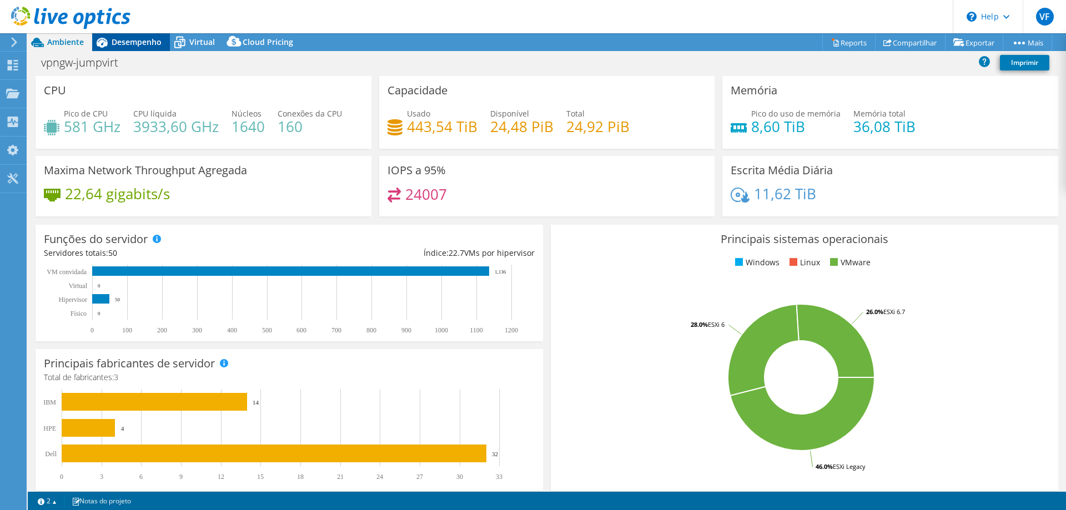
click at [115, 45] on span "Desempenho" at bounding box center [137, 42] width 50 height 11
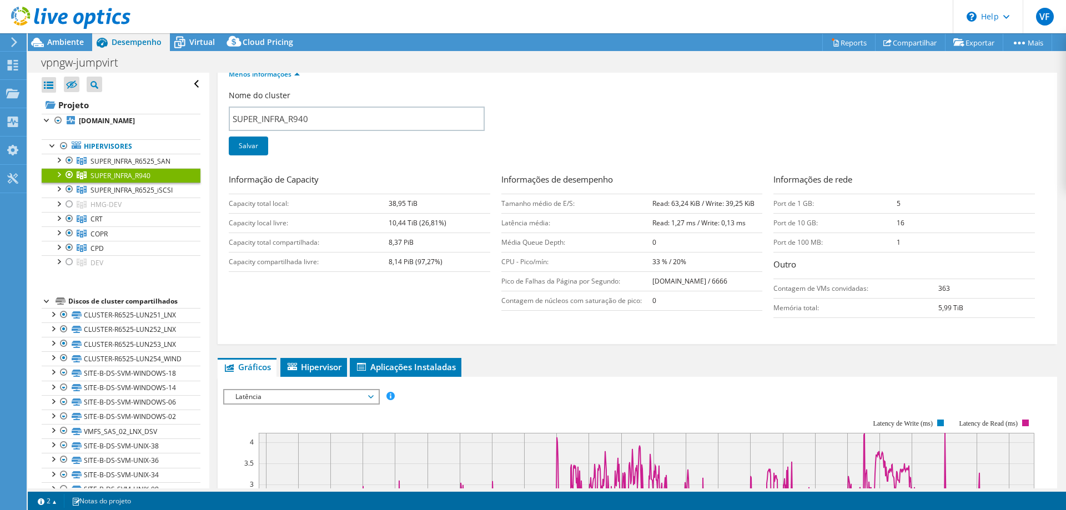
click at [271, 179] on h3 "Informação de Capacity" at bounding box center [359, 180] width 261 height 15
click at [272, 179] on h3 "Informação de Capacity" at bounding box center [359, 180] width 261 height 15
click at [284, 182] on h3 "Informação de Capacity" at bounding box center [359, 180] width 261 height 15
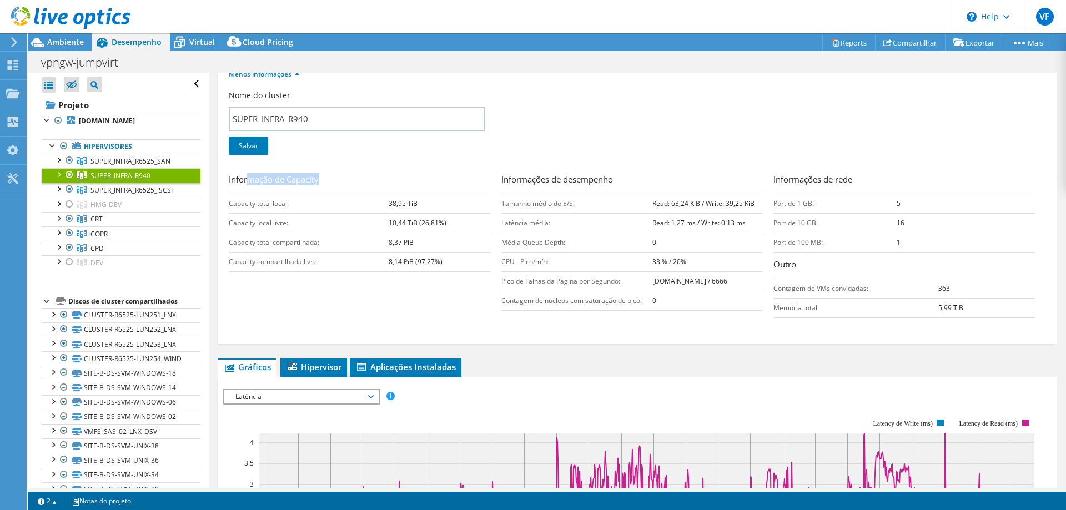
drag, startPoint x: 250, startPoint y: 181, endPoint x: 346, endPoint y: 181, distance: 96.0
click at [346, 181] on h3 "Informação de Capacity" at bounding box center [359, 180] width 261 height 15
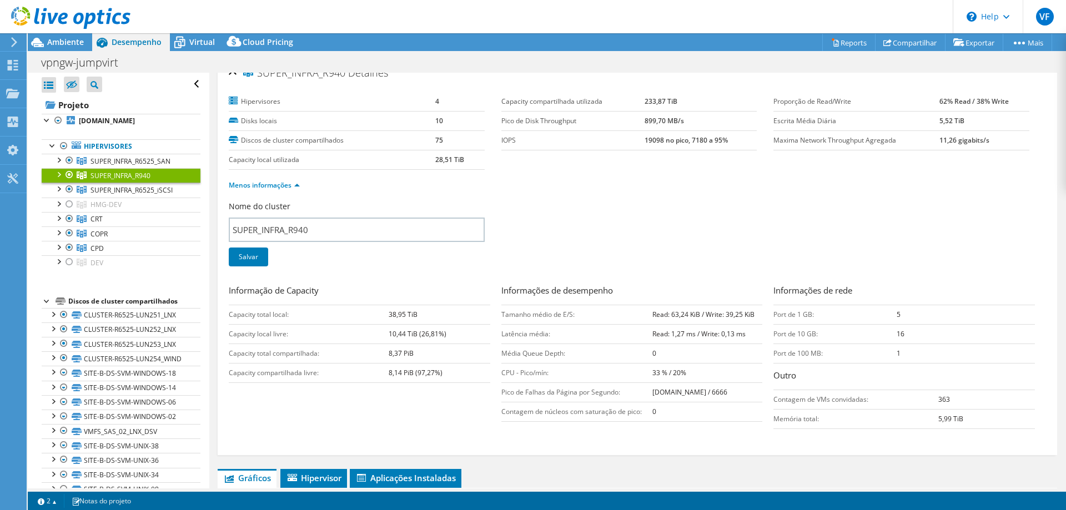
scroll to position [0, 0]
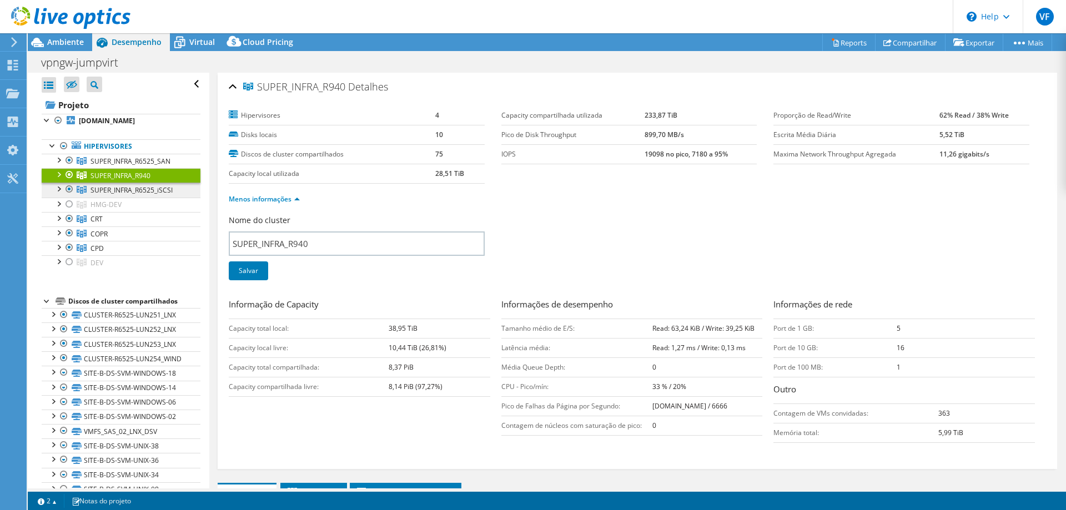
click at [122, 188] on span "SUPER_INFRA_R6525_iSCSI" at bounding box center [131, 189] width 82 height 9
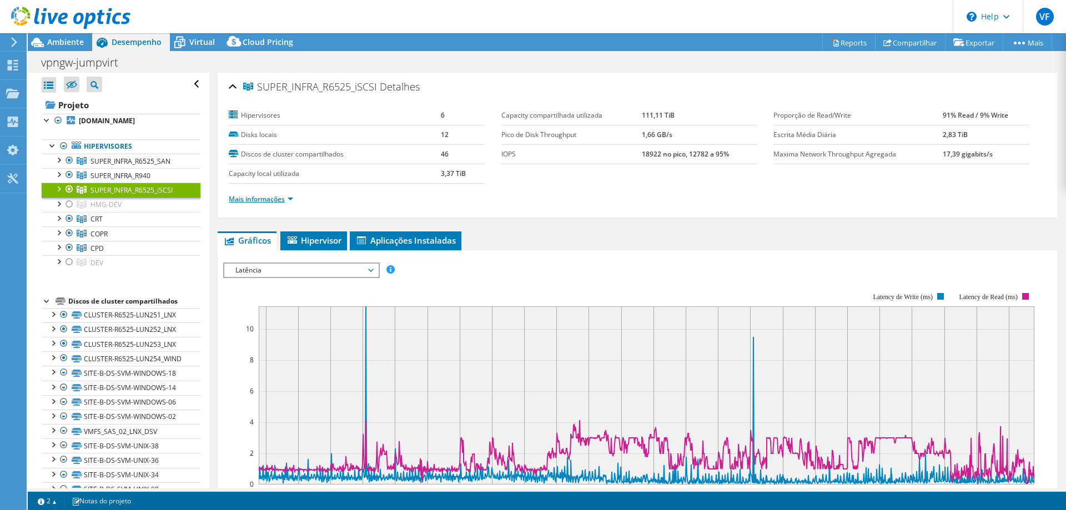
click at [282, 198] on link "Mais informações" at bounding box center [261, 198] width 64 height 9
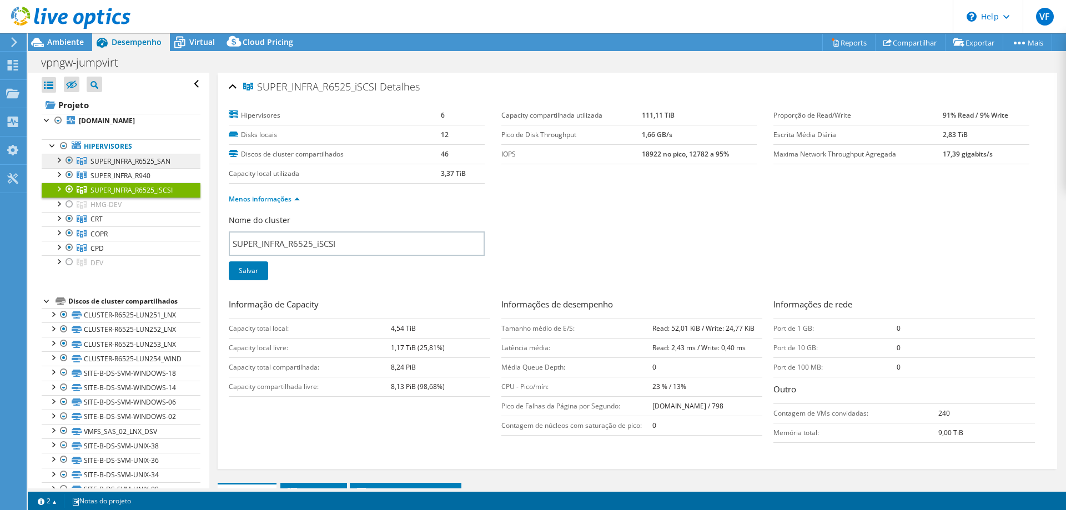
click at [128, 164] on span "SUPER_INFRA_R6525_SAN" at bounding box center [130, 161] width 80 height 9
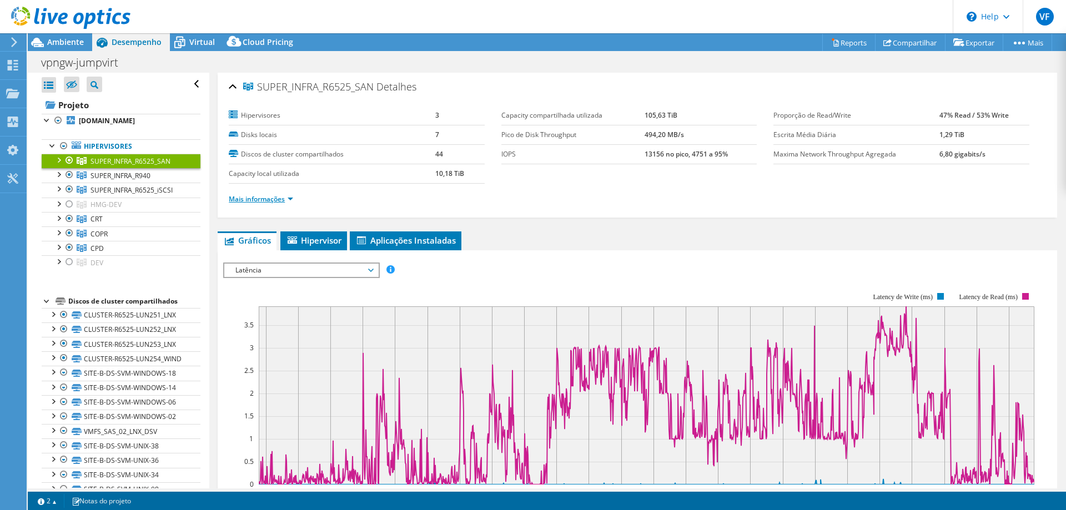
click at [284, 200] on link "Mais informações" at bounding box center [261, 198] width 64 height 9
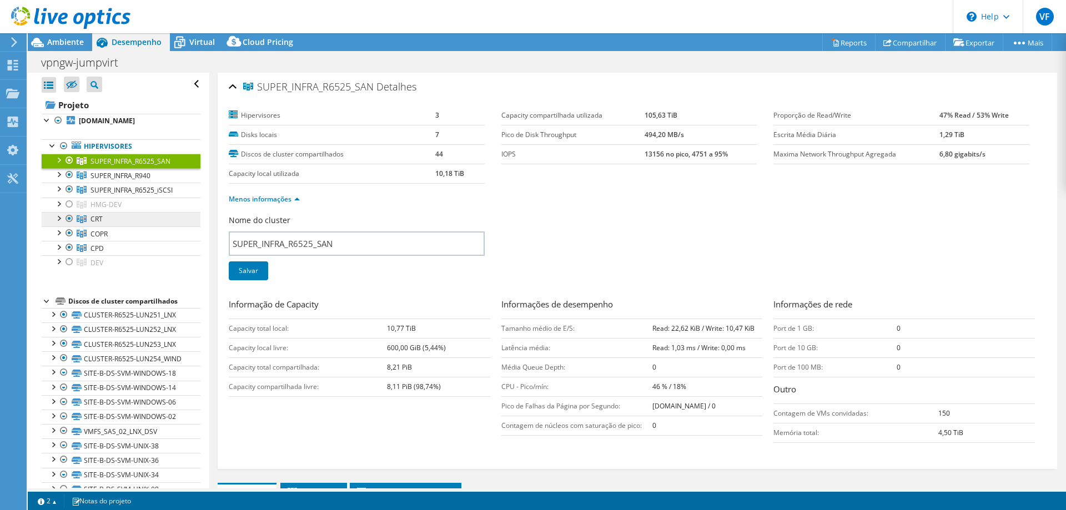
click at [114, 218] on link "CRT" at bounding box center [121, 219] width 159 height 14
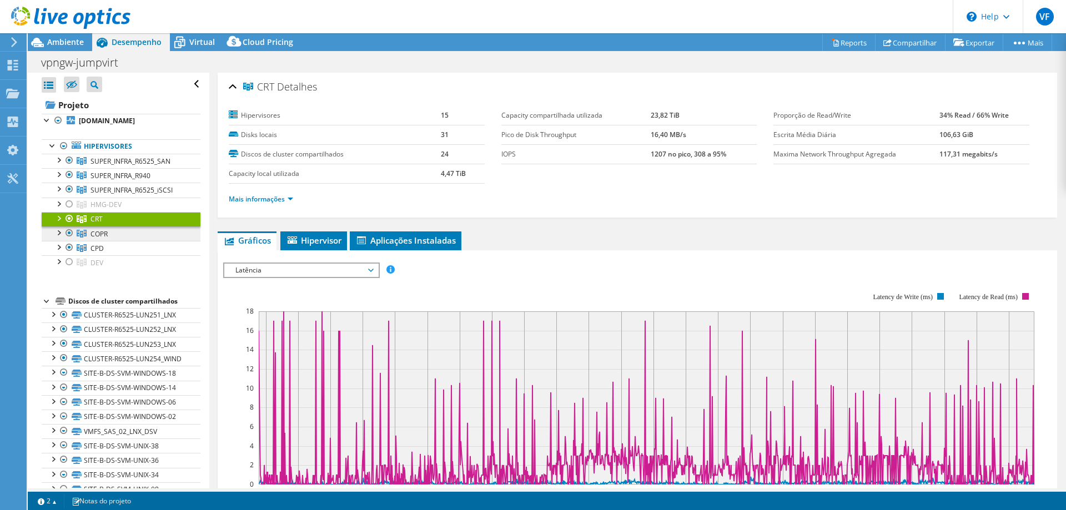
click at [114, 229] on link "COPR" at bounding box center [121, 233] width 159 height 14
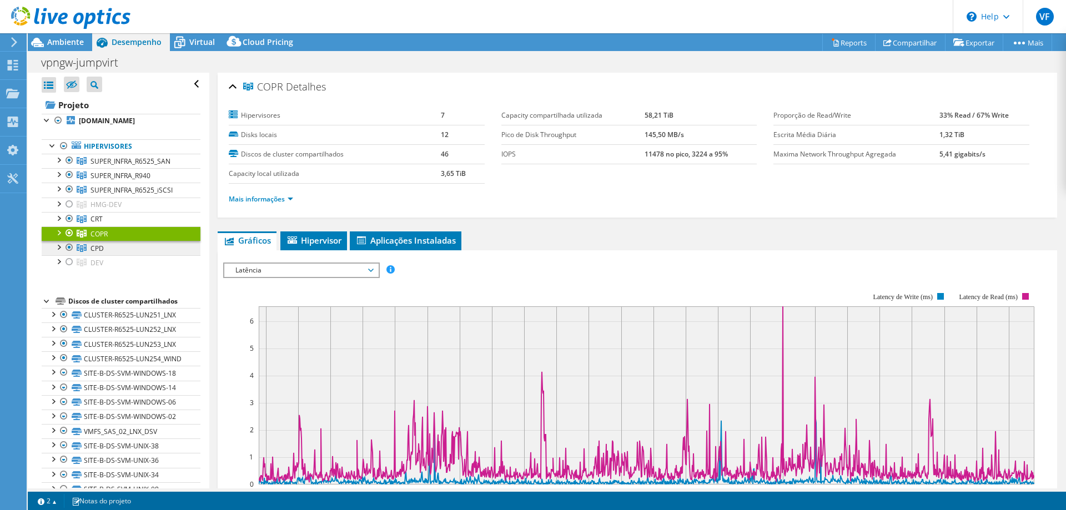
click at [118, 247] on link "CPD" at bounding box center [121, 248] width 159 height 14
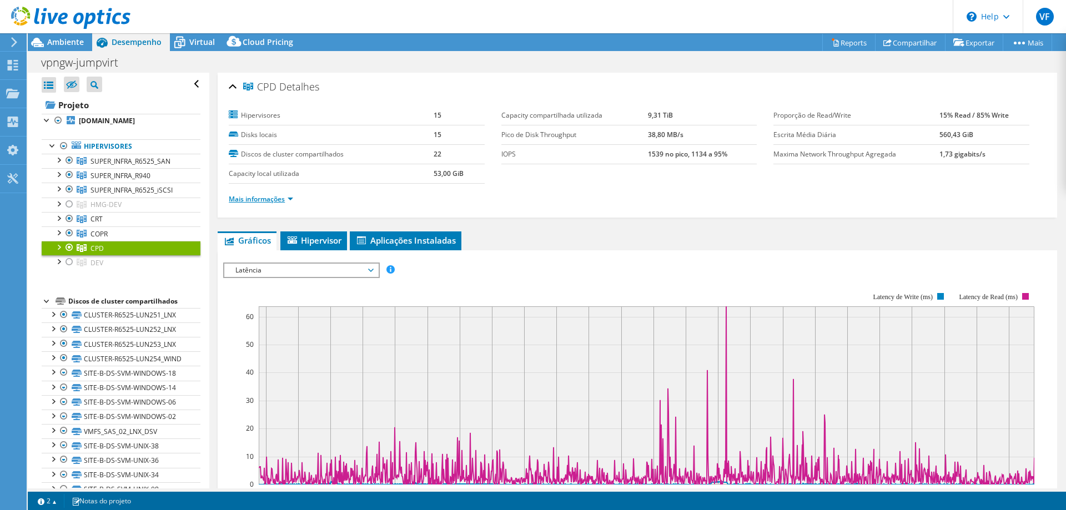
click at [281, 203] on link "Mais informações" at bounding box center [261, 198] width 64 height 9
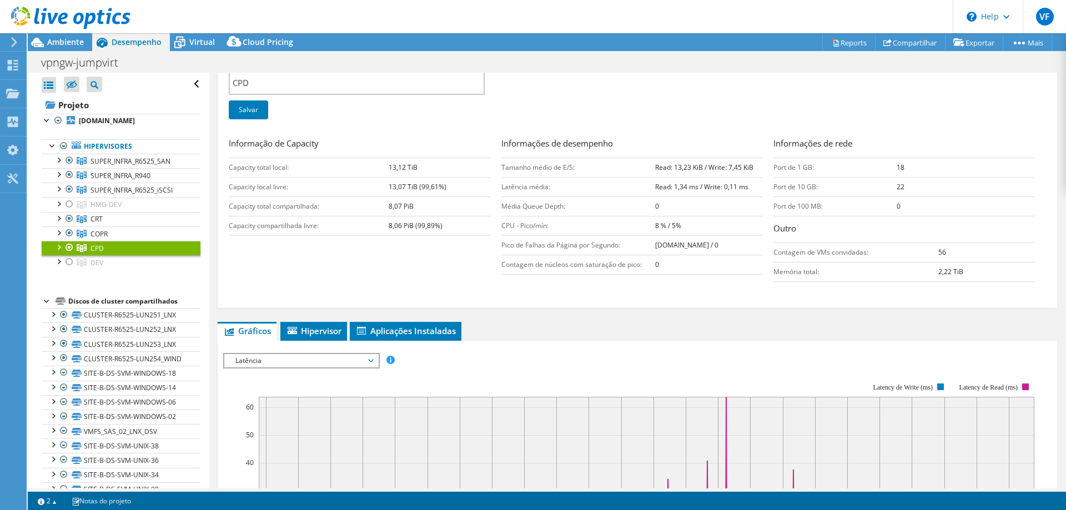
scroll to position [277, 0]
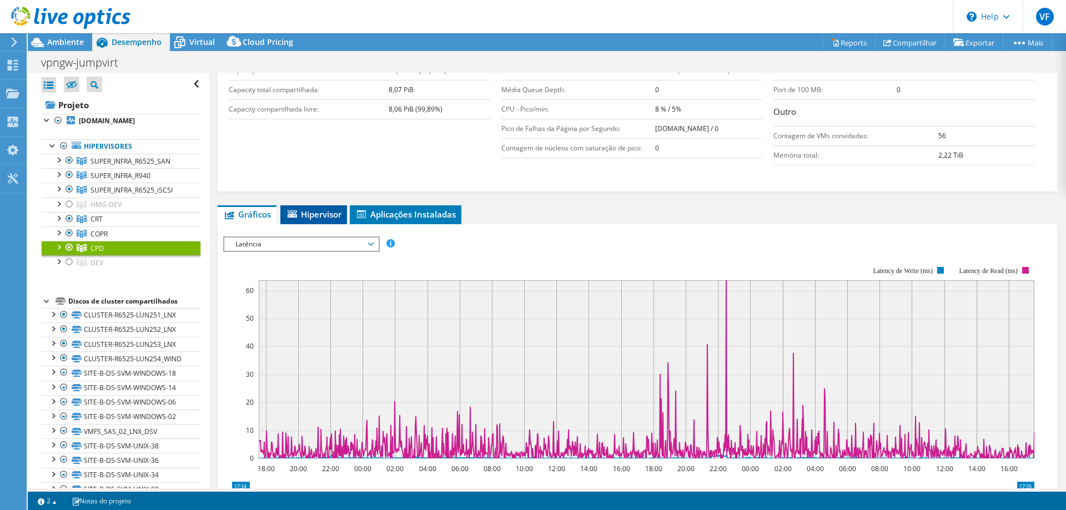
click at [323, 209] on span "Hipervisor" at bounding box center [313, 214] width 55 height 11
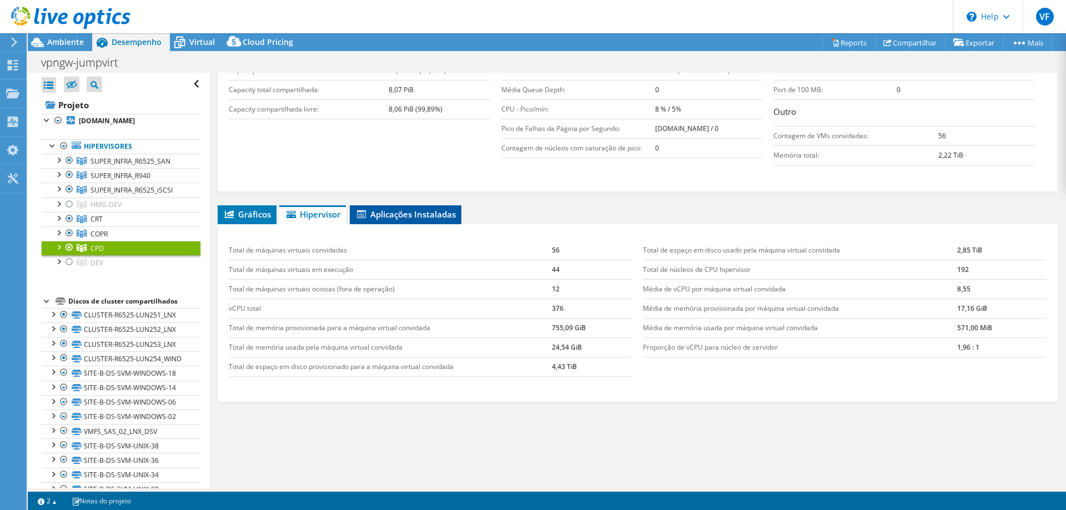
click at [378, 216] on span "Aplicações Instaladas" at bounding box center [405, 214] width 100 height 11
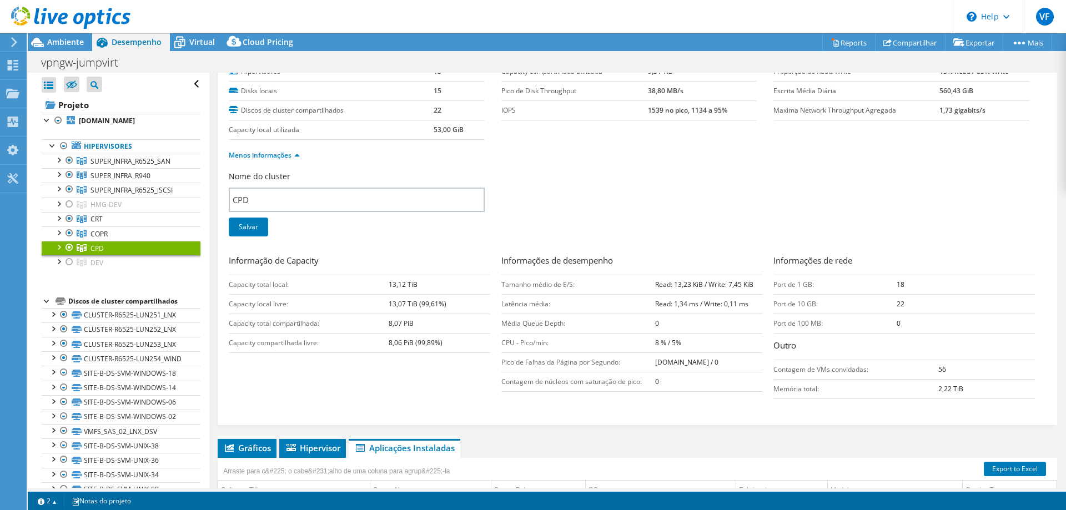
scroll to position [0, 0]
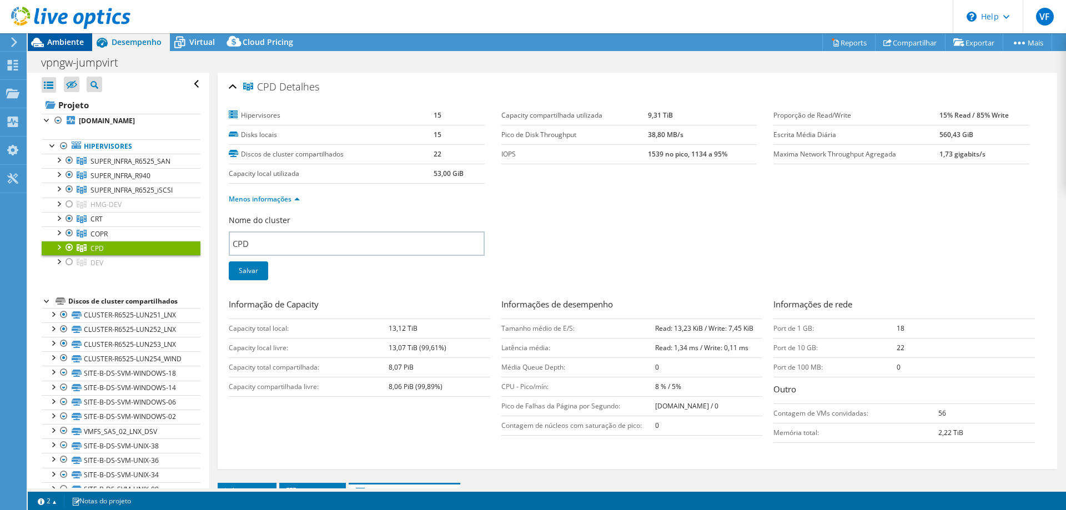
click at [81, 37] on span "Ambiente" at bounding box center [65, 42] width 37 height 11
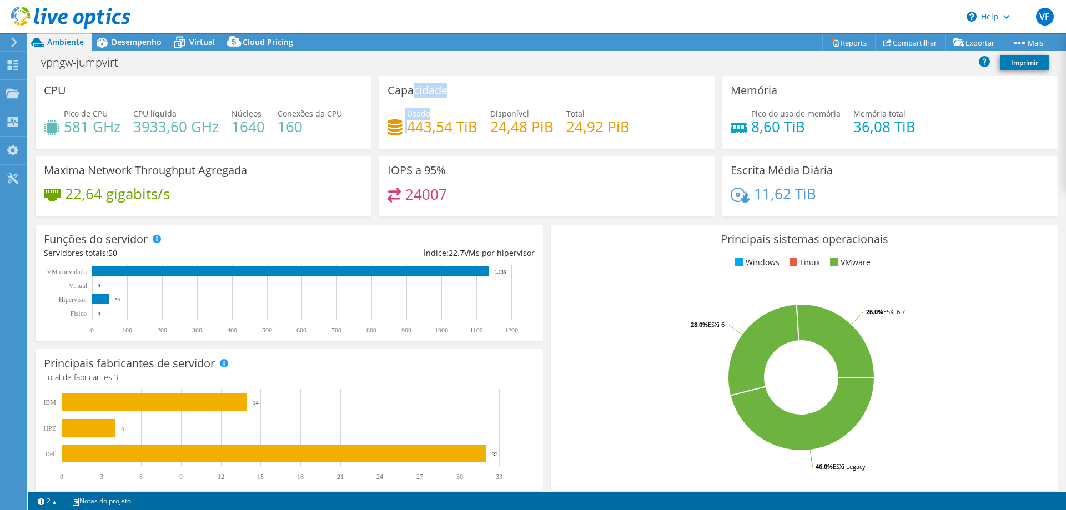
drag, startPoint x: 410, startPoint y: 90, endPoint x: 456, endPoint y: 114, distance: 51.4
click at [453, 115] on div "Capacidade Usado 443,54 TiB Disponível 24,48 PiB Total 24,92 PiB" at bounding box center [547, 112] width 336 height 73
click at [482, 85] on div "Capacidade Usado 443,54 TiB Disponível 24,48 PiB Total 24,92 PiB" at bounding box center [547, 112] width 336 height 73
click at [224, 99] on div "CPU Pico de CPU 581 GHz CPU líquida 3933,60 GHz Núcleos 1640 Conexões da CPU 160" at bounding box center [204, 112] width 336 height 73
click at [151, 42] on span "Desempenho" at bounding box center [137, 42] width 50 height 11
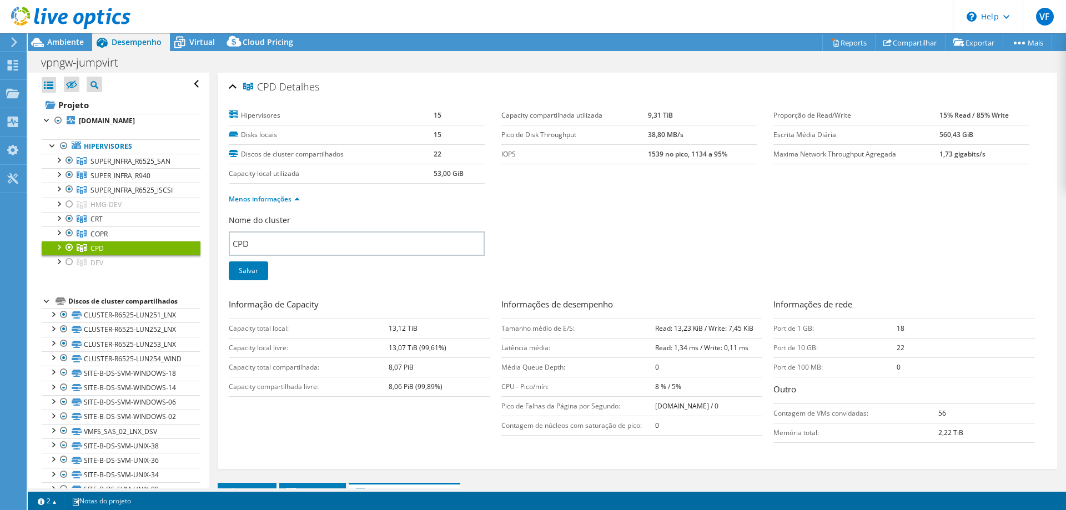
drag, startPoint x: 72, startPoint y: 302, endPoint x: 63, endPoint y: 292, distance: 13.4
click at [157, 195] on link "SUPER_INFRA_R6525_iSCSI" at bounding box center [121, 190] width 159 height 14
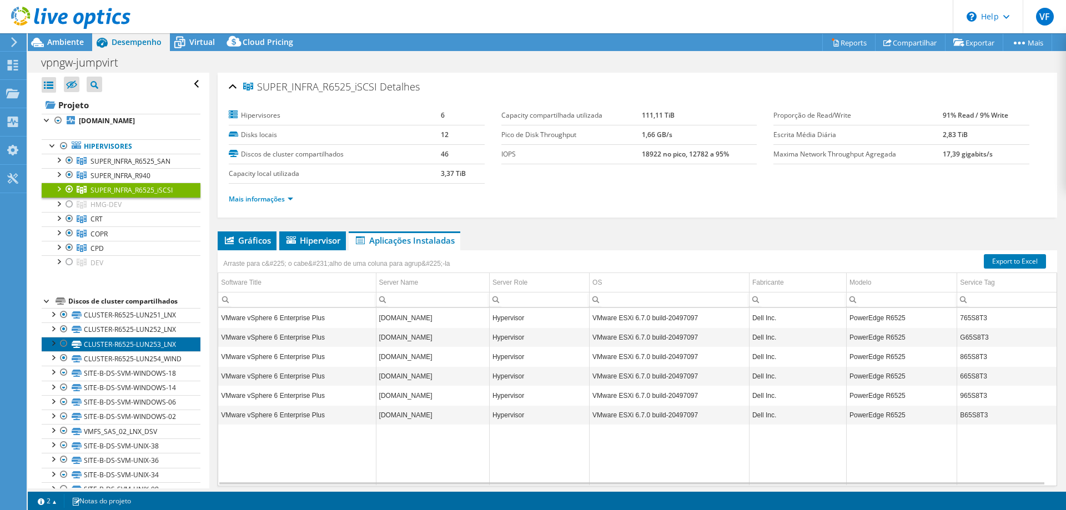
click at [153, 337] on link "CLUSTER-R6525-LUN253_LNX" at bounding box center [121, 344] width 159 height 14
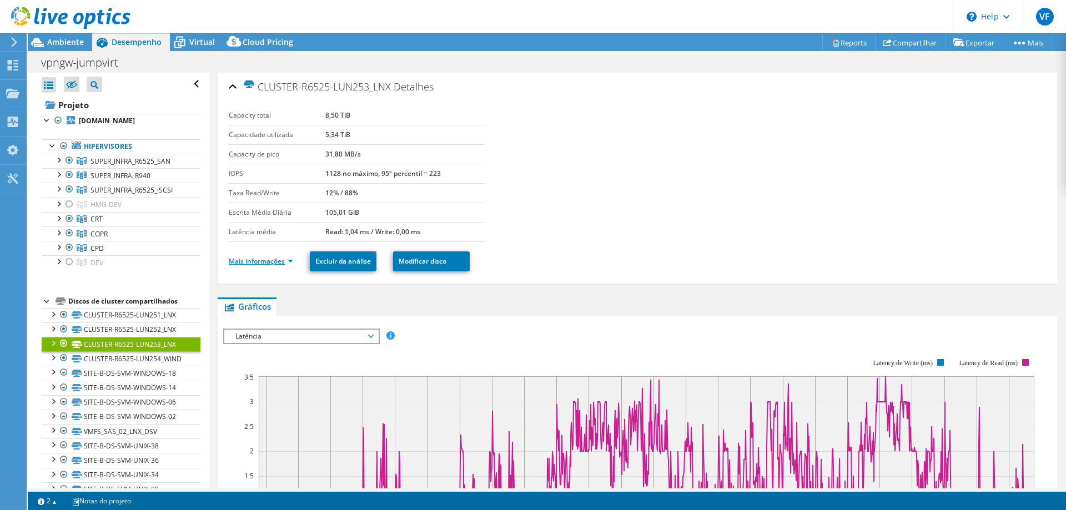
click at [251, 261] on link "Mais informações" at bounding box center [261, 260] width 64 height 9
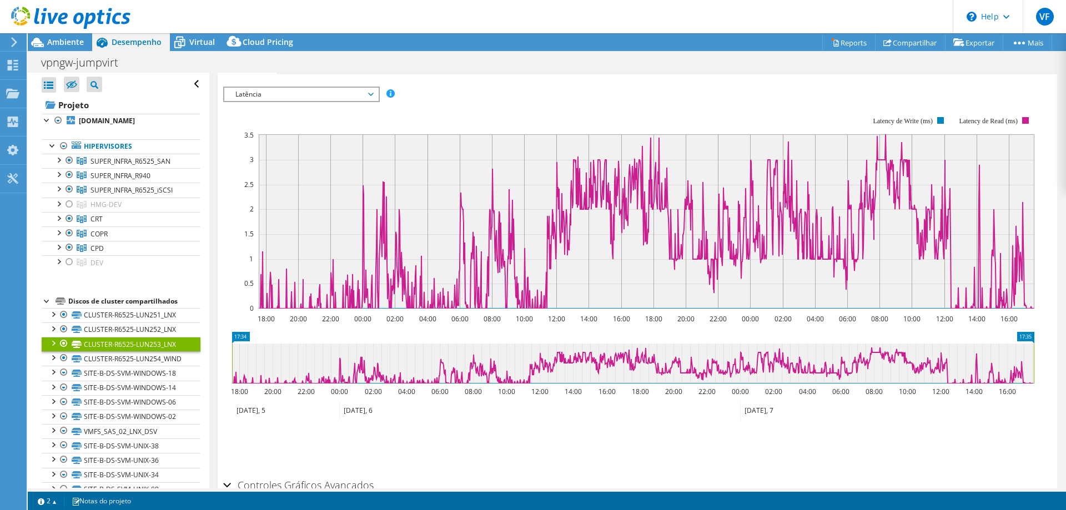
scroll to position [515, 0]
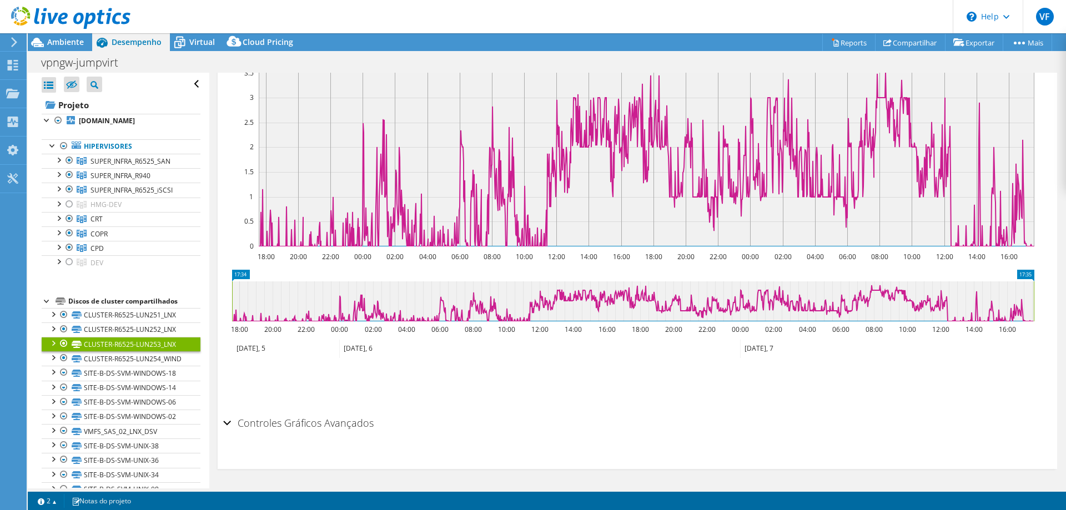
click at [345, 421] on h2 "Controles Gráficos Avançados" at bounding box center [298, 423] width 150 height 22
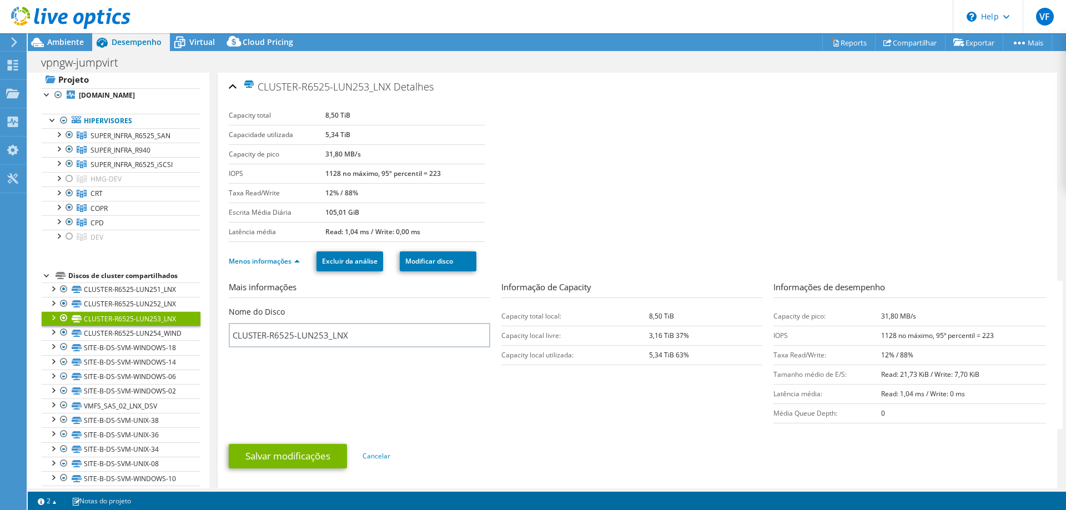
scroll to position [0, 0]
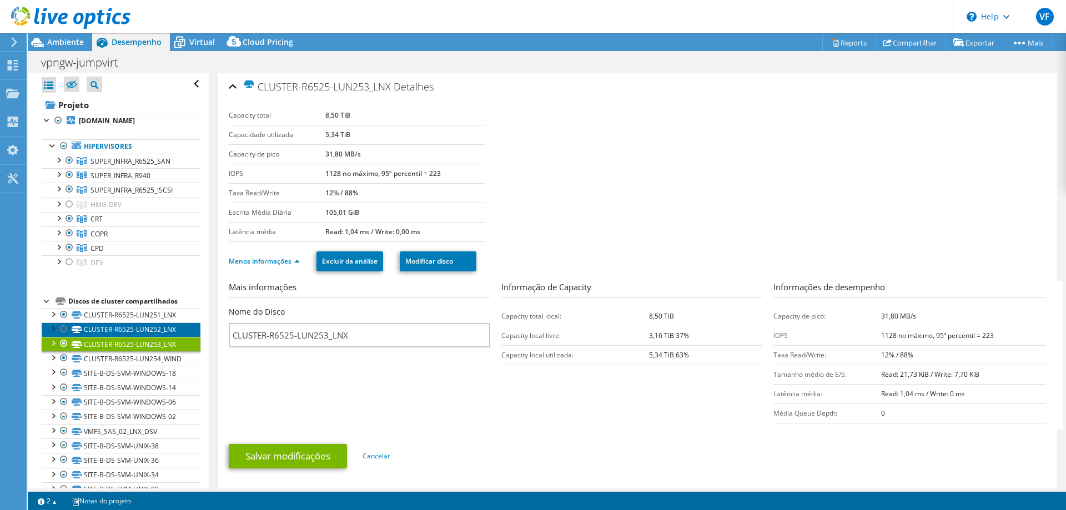
click at [169, 325] on link "CLUSTER-R6525-LUN252_LNX" at bounding box center [121, 329] width 159 height 14
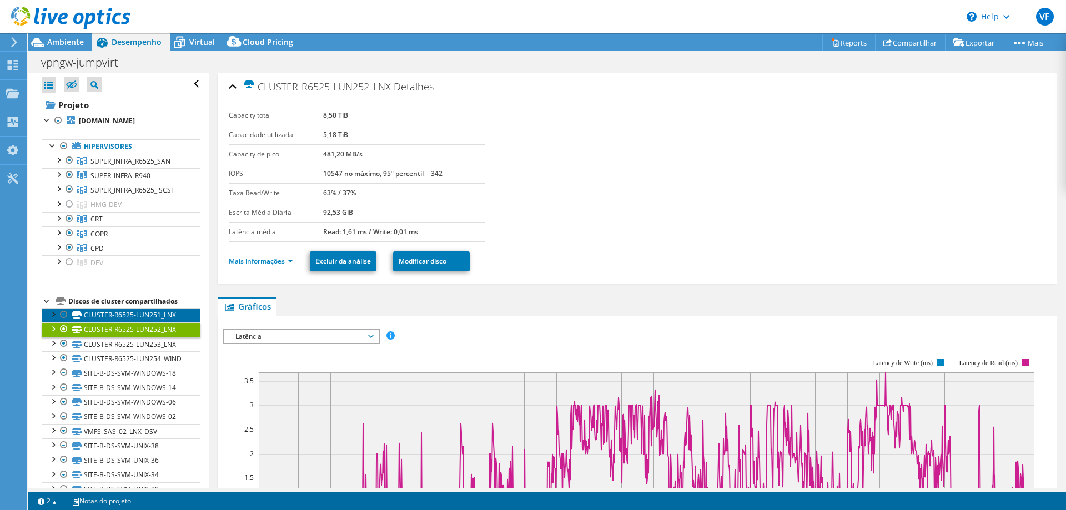
click at [168, 311] on link "CLUSTER-R6525-LUN251_LNX" at bounding box center [121, 315] width 159 height 14
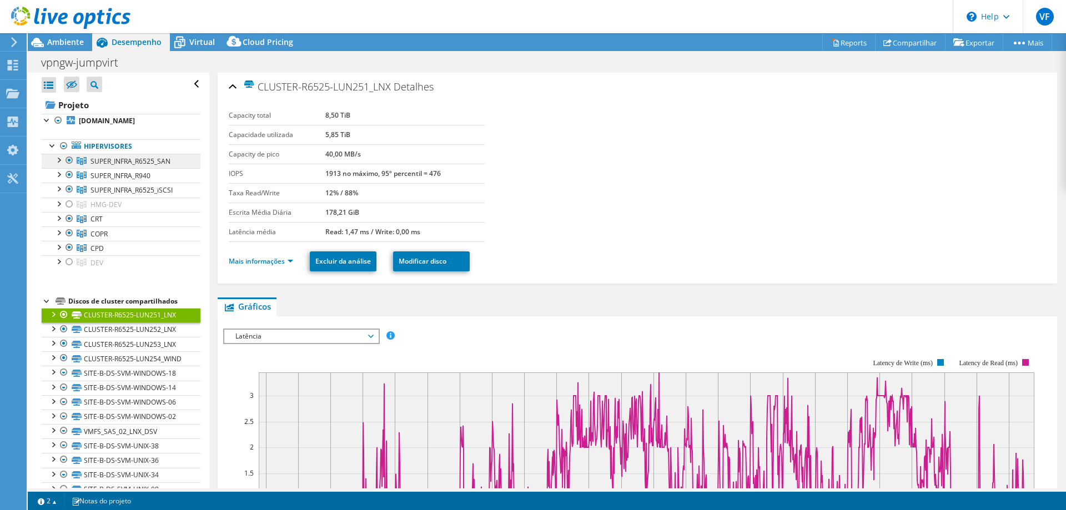
click at [140, 162] on span "SUPER_INFRA_R6525_SAN" at bounding box center [130, 161] width 80 height 9
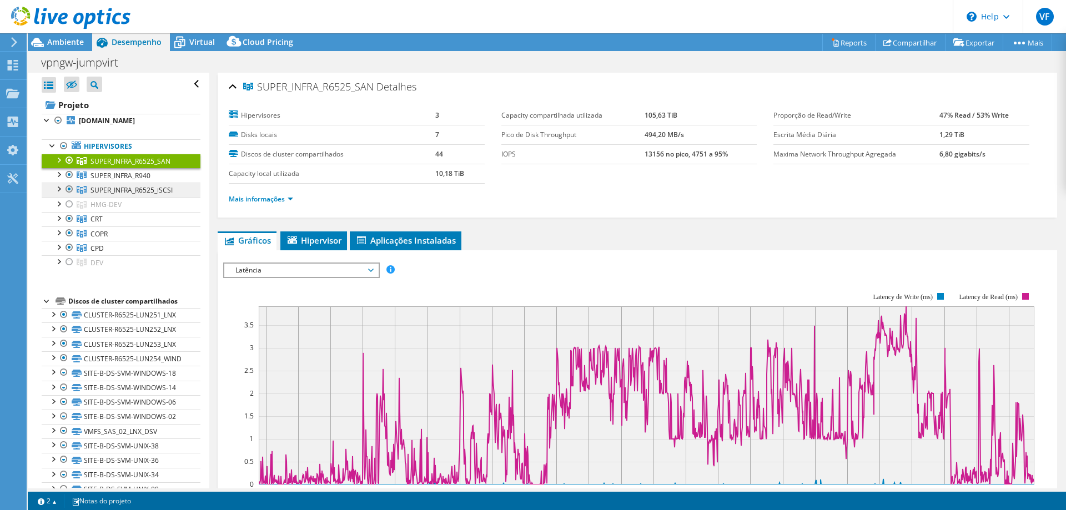
click at [161, 189] on span "SUPER_INFRA_R6525_iSCSI" at bounding box center [131, 189] width 82 height 9
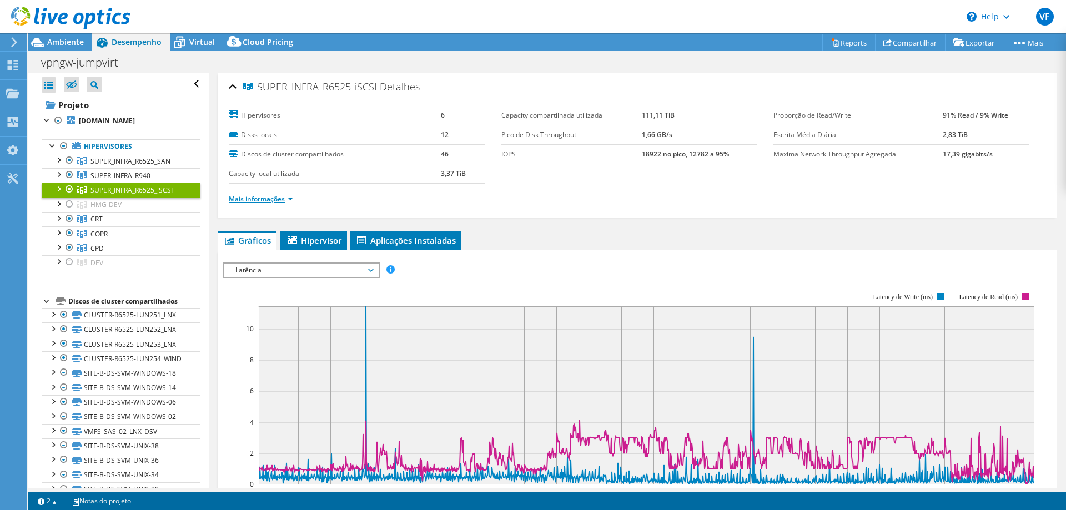
click at [287, 200] on link "Mais informações" at bounding box center [261, 198] width 64 height 9
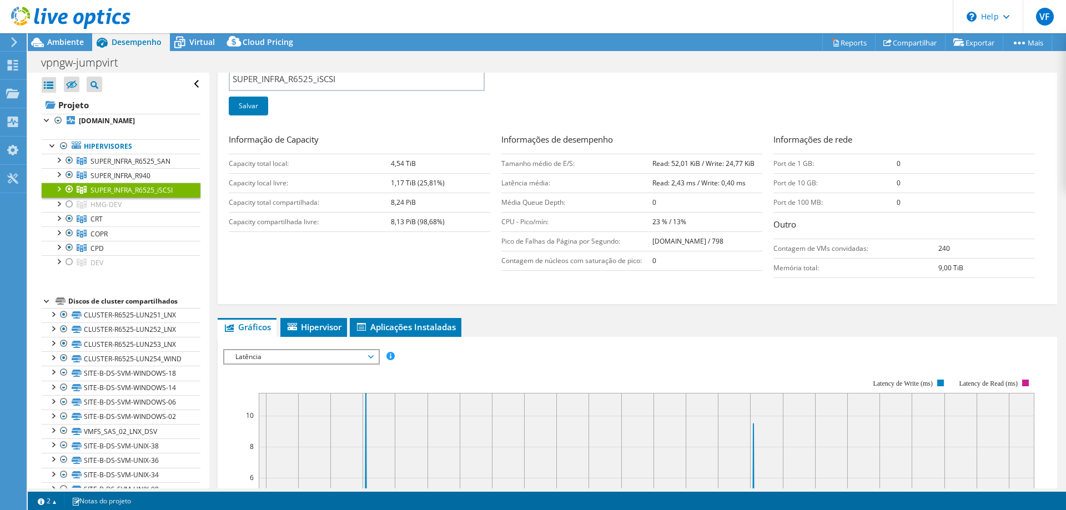
scroll to position [222, 0]
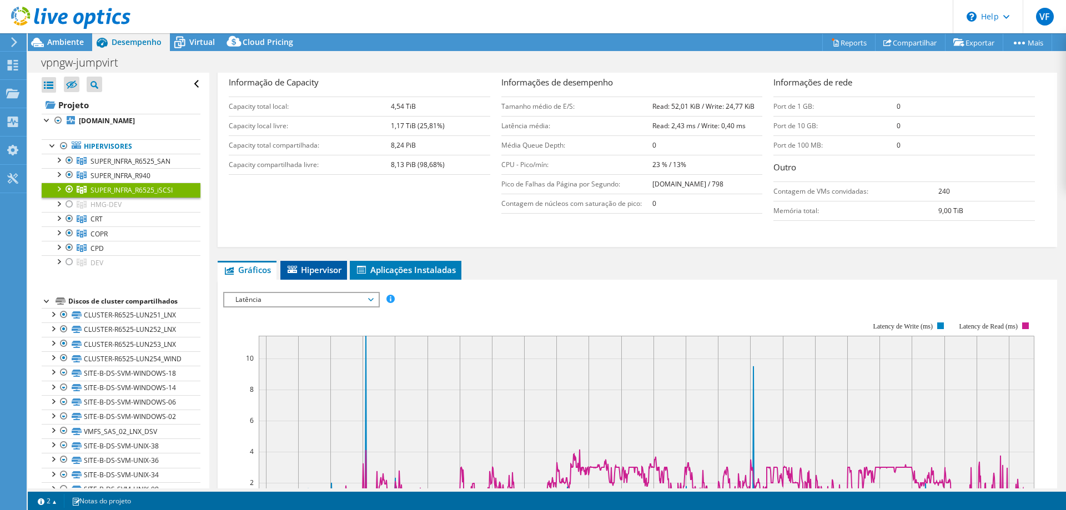
click at [310, 264] on span "Hipervisor" at bounding box center [313, 269] width 55 height 11
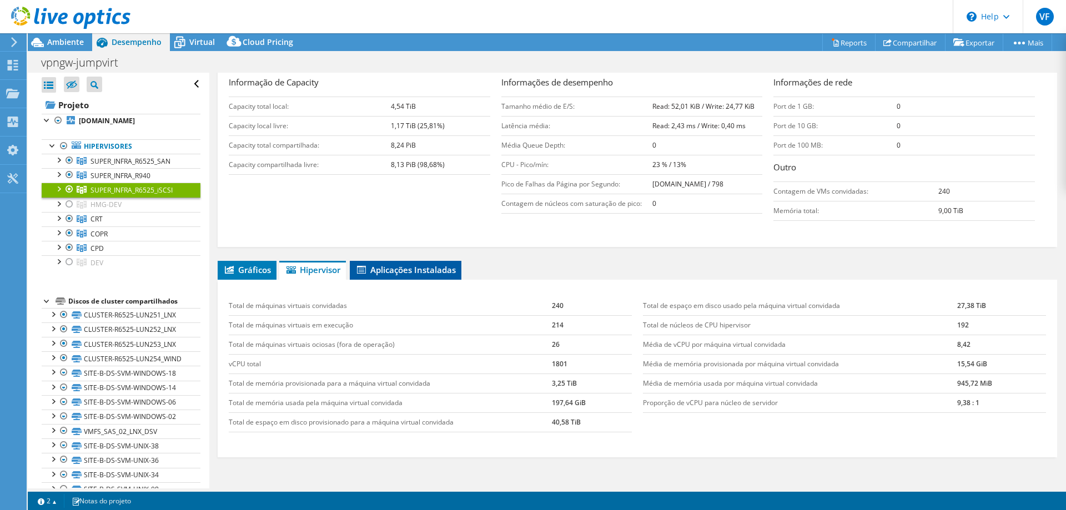
click at [398, 271] on span "Aplicações Instaladas" at bounding box center [405, 269] width 100 height 11
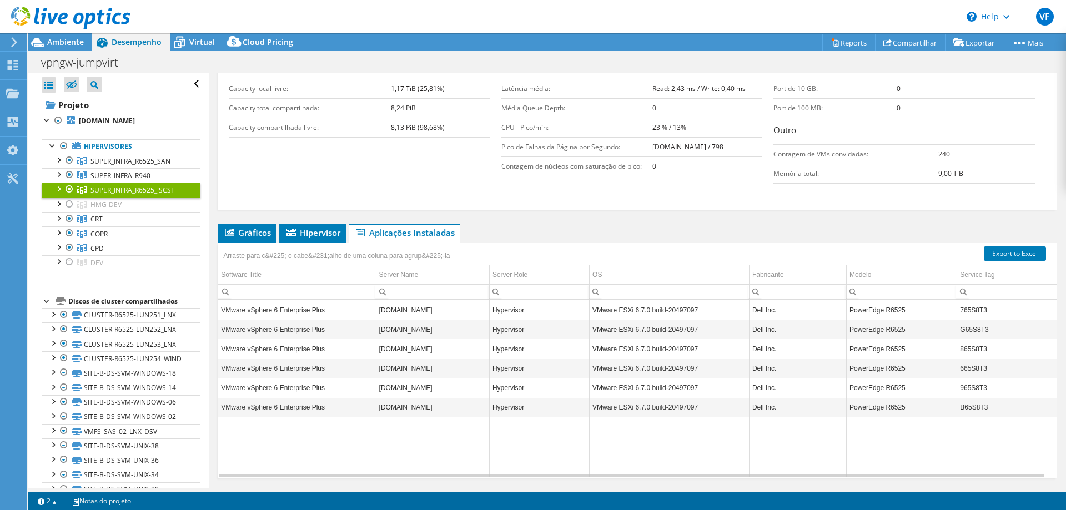
scroll to position [277, 0]
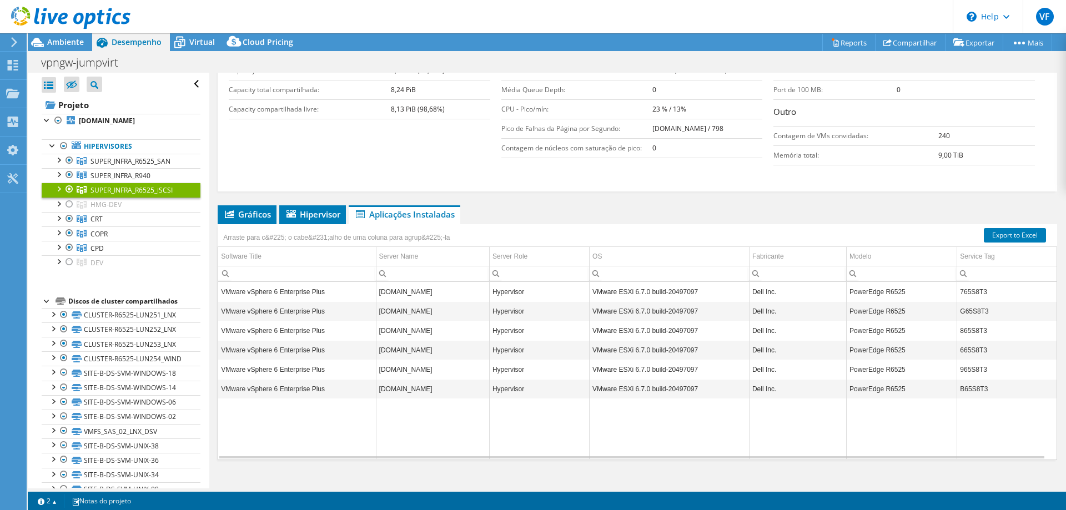
click at [278, 153] on div "Informação de Capacity Capacity total local: 4,54 TiB Capacity local livre: 1,1…" at bounding box center [637, 96] width 817 height 150
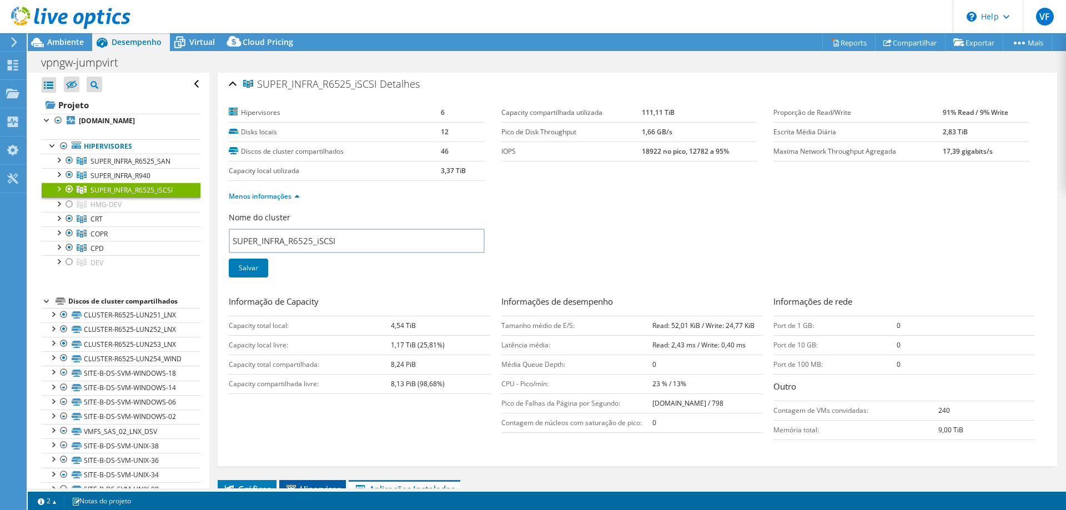
scroll to position [0, 0]
select select "USD"
